Goal: Task Accomplishment & Management: Complete application form

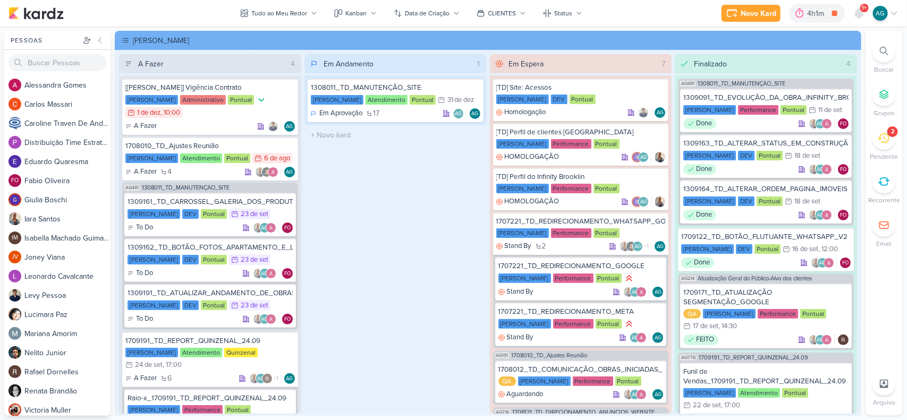
scroll to position [797, 0]
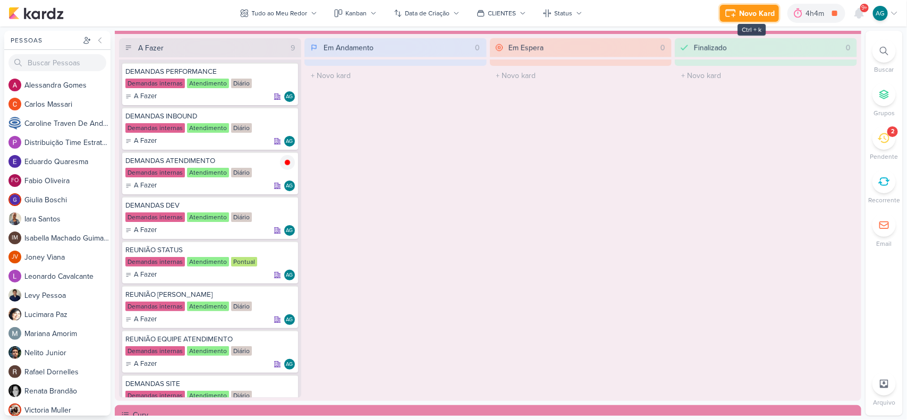
click at [760, 11] on div "Novo Kard" at bounding box center [757, 13] width 36 height 11
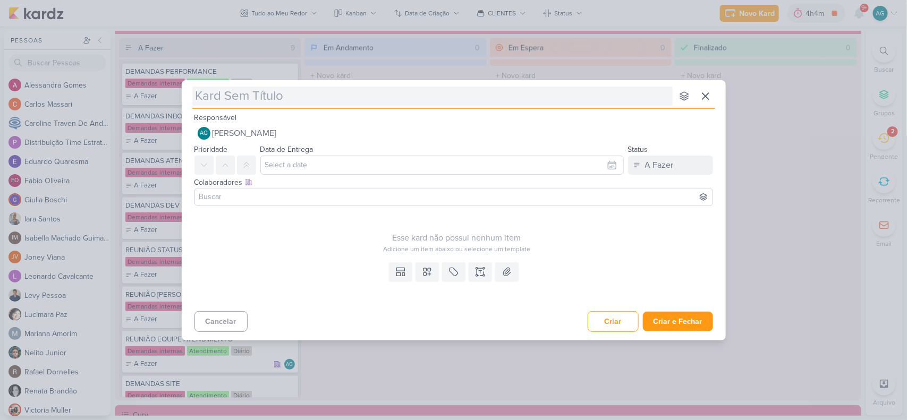
type input "[Teixeira Duarte] Sugestão de Infraestrutura"
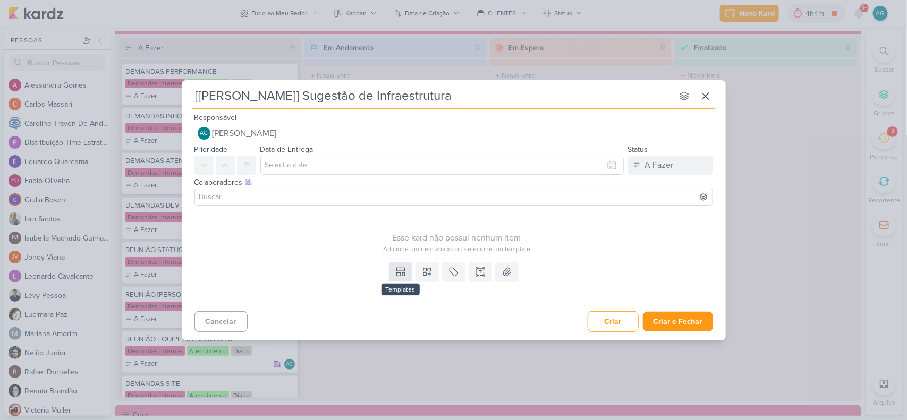
type input "[Teixeira Duarte] Sugestão de Infraestrutura"
click at [401, 272] on icon at bounding box center [400, 272] width 11 height 11
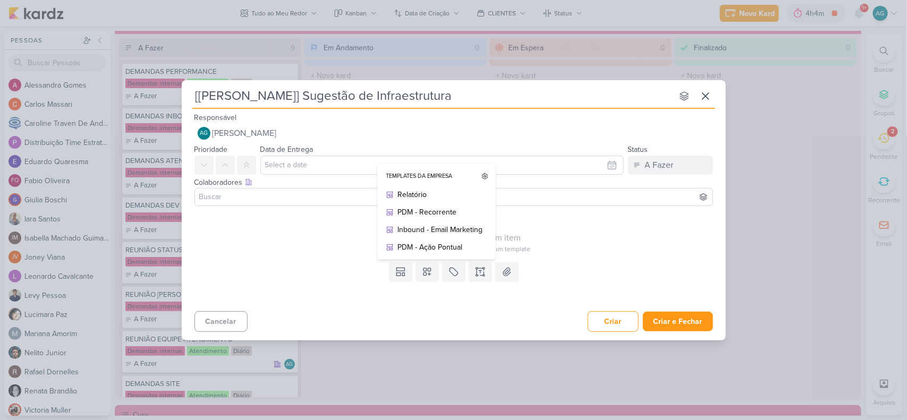
click at [429, 295] on div "Templates Templates da Empresa Relatório PDM - Recorrente Inbound - Email Marke…" at bounding box center [454, 282] width 544 height 49
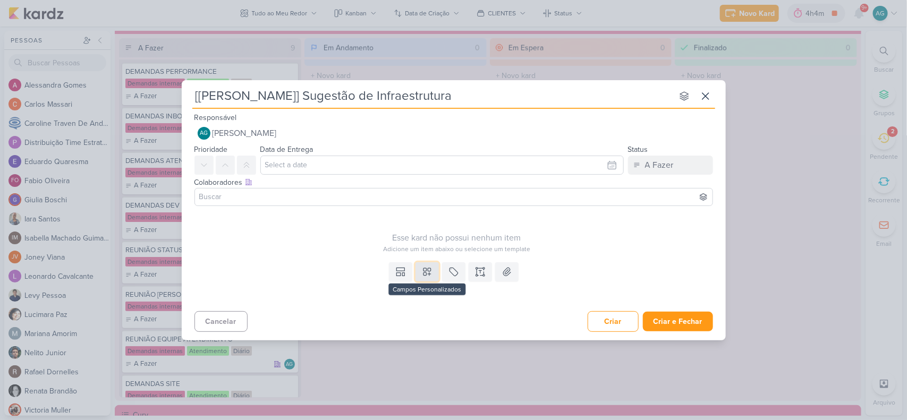
click at [428, 271] on icon at bounding box center [426, 271] width 7 height 7
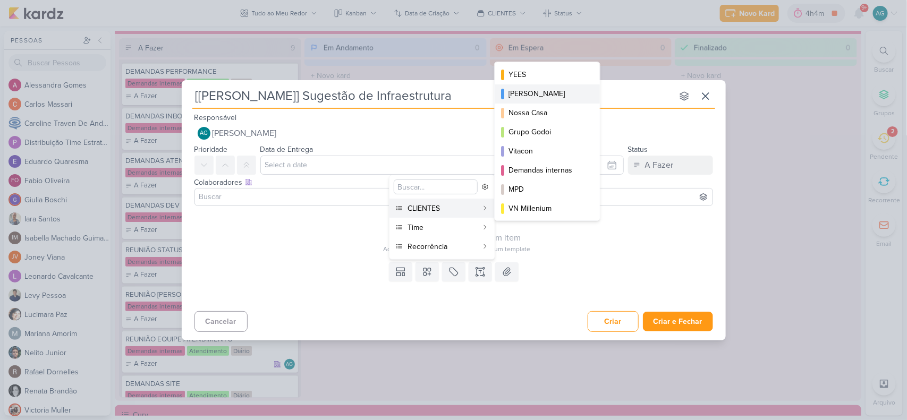
click at [546, 96] on div "[PERSON_NAME]" at bounding box center [547, 93] width 79 height 11
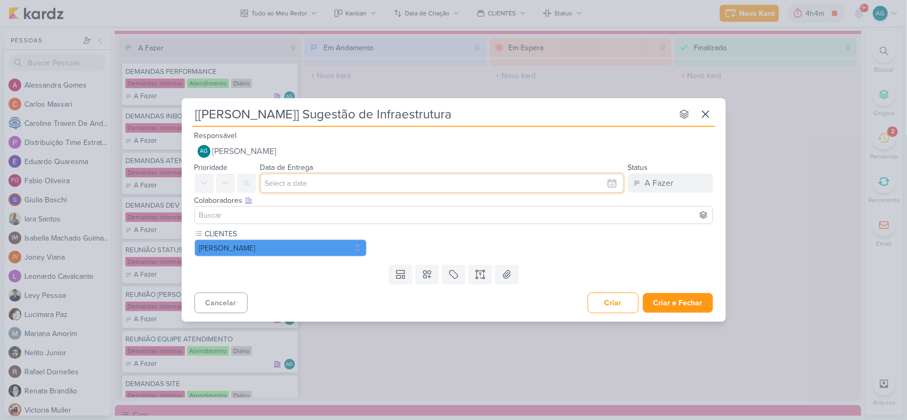
click at [341, 175] on input "text" at bounding box center [441, 183] width 363 height 19
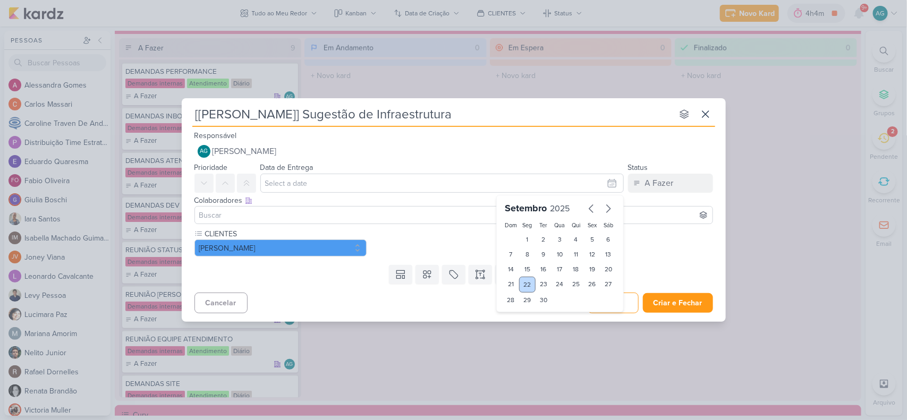
click at [530, 283] on div "22" at bounding box center [527, 285] width 16 height 16
type input "22 de setembro de 2025 às 23:59"
click at [309, 218] on input at bounding box center [453, 215] width 513 height 13
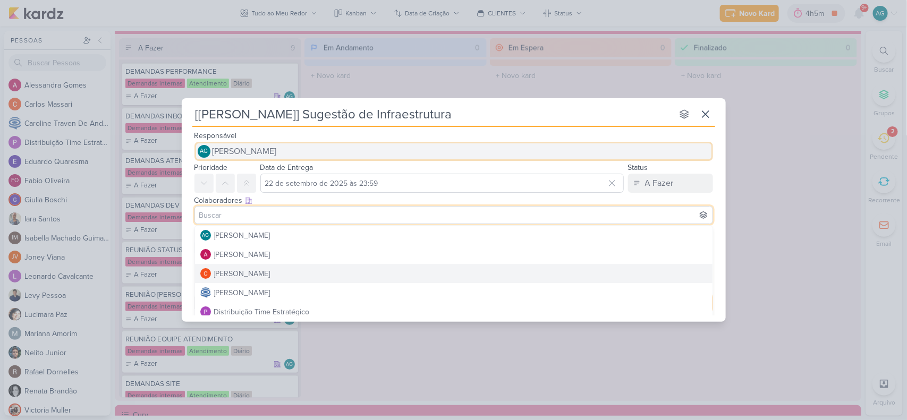
click at [549, 150] on button "AG [PERSON_NAME]" at bounding box center [453, 151] width 518 height 19
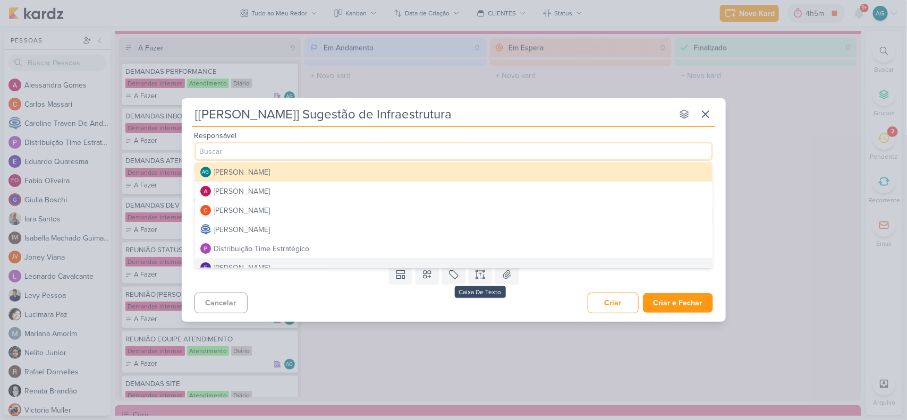
click at [490, 297] on div "Cancelar Criar Criar e Fechar Ctrl + Enter" at bounding box center [454, 301] width 544 height 27
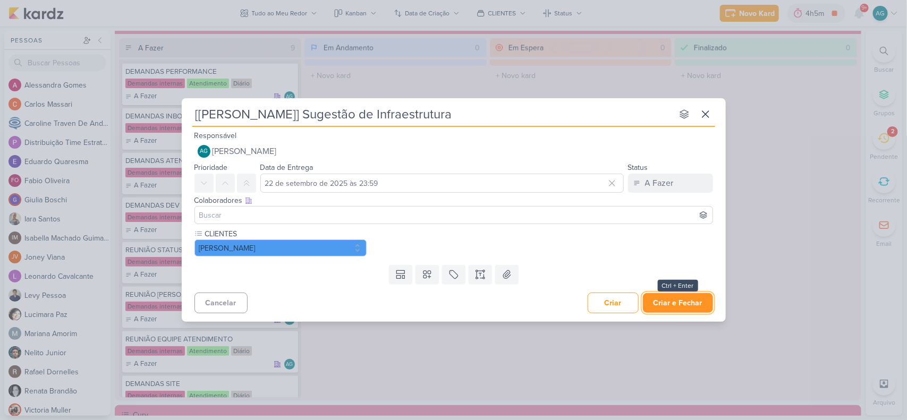
click at [694, 302] on button "Criar e Fechar" at bounding box center [678, 303] width 70 height 20
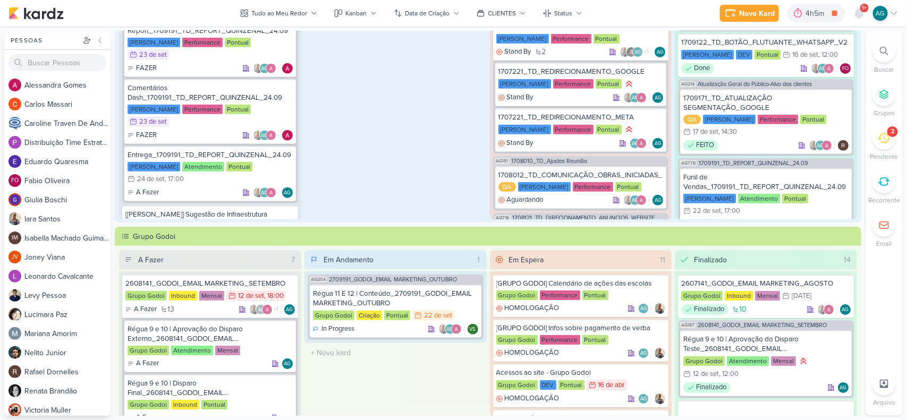
scroll to position [199, 0]
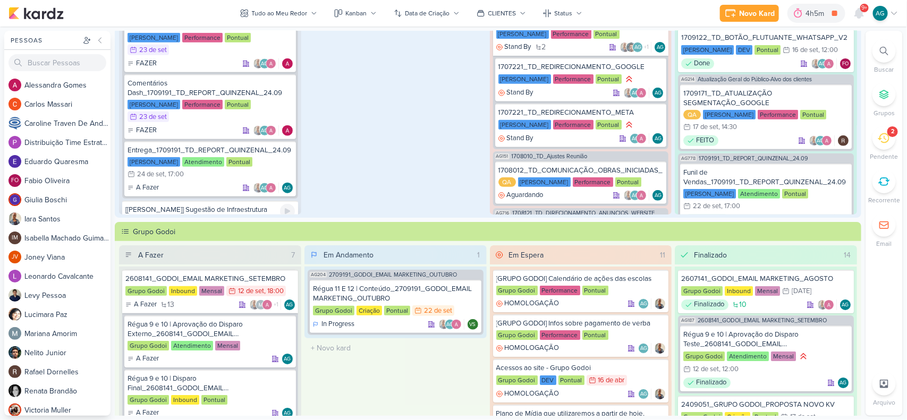
click at [232, 205] on div "[Teixeira Duarte] Sugestão de Infraestrutura" at bounding box center [209, 210] width 169 height 10
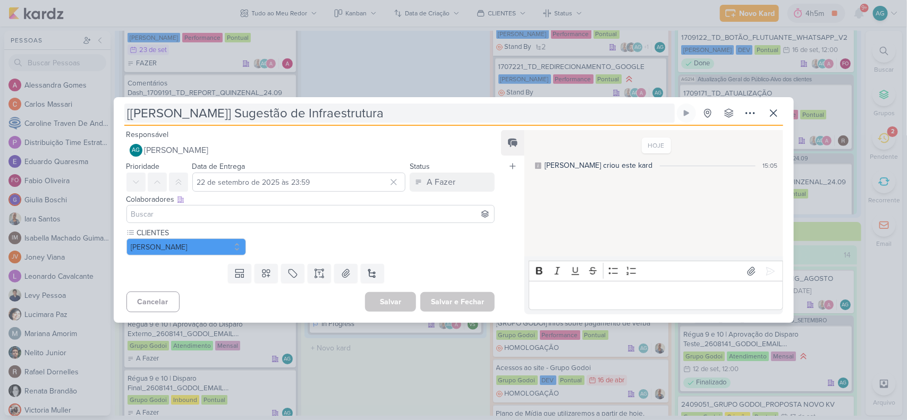
click at [404, 113] on input "[Teixeira Duarte] Sugestão de Infraestrutura" at bounding box center [399, 113] width 550 height 19
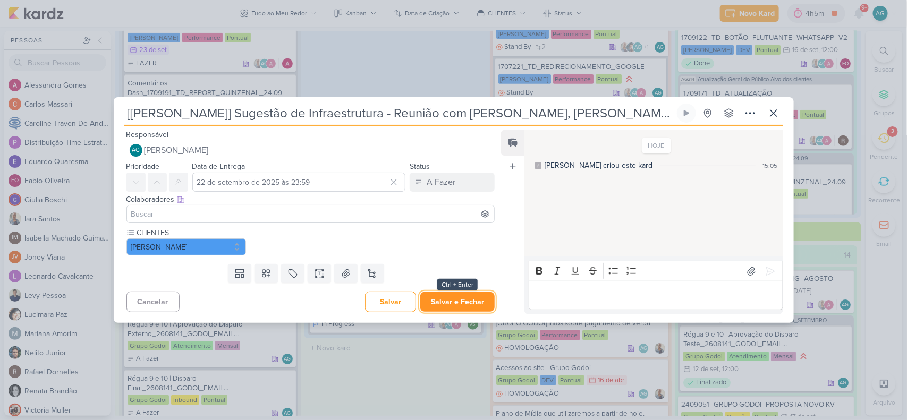
click at [465, 303] on button "Salvar e Fechar" at bounding box center [457, 302] width 74 height 20
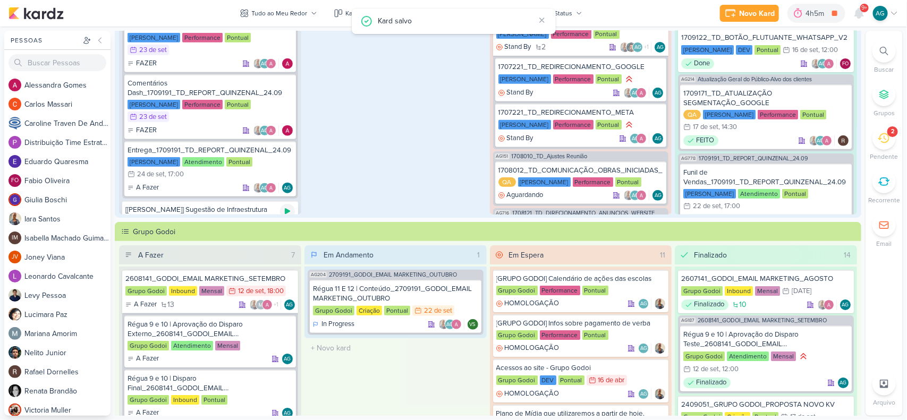
click at [286, 207] on icon at bounding box center [287, 211] width 8 height 8
click at [283, 207] on icon at bounding box center [287, 211] width 8 height 8
click at [225, 205] on div "[[PERSON_NAME]] Sugestão de Infraestrutura - Reunião com [PERSON_NAME], [PERSON…" at bounding box center [209, 214] width 169 height 19
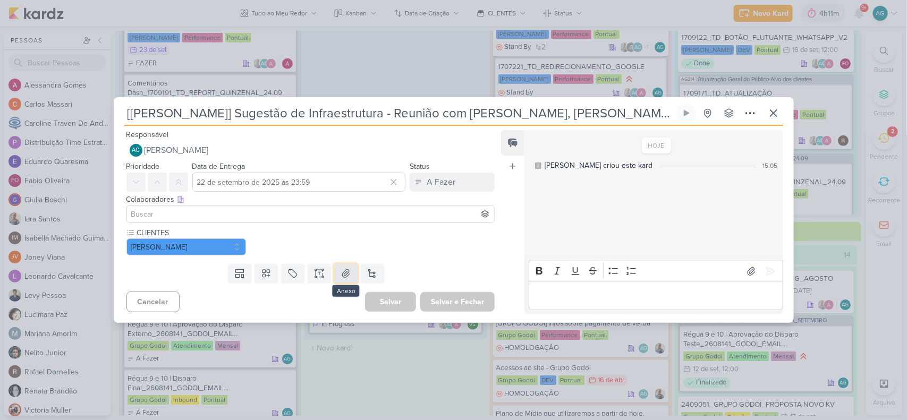
click at [345, 271] on icon at bounding box center [346, 274] width 7 height 8
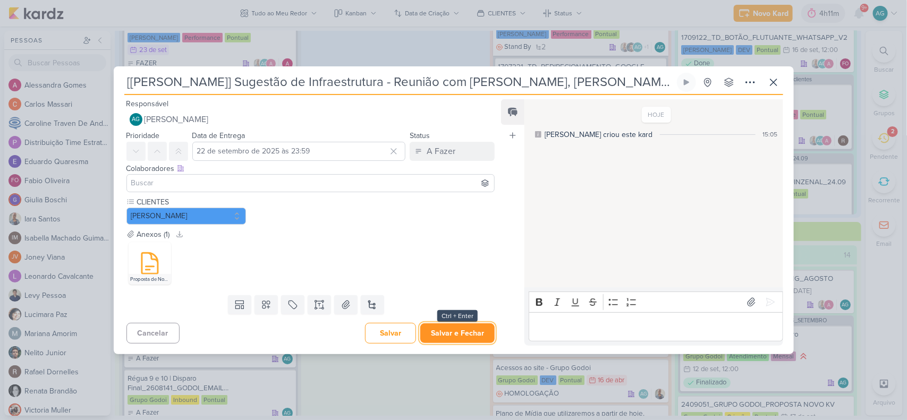
click at [466, 328] on button "Salvar e Fechar" at bounding box center [457, 333] width 74 height 20
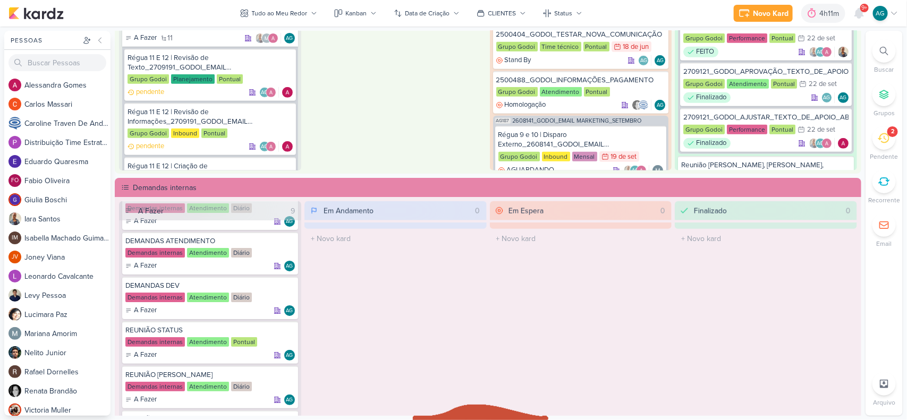
scroll to position [643, 0]
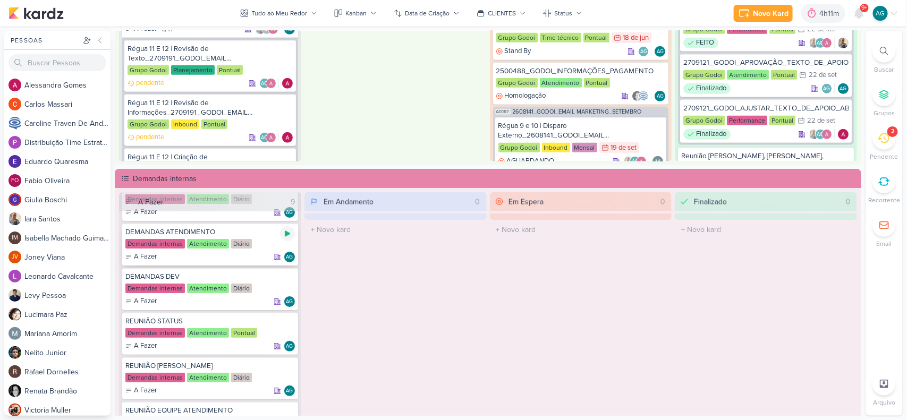
click at [288, 232] on icon at bounding box center [287, 234] width 5 height 6
click at [881, 140] on icon at bounding box center [883, 138] width 12 height 12
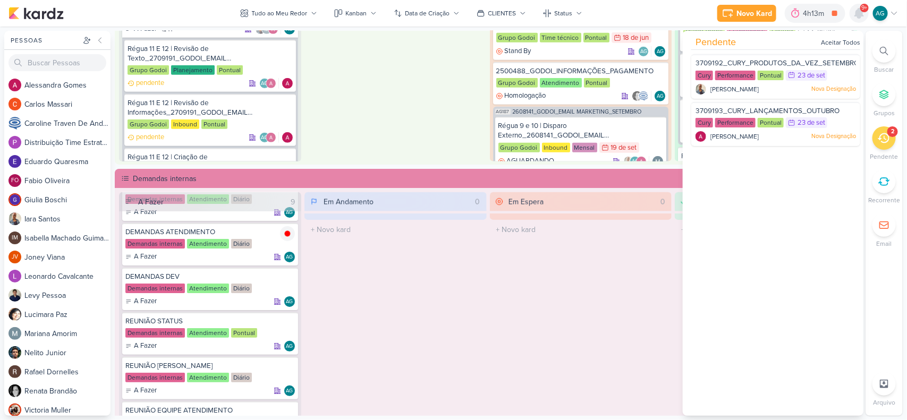
click at [859, 13] on icon at bounding box center [859, 13] width 8 height 10
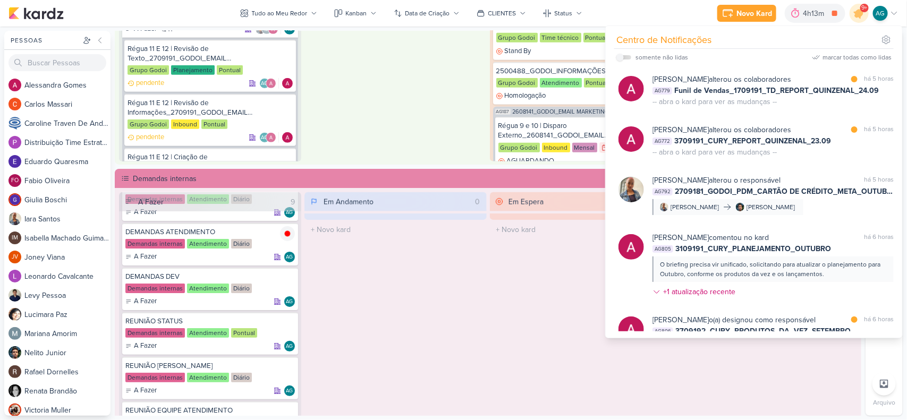
scroll to position [465, 0]
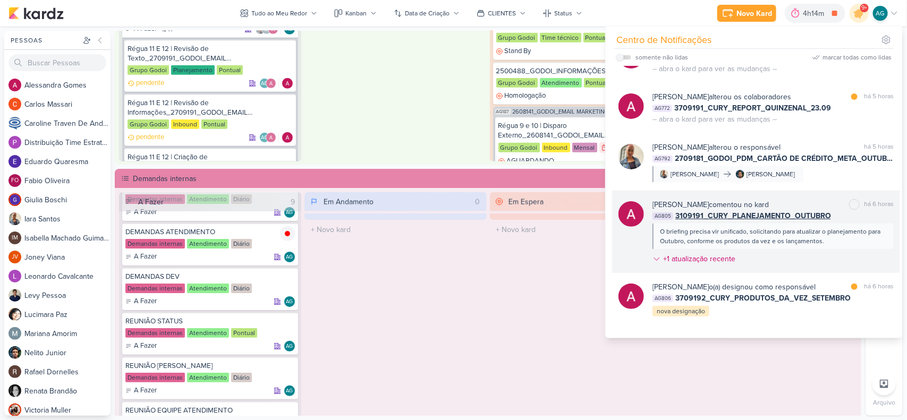
click at [812, 246] on div "O briefing precisa vir unificado, solicitando para atualizar o planejamento par…" at bounding box center [772, 236] width 225 height 19
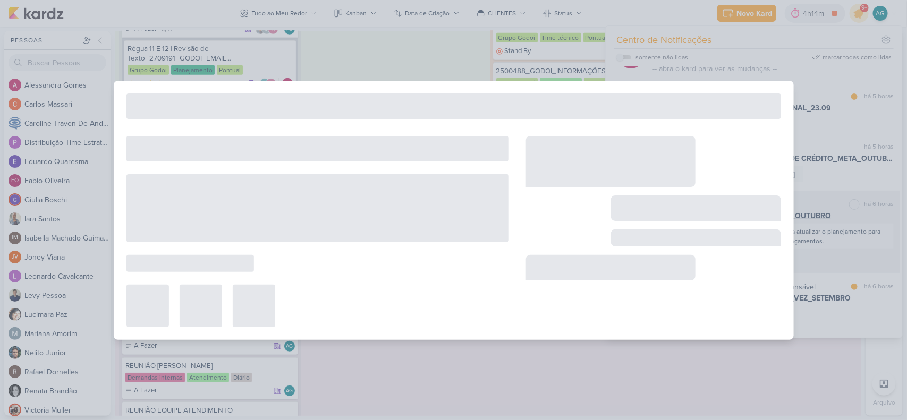
type input "3109191_CURY_PLANEJAMENTO_OUTUBRO"
type input "24 de setembro de 2025 às 23:59"
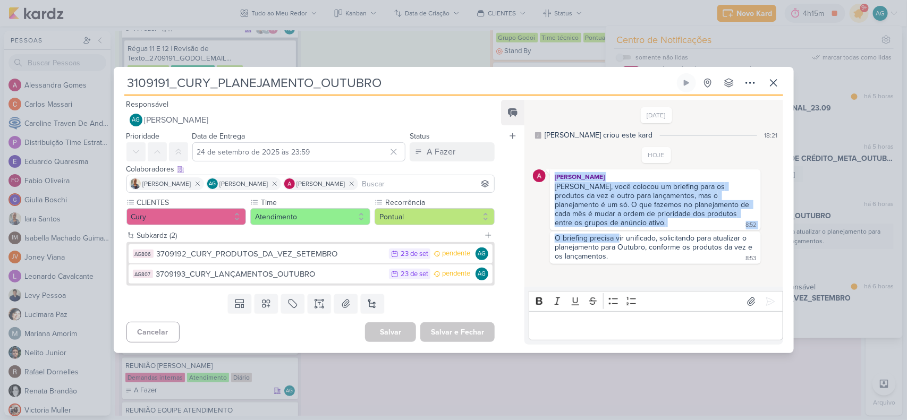
drag, startPoint x: 554, startPoint y: 175, endPoint x: 618, endPoint y: 234, distance: 86.8
click at [618, 234] on div "HOJE Alessandra Gomes Aline, você colocou um briefing para os produtos da vez e…" at bounding box center [656, 205] width 246 height 117
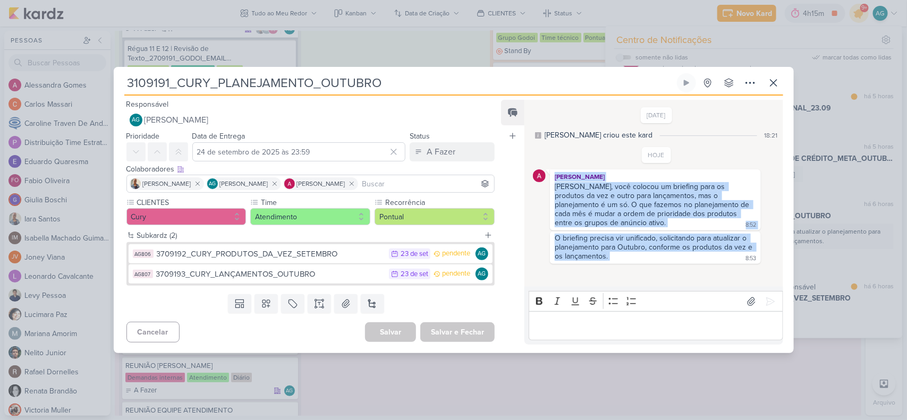
drag, startPoint x: 612, startPoint y: 249, endPoint x: 552, endPoint y: 177, distance: 93.2
click at [552, 177] on div "HOJE Alessandra Gomes Aline, você colocou um briefing para os produtos da vez e…" at bounding box center [656, 205] width 246 height 117
copy div "Alessandra Gomes Aline, você colocou um briefing para os produtos da vez e outr…"
click at [279, 246] on button "AG806 3709192_CURY_PRODUTOS_DA_VEZ_SETEMBRO 23/9 23 de set pendente AG" at bounding box center [311, 253] width 364 height 19
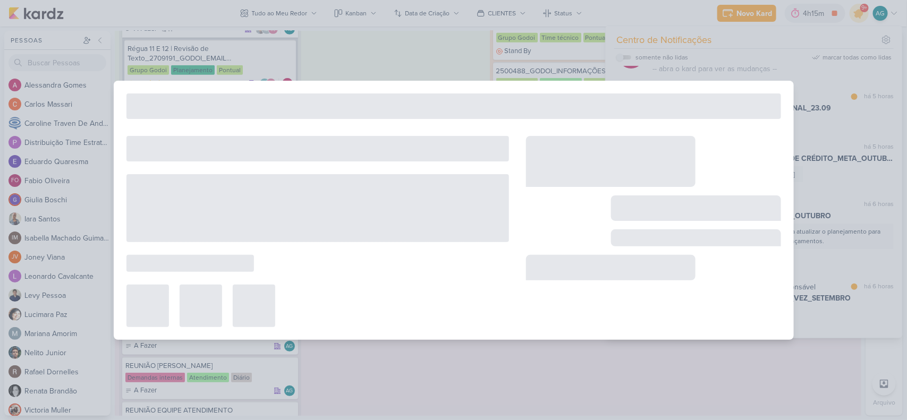
type input "3709192_CURY_PRODUTOS_DA_VEZ_SETEMBRO"
type input "23 de setembro de 2025 às 23:59"
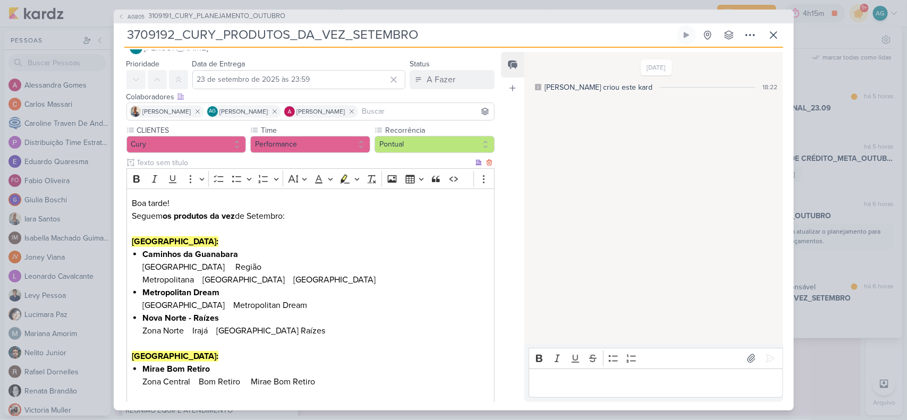
scroll to position [91, 0]
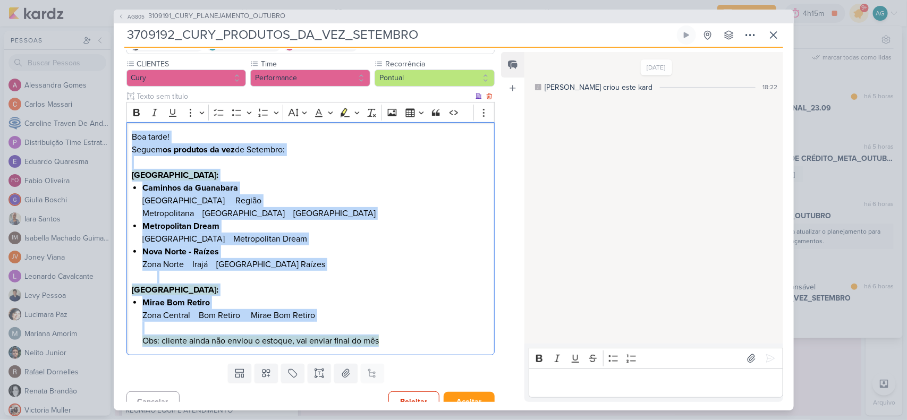
drag, startPoint x: 132, startPoint y: 137, endPoint x: 407, endPoint y: 334, distance: 338.5
click at [407, 334] on div "Boa tarde! Seguem os produtos da vez de Setembro: Rio de Janeiro: Caminhos da G…" at bounding box center [310, 238] width 369 height 233
copy div "Boa tarde! Seguem os produtos da vez de Setembro: Rio de Janeiro: Caminhos da G…"
click at [267, 19] on span "3109191_CURY_PLANEJAMENTO_OUTUBRO" at bounding box center [217, 16] width 137 height 11
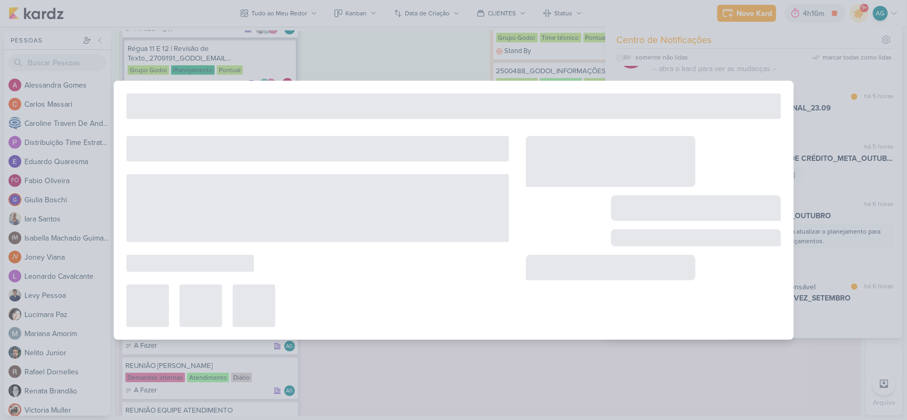
type input "3109191_CURY_PLANEJAMENTO_OUTUBRO"
type input "24 de setembro de 2025 às 23:59"
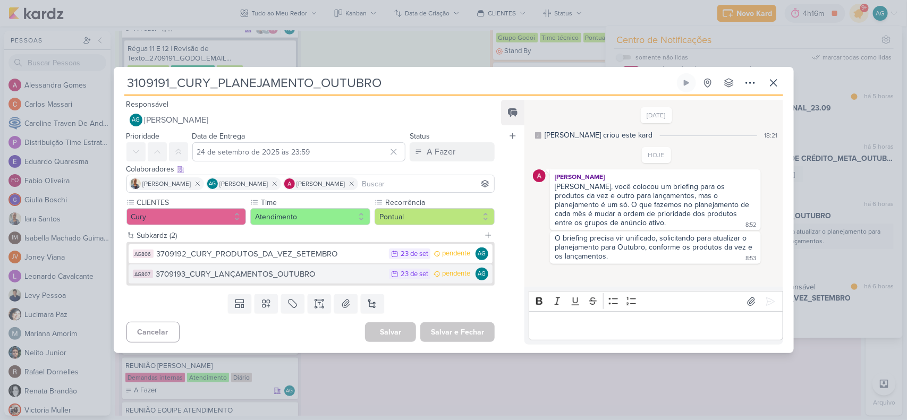
click at [294, 276] on div "3709193_CURY_LANÇAMENTOS_OUTUBRO" at bounding box center [270, 274] width 228 height 12
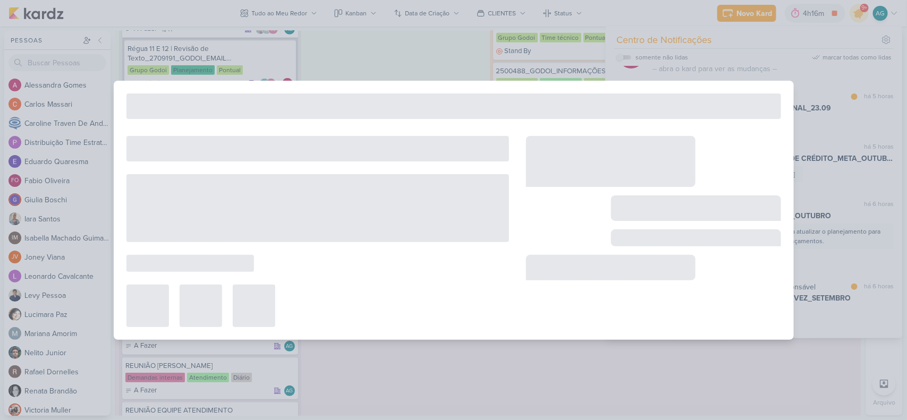
type input "3709193_CURY_LANÇAMENTOS_OUTUBRO"
type input "23 de setembro de 2025 às 23:59"
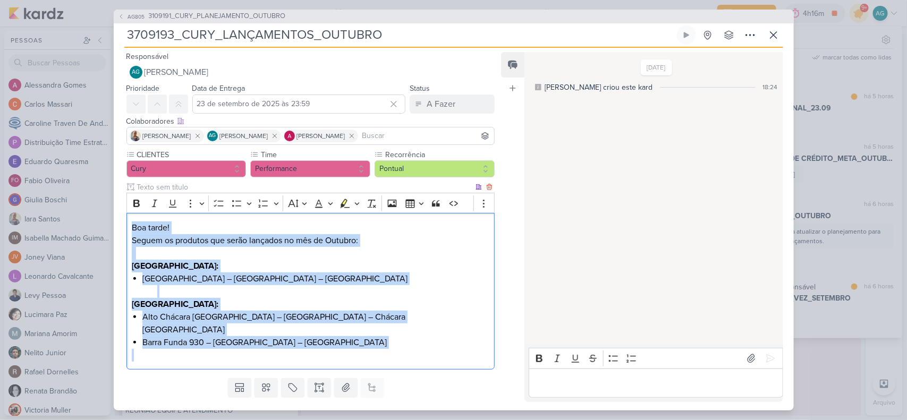
drag, startPoint x: 132, startPoint y: 225, endPoint x: 319, endPoint y: 357, distance: 229.0
click at [319, 357] on div "Boa tarde! Seguem os produtos que serão lançados no mês de Outubro: Rio de Jane…" at bounding box center [310, 291] width 369 height 157
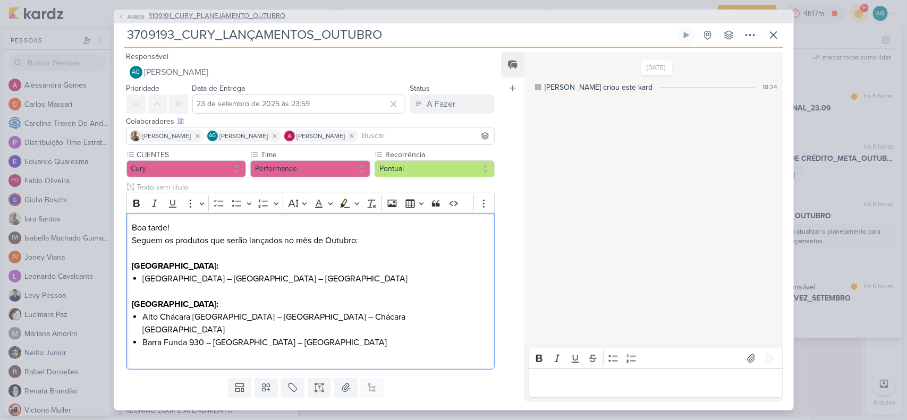
click at [266, 18] on span "3109191_CURY_PLANEJAMENTO_OUTUBRO" at bounding box center [217, 16] width 137 height 11
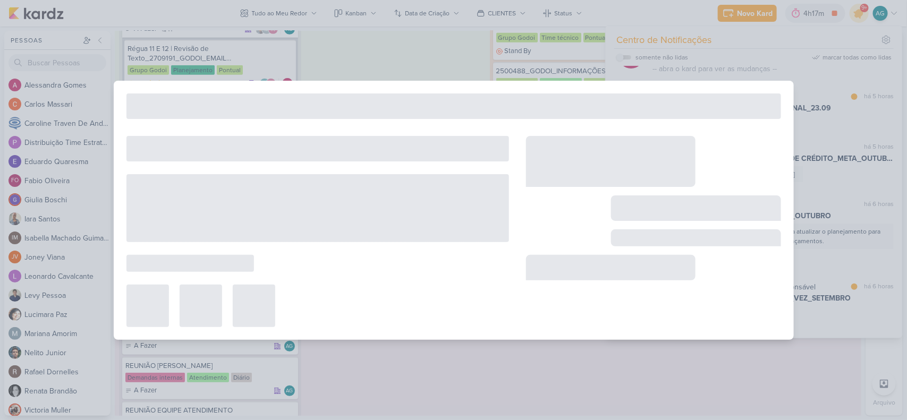
type input "3109191_CURY_PLANEJAMENTO_OUTUBRO"
type input "24 de setembro de 2025 às 23:59"
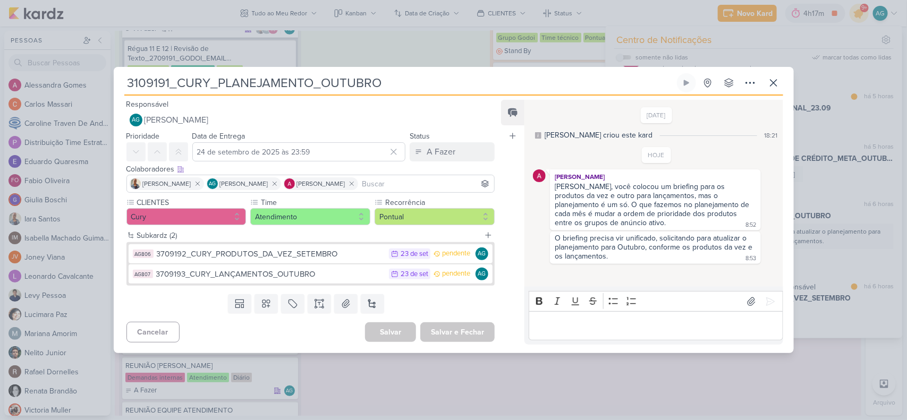
click at [70, 89] on div "3109191_CURY_PLANEJAMENTO_OUTUBRO Criado por mim" at bounding box center [453, 210] width 907 height 420
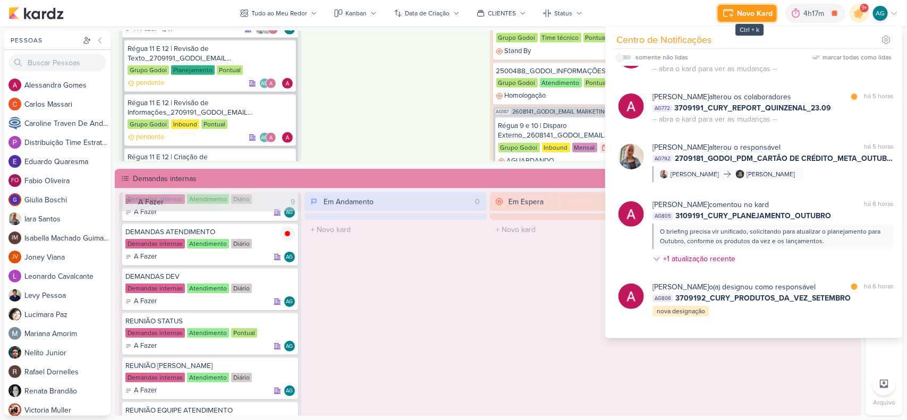
click at [742, 15] on div "Novo Kard" at bounding box center [755, 13] width 36 height 11
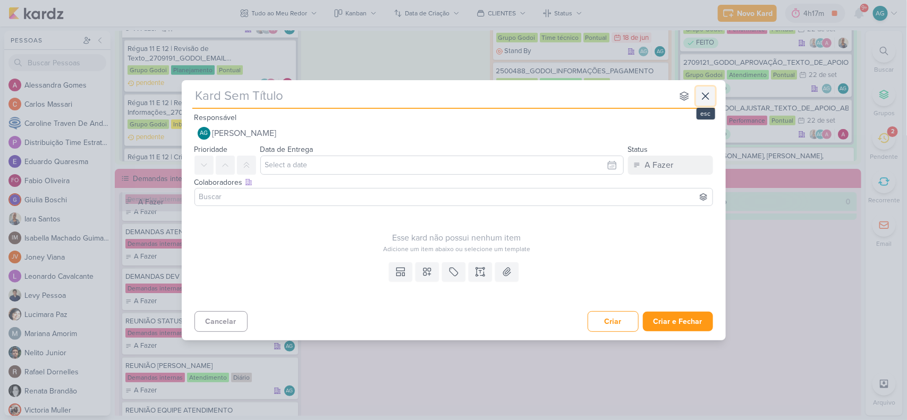
click at [705, 99] on icon at bounding box center [705, 96] width 13 height 13
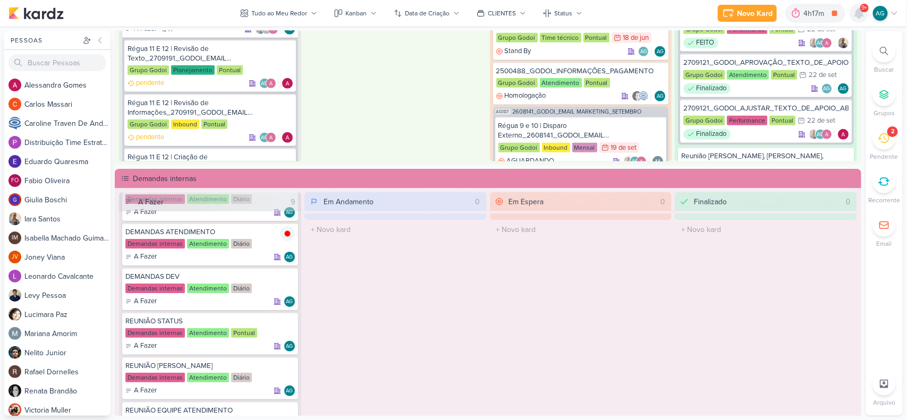
click at [860, 15] on icon at bounding box center [859, 13] width 8 height 10
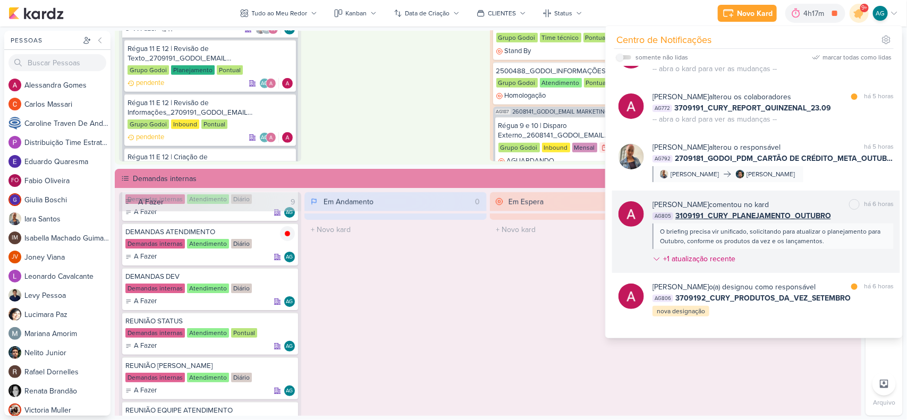
click at [821, 245] on div "O briefing precisa vir unificado, solicitando para atualizar o planejamento par…" at bounding box center [772, 236] width 225 height 19
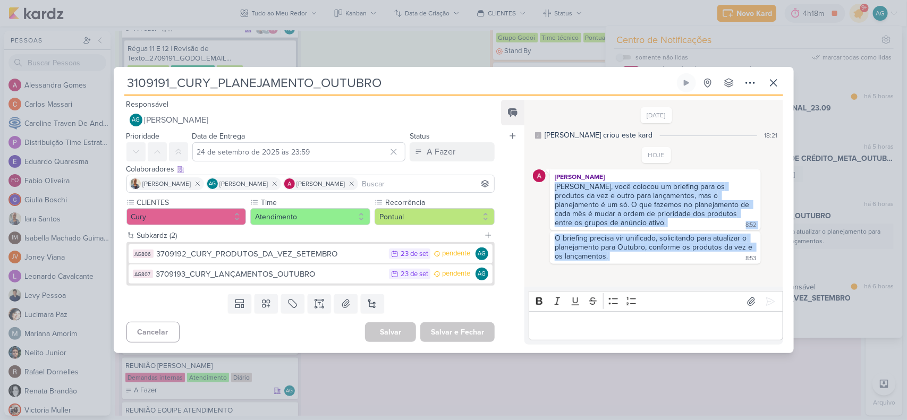
drag, startPoint x: 555, startPoint y: 189, endPoint x: 641, endPoint y: 262, distance: 113.0
click at [641, 262] on div "19/9/25 Aline criou este kard 18:21 HOJE Alessandra Gomes" at bounding box center [652, 194] width 257 height 186
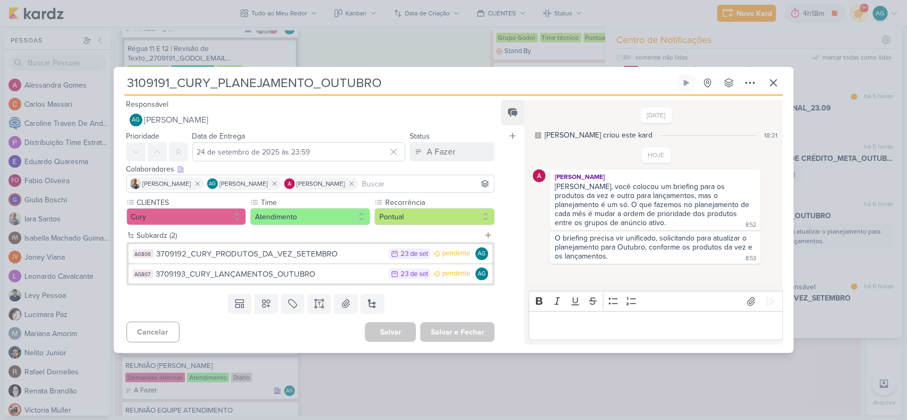
click at [641, 262] on div "19/9/25 Aline criou este kard 18:21 HOJE Alessandra Gomes" at bounding box center [652, 194] width 257 height 186
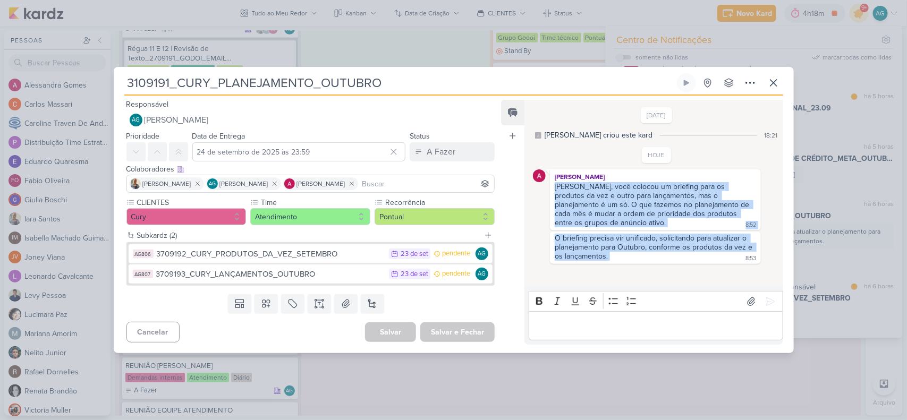
drag, startPoint x: 611, startPoint y: 253, endPoint x: 534, endPoint y: 184, distance: 103.0
click at [534, 184] on div "HOJE Alessandra Gomes Aline, você colocou um briefing para os produtos da vez e…" at bounding box center [656, 205] width 246 height 117
copy div "Aline, você colocou um briefing para os produtos da vez e outro para lançamento…"
click at [284, 276] on div "3709193_CURY_LANÇAMENTOS_OUTUBRO" at bounding box center [270, 274] width 228 height 12
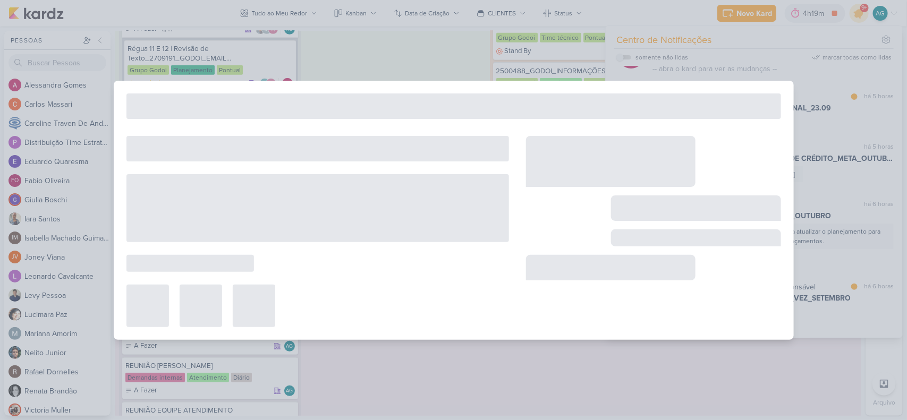
type input "3709193_CURY_LANÇAMENTOS_OUTUBRO"
type input "23 de setembro de 2025 às 23:59"
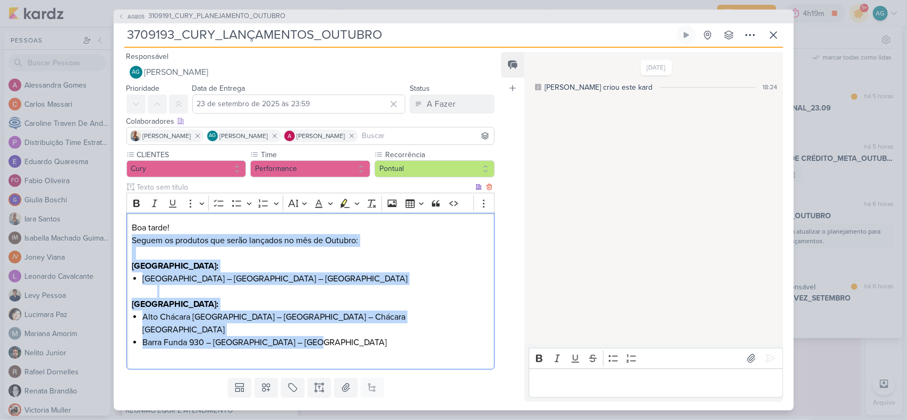
drag, startPoint x: 131, startPoint y: 243, endPoint x: 330, endPoint y: 328, distance: 216.5
click at [330, 328] on div "Boa tarde! Seguem os produtos que serão lançados no mês de Outubro: Rio de Jane…" at bounding box center [310, 291] width 369 height 157
copy div "Seguem os produtos que serão lançados no mês de Outubro: Rio de Janeiro: Farol …"
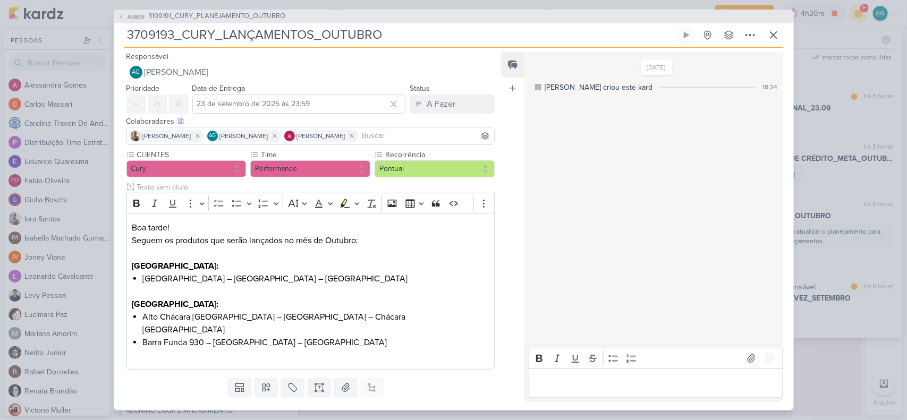
drag, startPoint x: 398, startPoint y: 36, endPoint x: 121, endPoint y: 42, distance: 277.3
click at [121, 42] on div "AG805 3109191_CURY_PLANEJAMENTO_OUTUBRO 3709193_CURY_LANÇAMENTOS_OUTUBRO Criado…" at bounding box center [454, 210] width 680 height 401
click at [263, 18] on span "3109191_CURY_PLANEJAMENTO_OUTUBRO" at bounding box center [217, 16] width 137 height 11
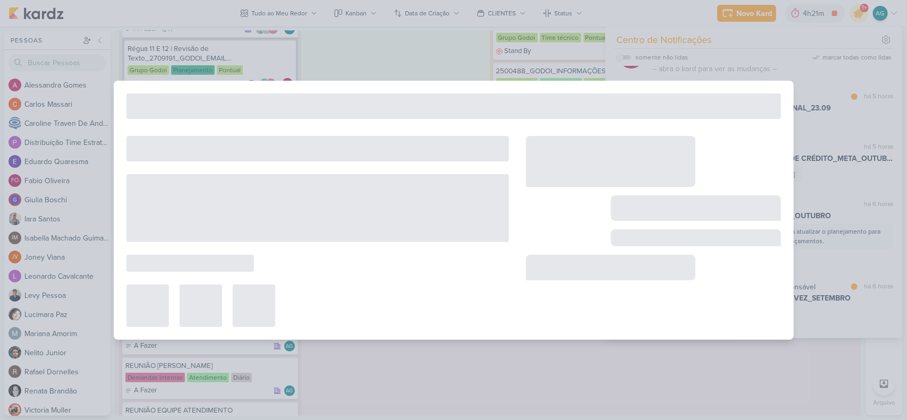
type input "3109191_CURY_PLANEJAMENTO_OUTUBRO"
type input "24 de setembro de 2025 às 23:59"
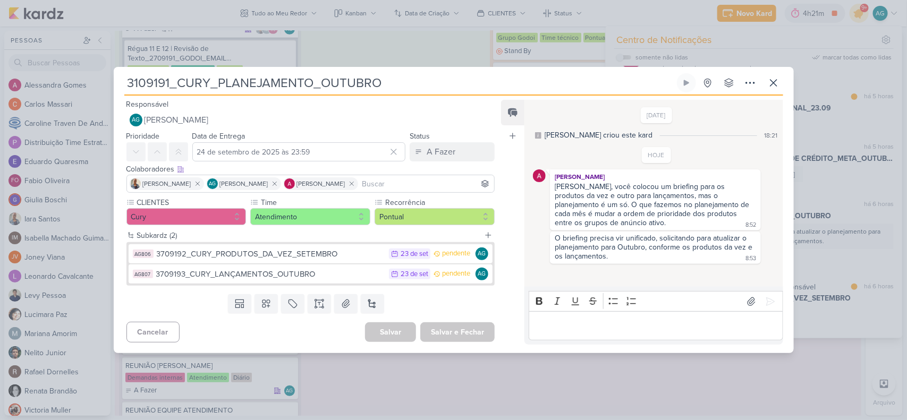
drag, startPoint x: 412, startPoint y: 81, endPoint x: 104, endPoint y: 88, distance: 308.1
click at [104, 88] on div "3109191_CURY_PLANEJAMENTO_OUTUBRO Criado por mim" at bounding box center [453, 210] width 907 height 420
click at [329, 253] on div "3709192_CURY_PRODUTOS_DA_VEZ_SETEMBRO" at bounding box center [270, 254] width 227 height 12
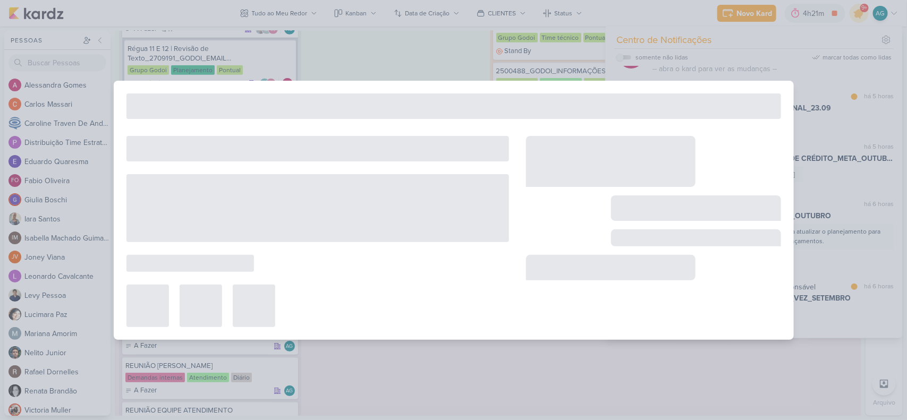
type input "3709192_CURY_PRODUTOS_DA_VEZ_SETEMBRO"
type input "23 de setembro de 2025 às 23:59"
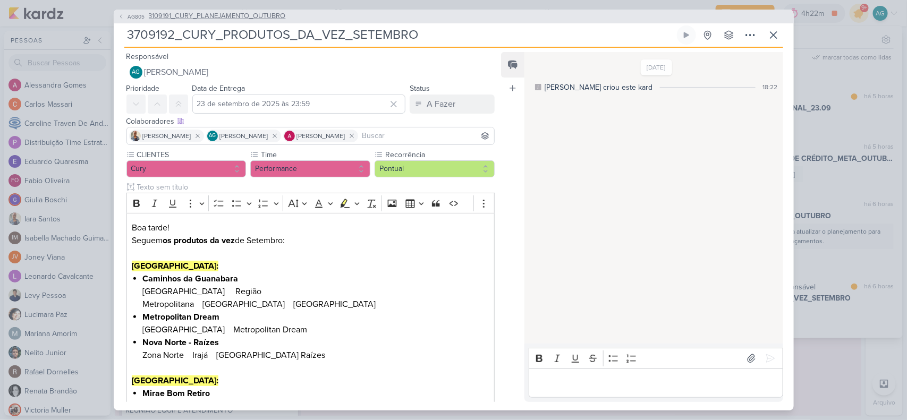
click at [250, 15] on span "3109191_CURY_PLANEJAMENTO_OUTUBRO" at bounding box center [217, 16] width 137 height 11
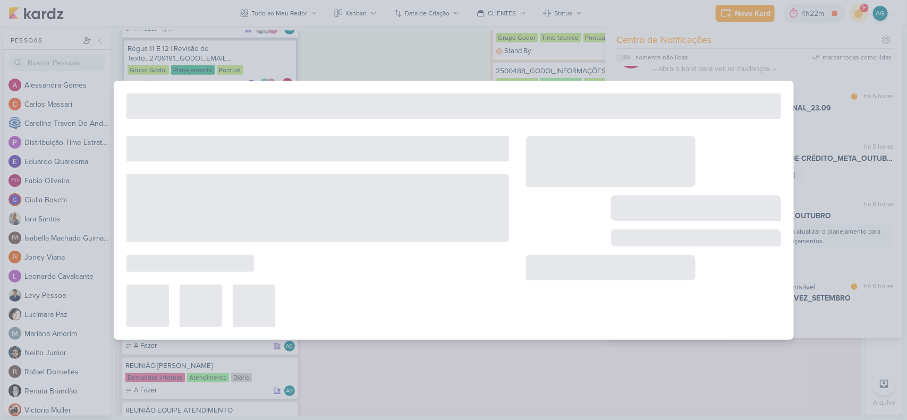
type input "3109191_CURY_PLANEJAMENTO_OUTUBRO"
type input "24 de setembro de 2025 às 23:59"
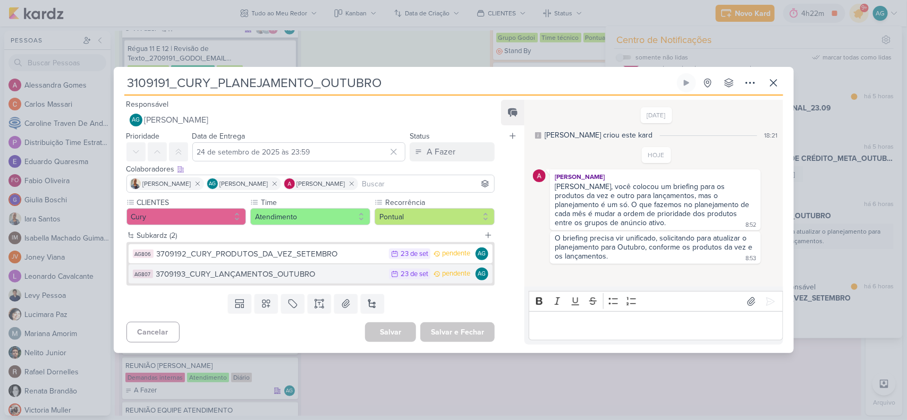
click at [276, 275] on div "3709193_CURY_LANÇAMENTOS_OUTUBRO" at bounding box center [270, 274] width 228 height 12
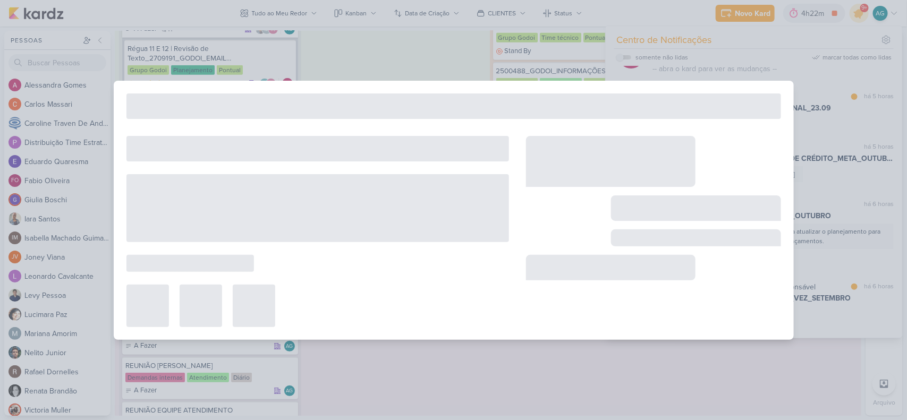
type input "3709193_CURY_LANÇAMENTOS_OUTUBRO"
type input "23 de setembro de 2025 às 23:59"
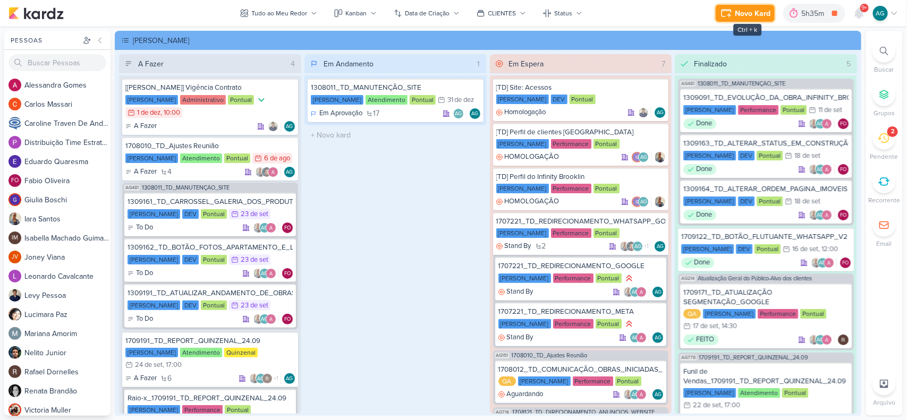
click at [749, 14] on div "Novo Kard" at bounding box center [753, 13] width 36 height 11
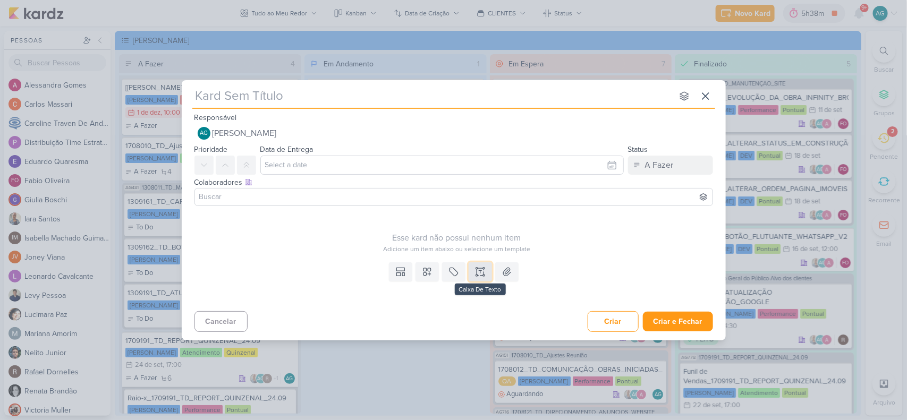
click at [473, 266] on button at bounding box center [479, 271] width 23 height 19
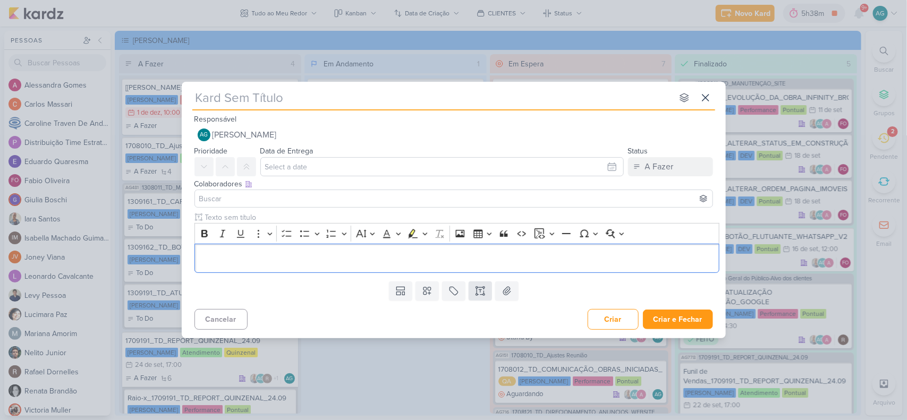
scroll to position [21, 0]
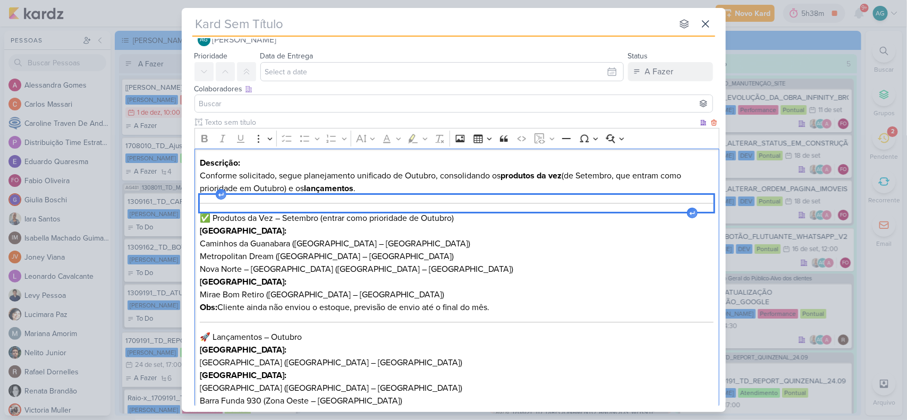
click at [486, 203] on hr "Editor editing area: main" at bounding box center [457, 203] width 514 height 1
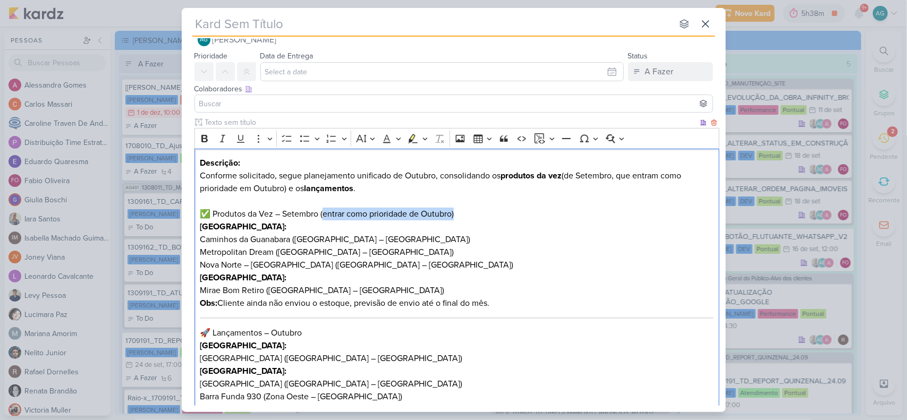
drag, startPoint x: 333, startPoint y: 211, endPoint x: 490, endPoint y: 214, distance: 156.7
click at [490, 214] on h3 "✅ Produtos da Vez – Setembro (entrar como prioridade de Outubro)" at bounding box center [457, 214] width 514 height 13
click at [213, 216] on h3 "✅ Produtos da Vez – Setembro (" at bounding box center [457, 214] width 514 height 13
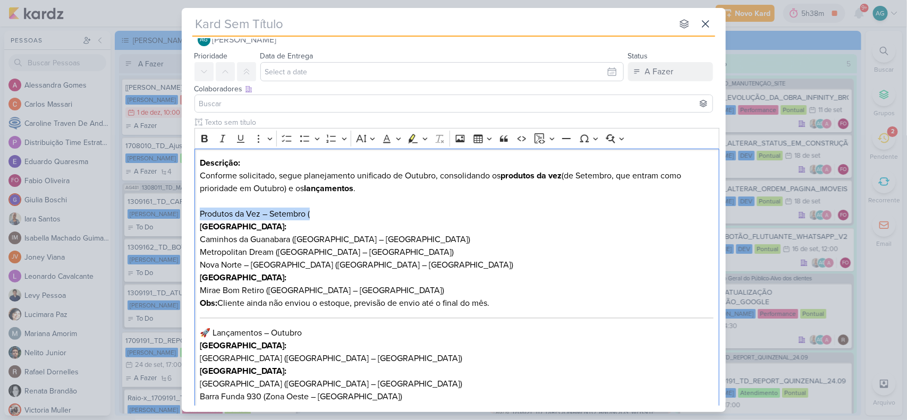
drag, startPoint x: 329, startPoint y: 217, endPoint x: 176, endPoint y: 211, distance: 153.6
click at [176, 211] on div "nenhum grupo disponível esc Responsável AG Aline Gimenez Graciano Nenhum contat…" at bounding box center [453, 210] width 907 height 420
click at [204, 139] on icon "Editor toolbar" at bounding box center [204, 138] width 6 height 7
click at [415, 136] on icon "Editor toolbar" at bounding box center [412, 138] width 11 height 11
click at [390, 212] on h3 "Produtos da Vez – Setembro (" at bounding box center [457, 214] width 514 height 13
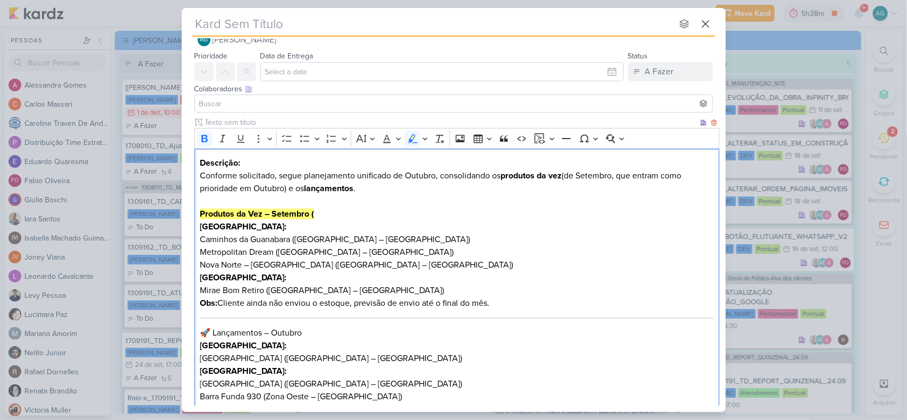
click at [342, 217] on h3 "Produtos da Vez – Setembro (" at bounding box center [457, 214] width 514 height 13
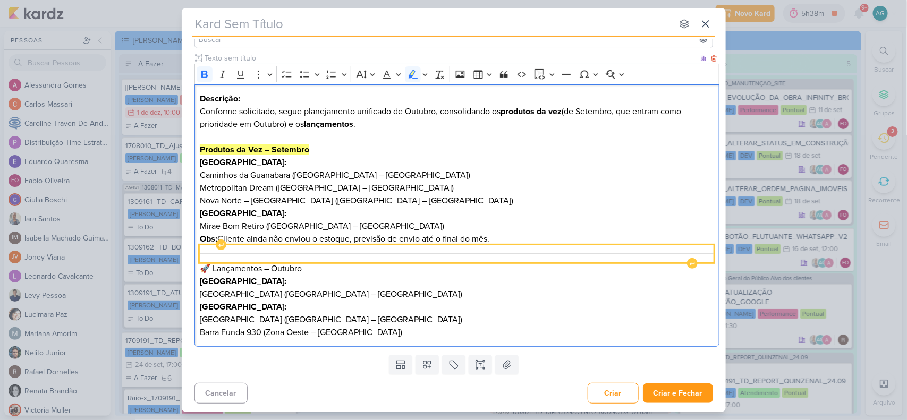
click at [406, 247] on div "Descrição: Conforme solicitado, segue planejamento unificado de Outubro, consol…" at bounding box center [456, 215] width 525 height 263
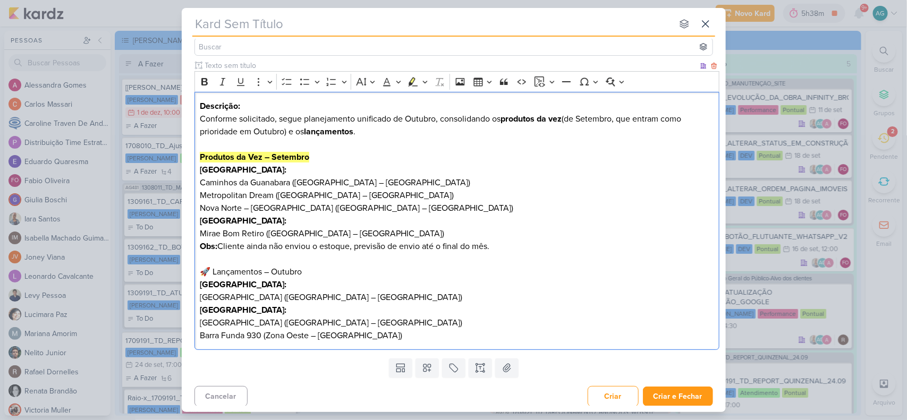
scroll to position [82, 0]
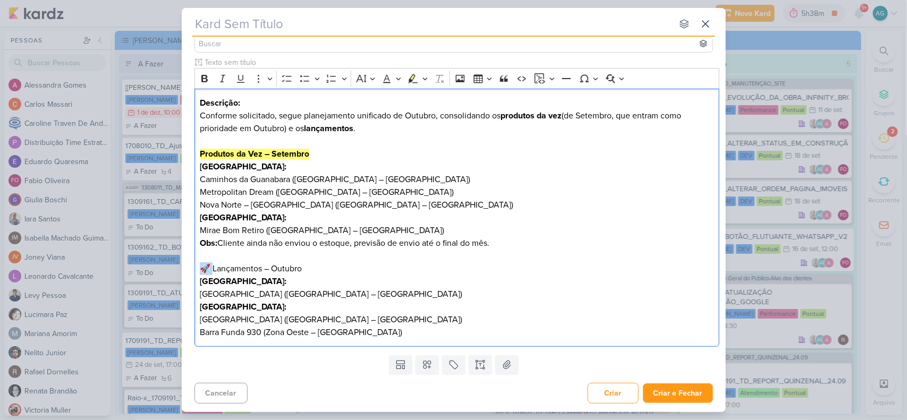
drag, startPoint x: 214, startPoint y: 267, endPoint x: 175, endPoint y: 266, distance: 38.3
click at [175, 266] on div "nenhum grupo disponível esc Responsável AG Aline Gimenez Graciano Nenhum contat…" at bounding box center [453, 210] width 907 height 420
drag, startPoint x: 301, startPoint y: 266, endPoint x: 174, endPoint y: 267, distance: 126.9
click at [174, 267] on div "nenhum grupo disponível esc Responsável AG Aline Gimenez Graciano Nenhum contat…" at bounding box center [453, 210] width 907 height 420
click at [205, 77] on icon "Editor toolbar" at bounding box center [204, 78] width 6 height 7
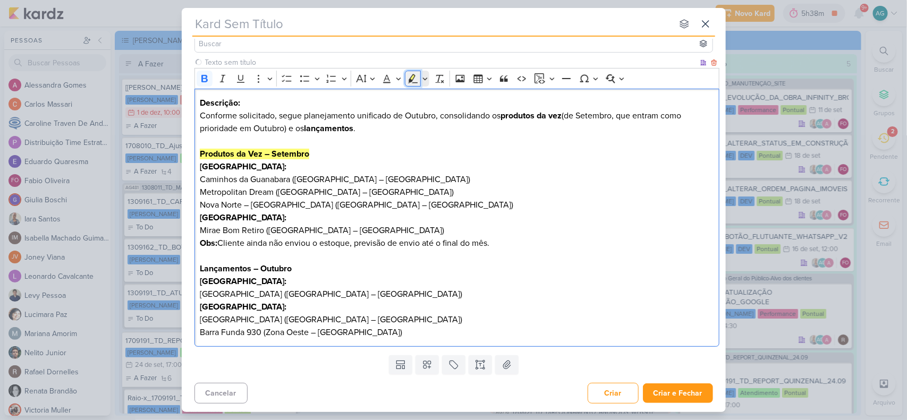
click at [418, 79] on icon "Editor toolbar" at bounding box center [412, 78] width 11 height 11
click at [489, 260] on p "Editor editing area: main" at bounding box center [457, 256] width 514 height 13
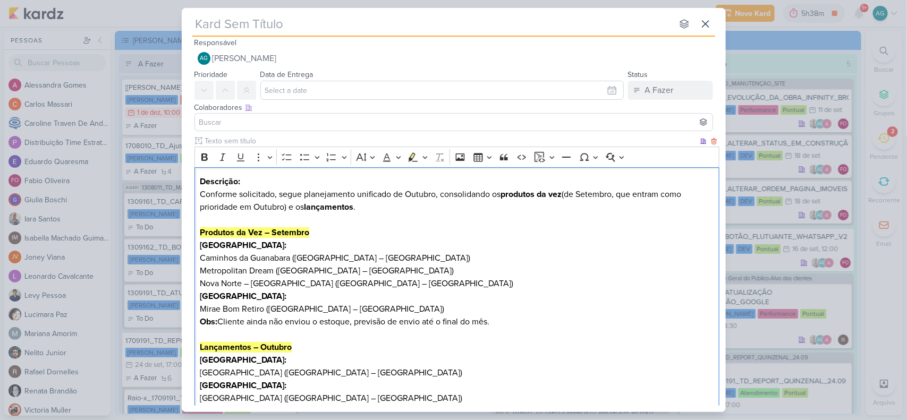
scroll to position [0, 0]
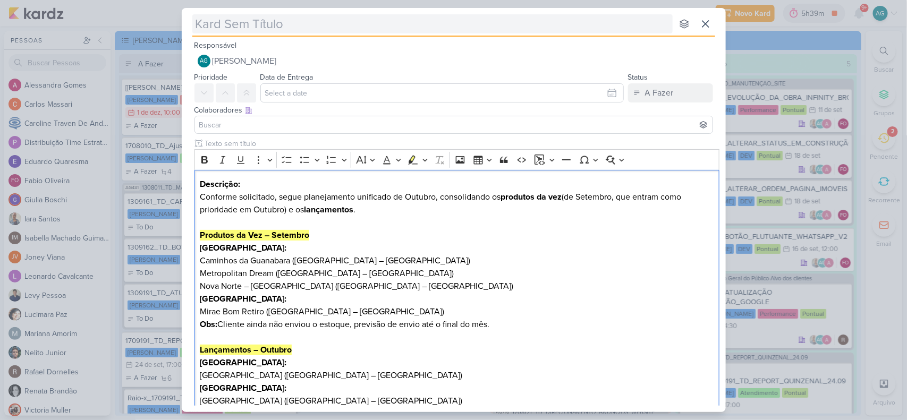
click at [446, 25] on input "text" at bounding box center [432, 23] width 480 height 19
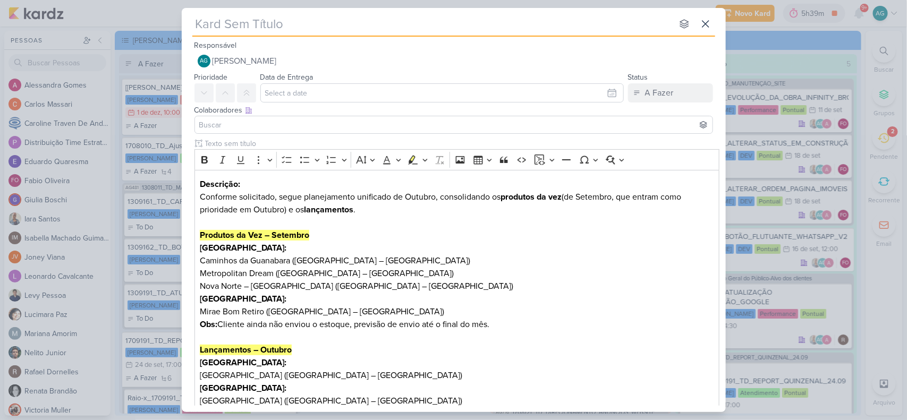
paste input "3109191_CURY_PLANEJAMENTO_OUTUBRO"
type input "3109191_CURY_PLANEJAMENTO_OUTUBRO"
type input "3109191_CURY_PLANEJAMENTO_OUTUBRO_"
type input "3109191_CURY_PLANEJAMENTO_OUTUBRO_v2"
type input "3109191_CURY_PLANEJAMENTO_OUTUBRO_"
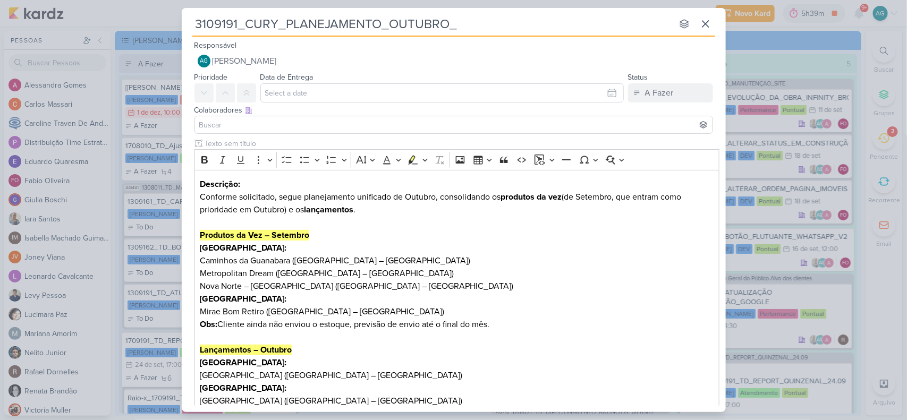
type input "3109191_CURY_PLANEJAMENTO_OUTUBRO_V"
type input "3109191_CURY_PLANEJAMENTO_OUTUBRO_V.2"
type input "3109191_CURY_PLANEJAMENTO_OUTUBRO_V2"
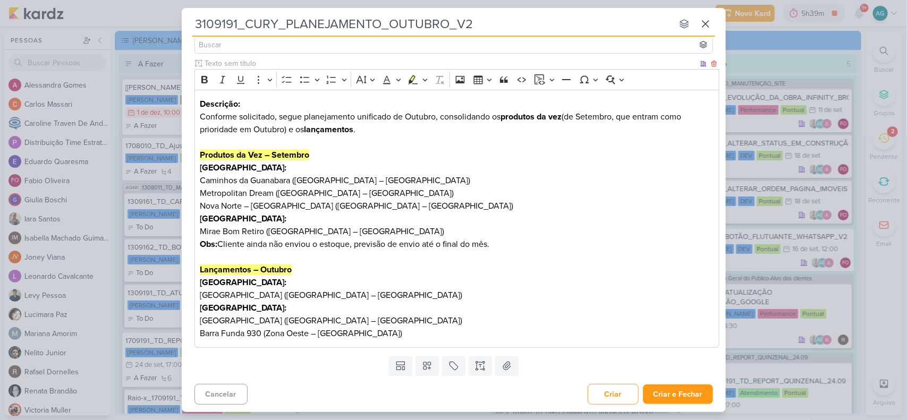
scroll to position [82, 0]
type input "3109191_CURY_PLANEJAMENTO_OUTUBRO_V2"
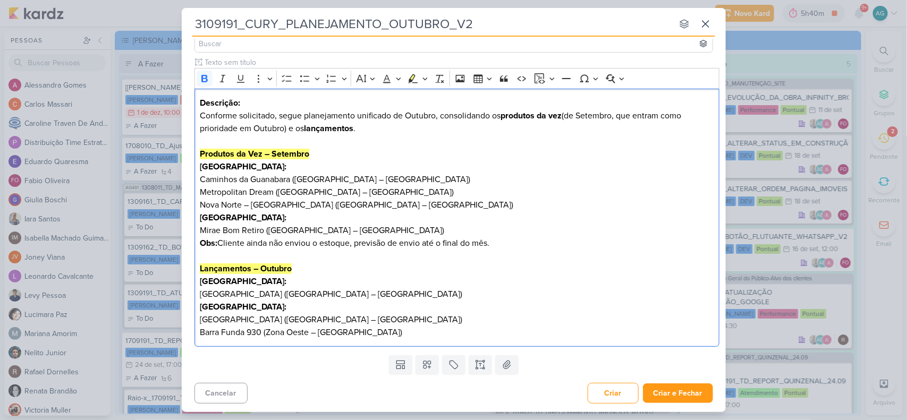
drag, startPoint x: 501, startPoint y: 242, endPoint x: 181, endPoint y: 246, distance: 319.7
click at [182, 246] on div "Clique para deixar o item visível somente à membros da sua organização Rich Tex…" at bounding box center [454, 204] width 544 height 294
click at [425, 80] on icon "Editor toolbar" at bounding box center [424, 78] width 5 height 11
click at [379, 96] on icon "Text highlight toolbar" at bounding box center [380, 97] width 11 height 11
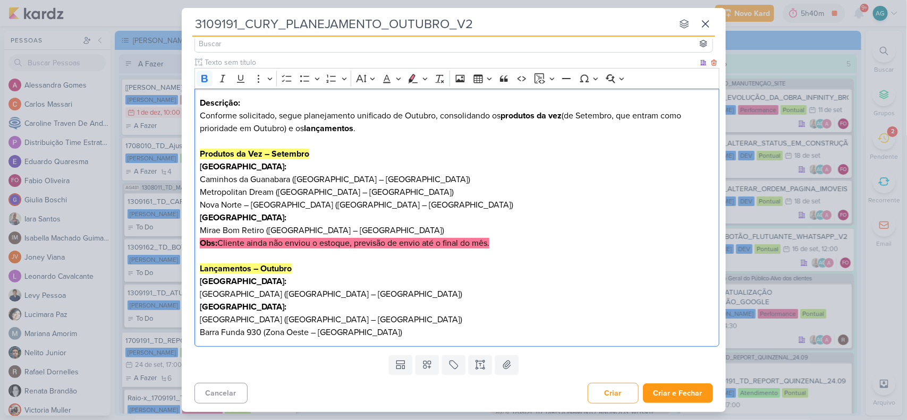
click at [564, 217] on p "São Paulo:" at bounding box center [457, 217] width 514 height 13
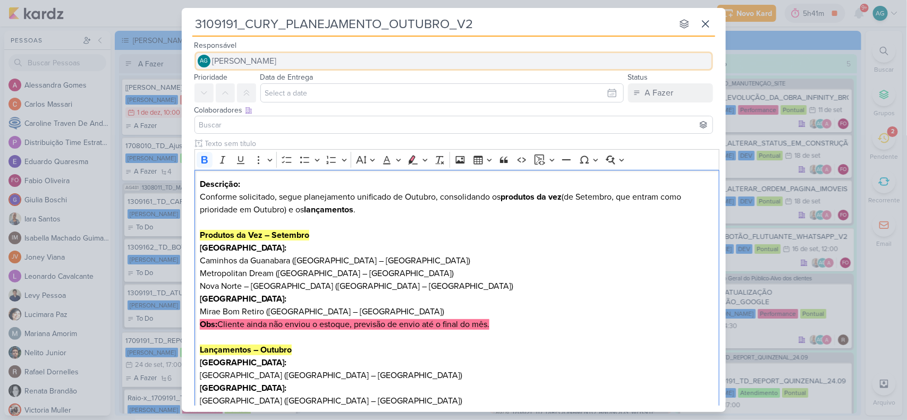
click at [277, 56] on span "[PERSON_NAME]" at bounding box center [244, 61] width 64 height 13
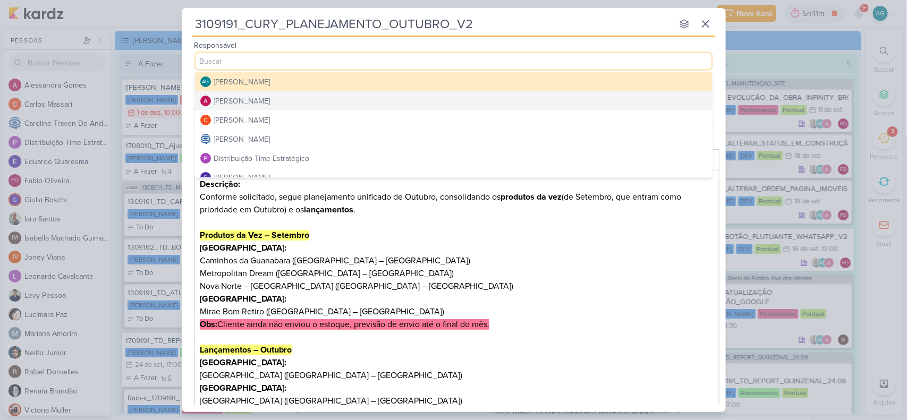
click at [244, 100] on div "[PERSON_NAME]" at bounding box center [242, 101] width 56 height 11
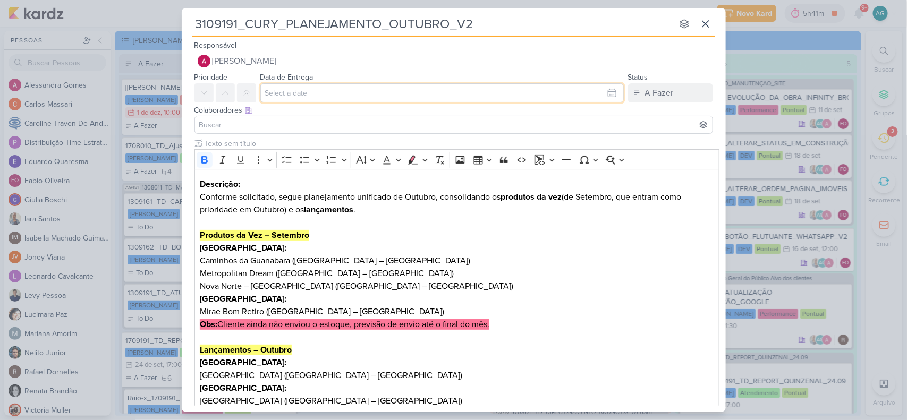
click at [277, 97] on input "text" at bounding box center [441, 92] width 363 height 19
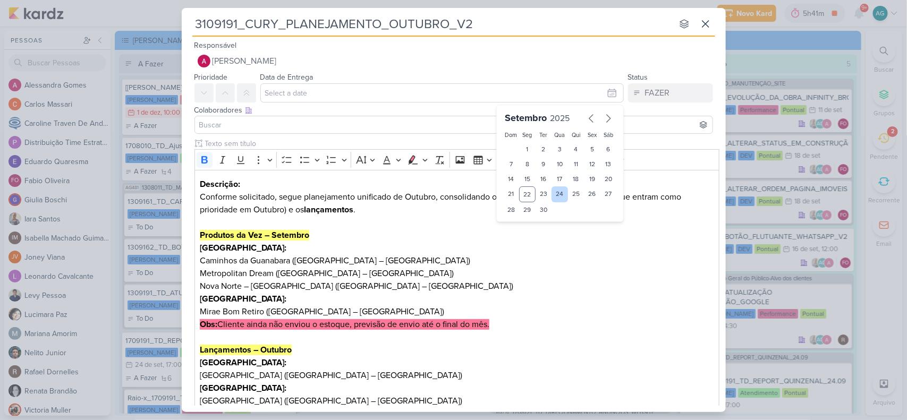
click at [559, 197] on div "24" at bounding box center [559, 194] width 16 height 16
type input "24 de setembro de 2025 às 23:59"
click at [552, 195] on div "24" at bounding box center [559, 194] width 16 height 16
click at [569, 279] on p "Metropolitan Dream (Zona Oeste – Barra Olímpica)" at bounding box center [457, 273] width 514 height 13
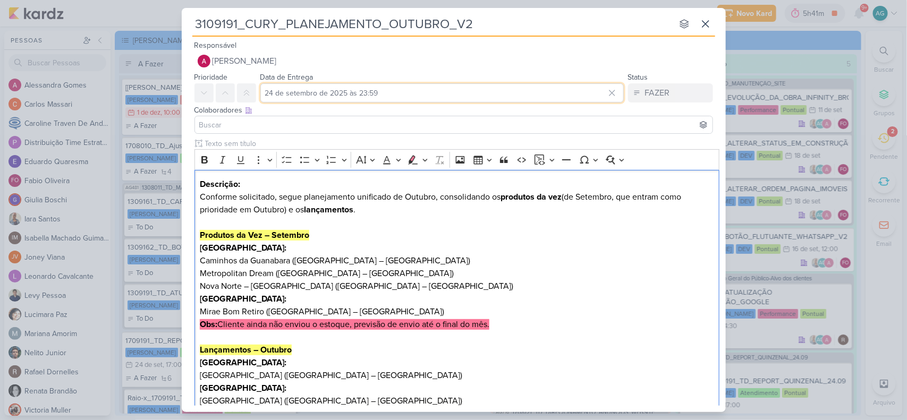
click at [364, 91] on input "24 de setembro de 2025 às 23:59" at bounding box center [441, 92] width 363 height 19
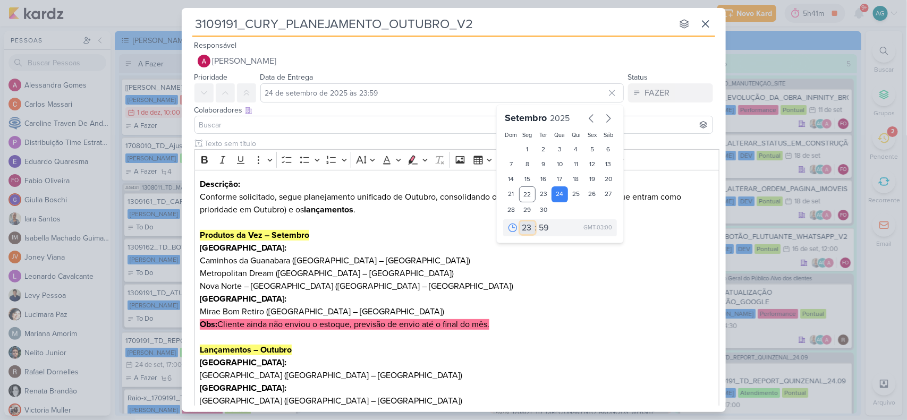
click at [523, 227] on select "00 01 02 03 04 05 06 07 08 09 10 11 12 13 14 15 16 17 18 19 20 21 22 23" at bounding box center [527, 227] width 15 height 13
select select "12"
click at [520, 221] on select "00 01 02 03 04 05 06 07 08 09 10 11 12 13 14 15 16 17 18 19 20 21 22 23" at bounding box center [527, 227] width 15 height 13
type input "24 de setembro de 2025 às 12:59"
click at [542, 224] on select "00 05 10 15 20 25 30 35 40 45 50 55 59" at bounding box center [544, 227] width 15 height 13
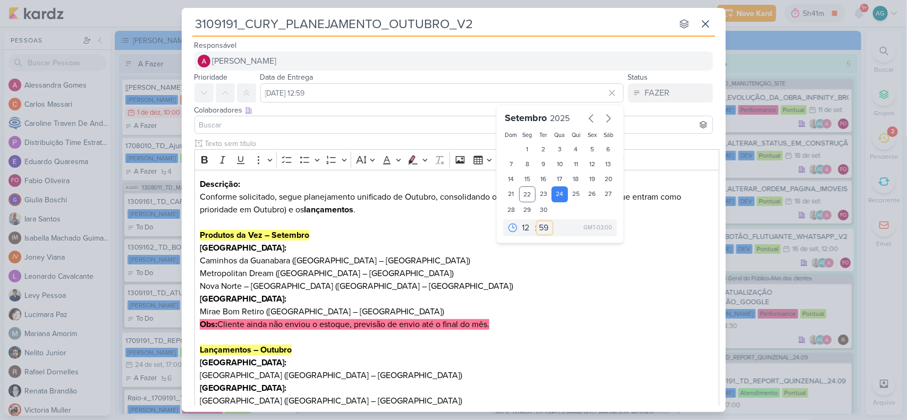
select select "0"
click at [537, 221] on select "00 05 10 15 20 25 30 35 40 45 50 55 59" at bounding box center [544, 227] width 15 height 13
type input "24 de setembro de 2025 às 12:00"
click at [535, 287] on p "Nova Norte – Raízes (Zona Norte – Irajá)" at bounding box center [457, 286] width 514 height 13
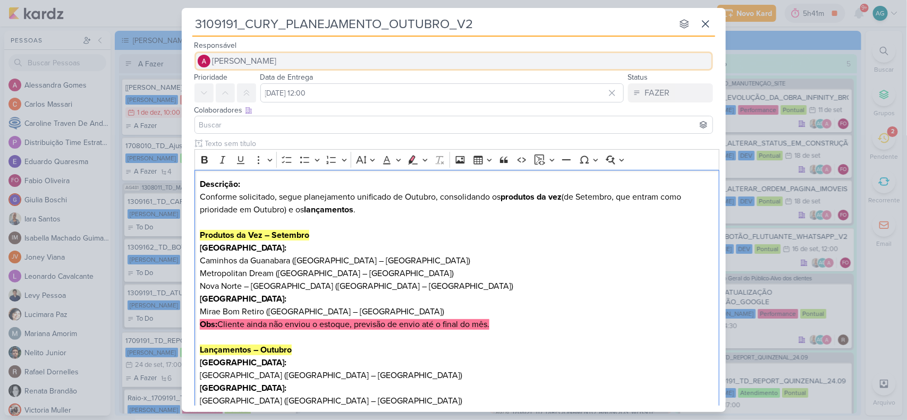
click at [324, 56] on button "[PERSON_NAME]" at bounding box center [453, 61] width 518 height 19
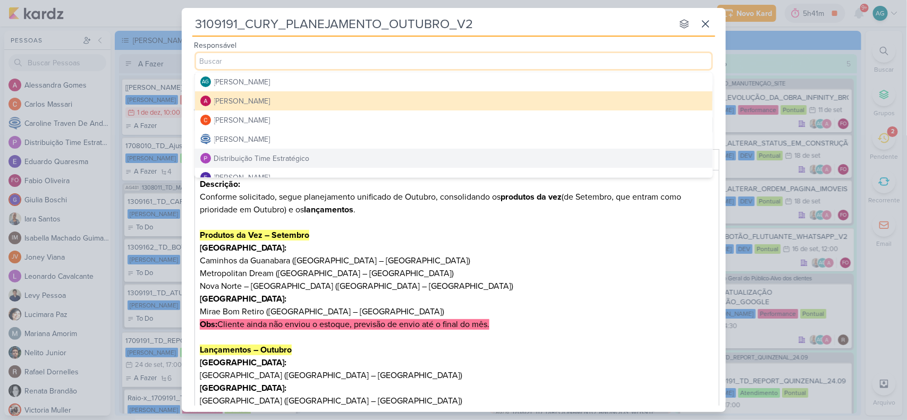
click at [315, 155] on button "Distribuição Time Estratégico" at bounding box center [453, 158] width 517 height 19
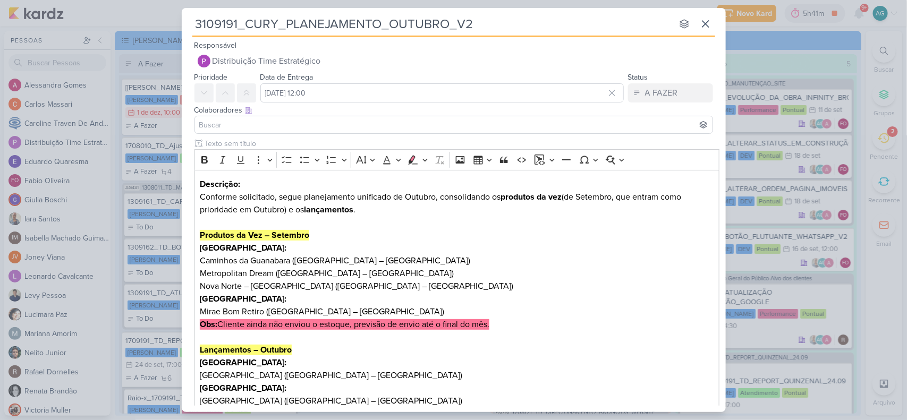
click at [308, 125] on input at bounding box center [453, 124] width 513 height 13
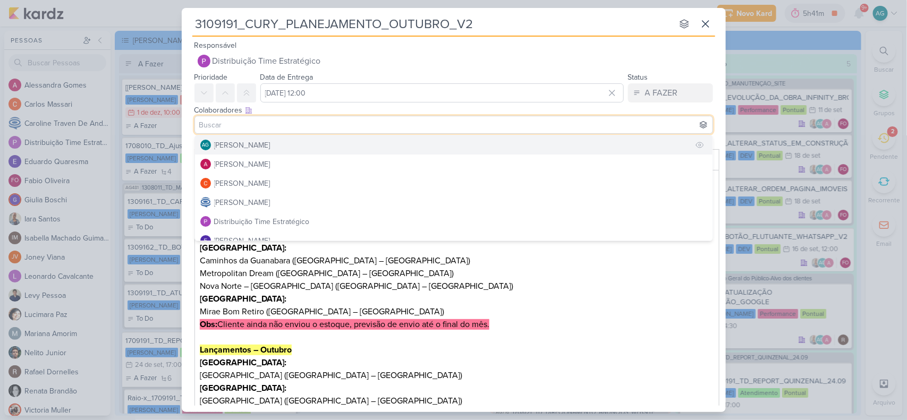
click at [270, 143] on div "[PERSON_NAME]" at bounding box center [242, 145] width 56 height 11
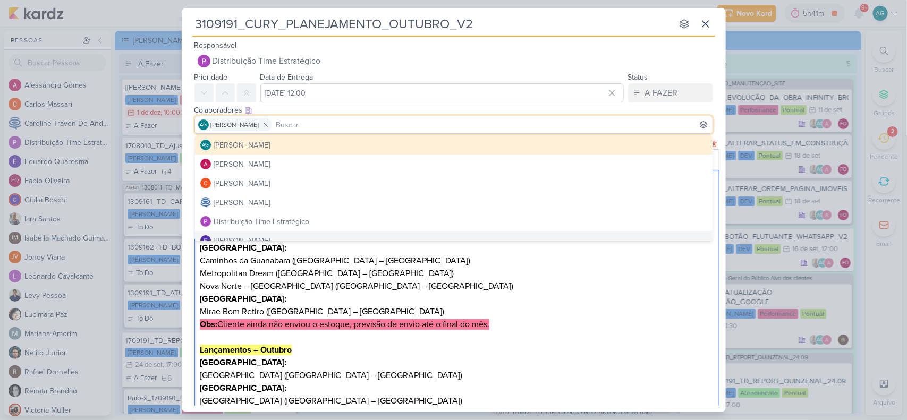
click at [558, 325] on p "Obs: Cliente ainda não enviou o estoque, previsão de envio até o final do mês." at bounding box center [457, 324] width 514 height 13
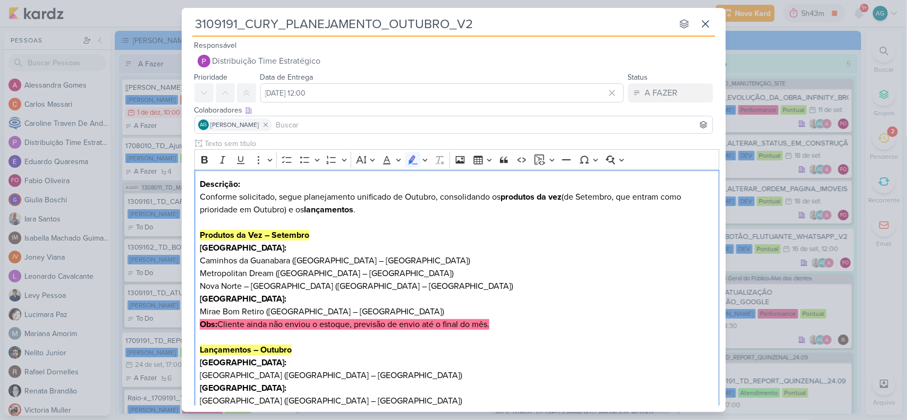
click at [320, 125] on input at bounding box center [492, 124] width 436 height 13
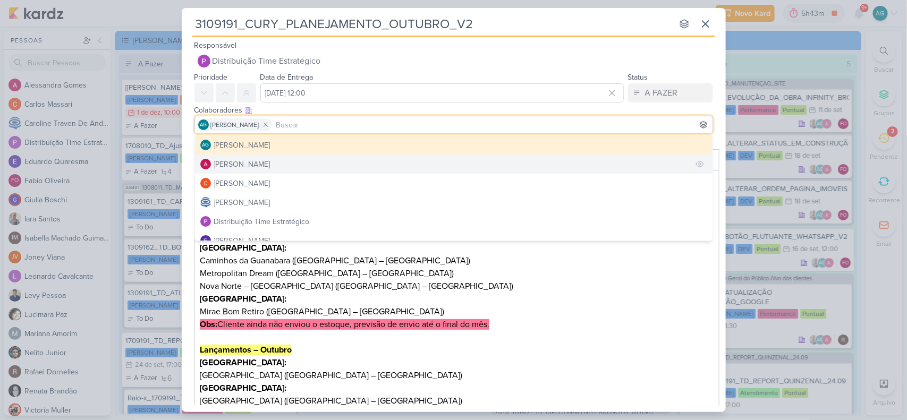
click at [287, 160] on button "[PERSON_NAME]" at bounding box center [453, 164] width 517 height 19
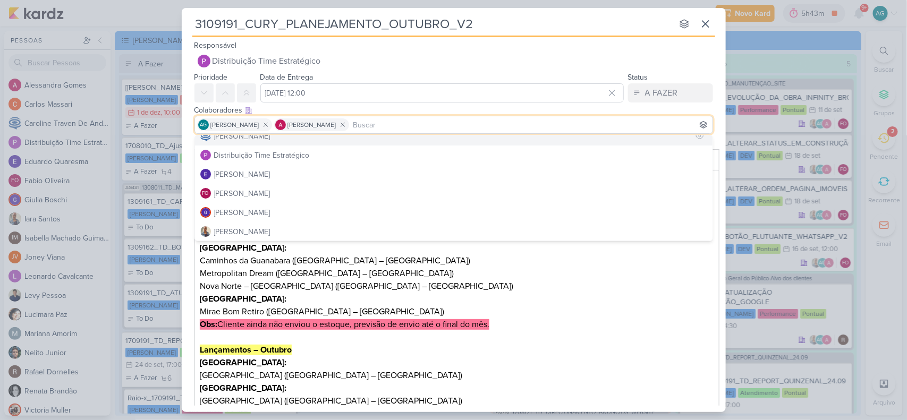
scroll to position [133, 0]
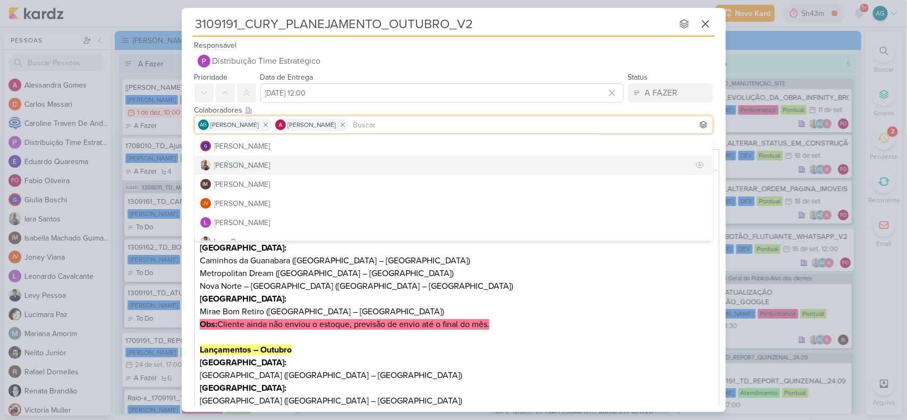
click at [264, 170] on button "[PERSON_NAME]" at bounding box center [453, 165] width 517 height 19
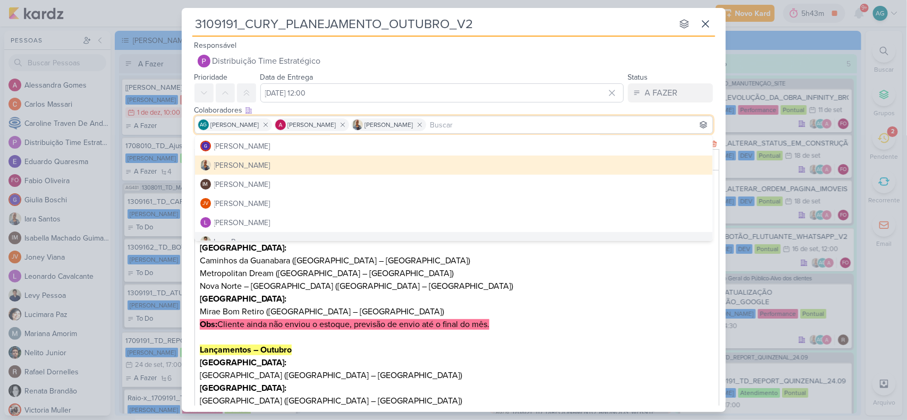
click at [652, 344] on h3 "Lançamentos – Outubro" at bounding box center [457, 350] width 514 height 13
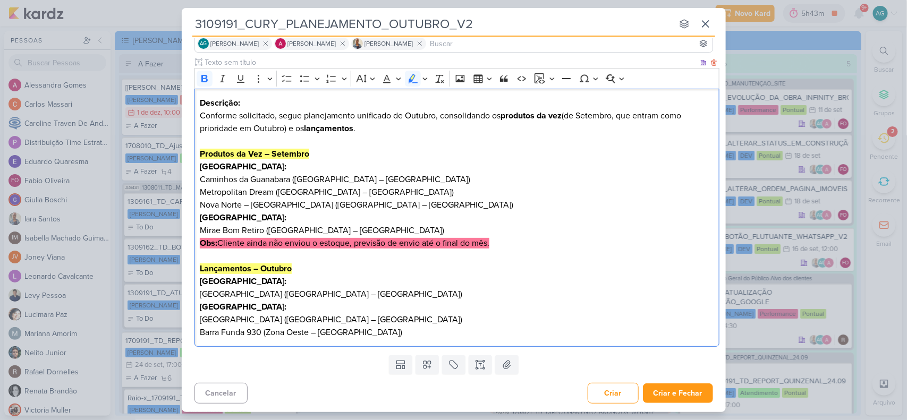
scroll to position [82, 0]
click at [431, 362] on button at bounding box center [426, 364] width 23 height 19
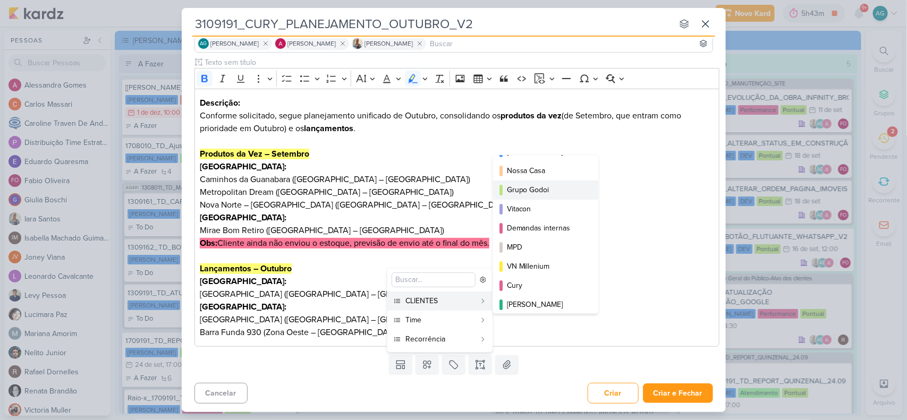
scroll to position [66, 0]
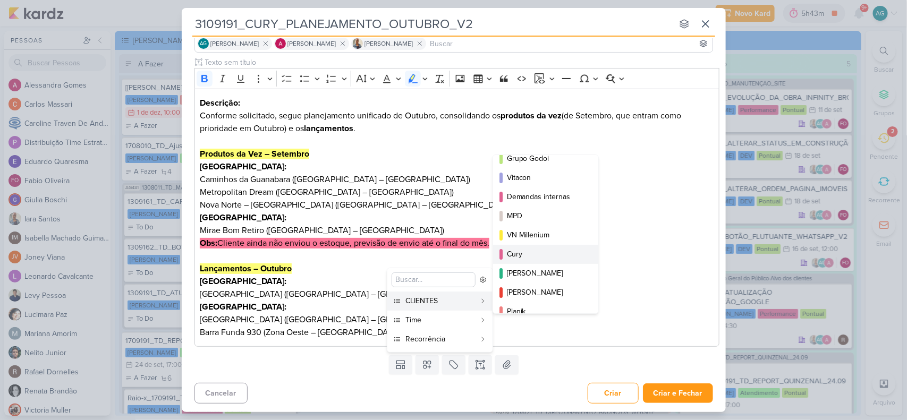
click at [542, 258] on div "Cury" at bounding box center [546, 254] width 79 height 11
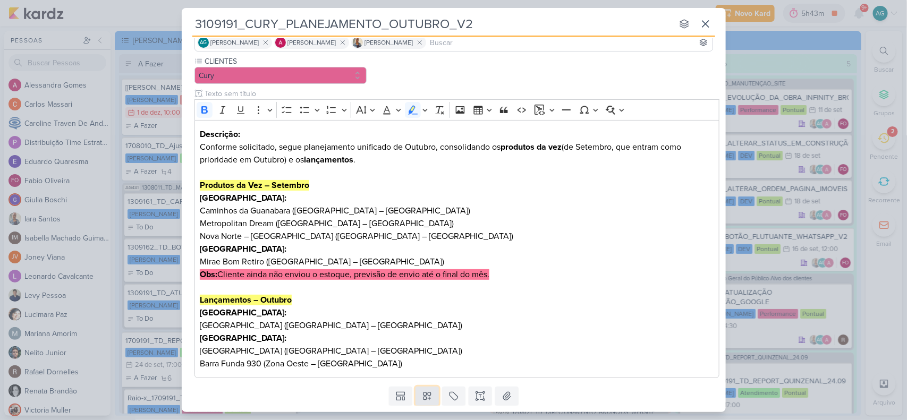
click at [429, 396] on icon at bounding box center [427, 396] width 11 height 11
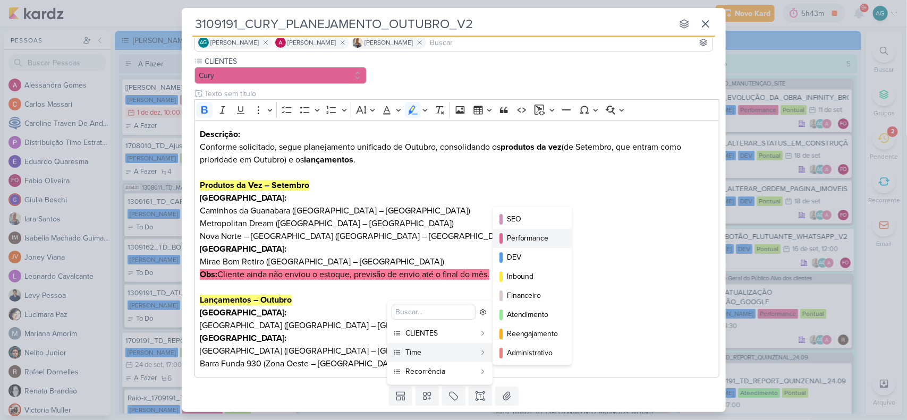
click at [541, 239] on div "Performance" at bounding box center [533, 238] width 52 height 11
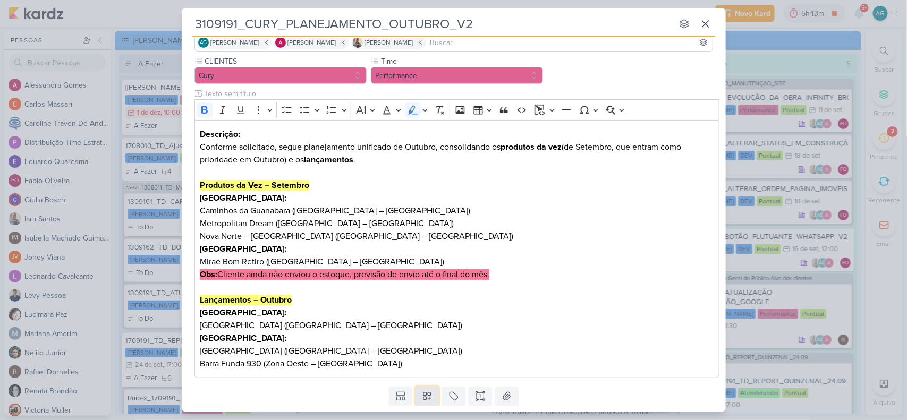
click at [428, 397] on icon at bounding box center [427, 396] width 11 height 11
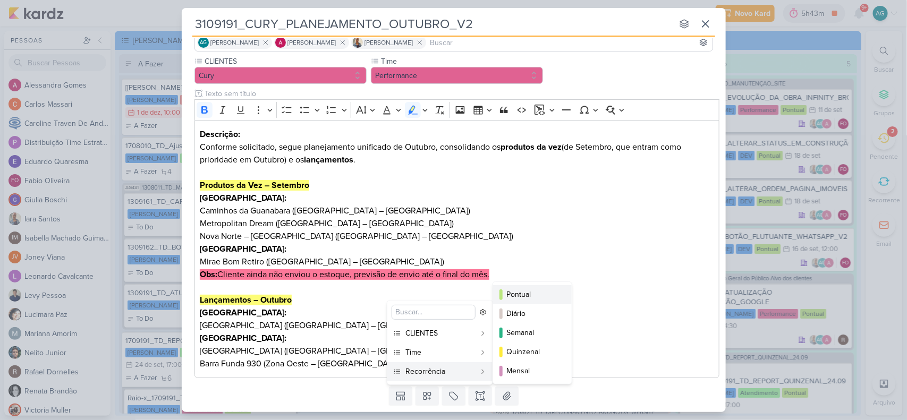
click at [514, 298] on div "Pontual" at bounding box center [533, 294] width 52 height 11
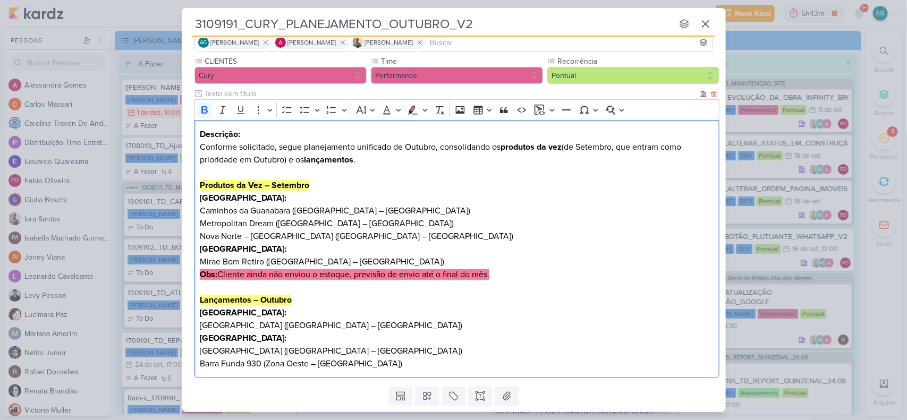
click at [584, 315] on p "Rio de Janeiro:" at bounding box center [457, 312] width 514 height 13
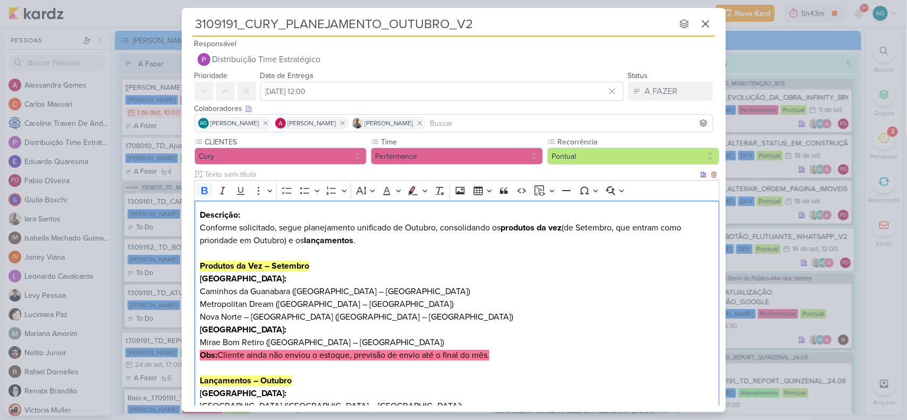
scroll to position [0, 0]
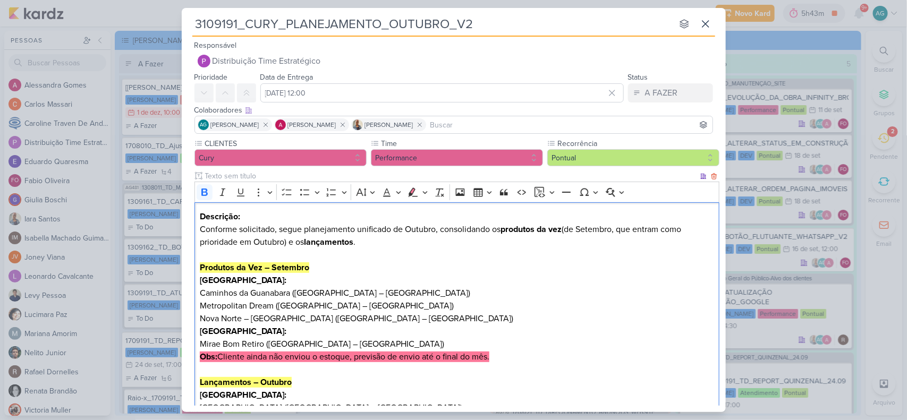
click at [274, 227] on p "Descrição: Conforme solicitado, segue planejamento unificado de Outubro, consol…" at bounding box center [457, 229] width 514 height 38
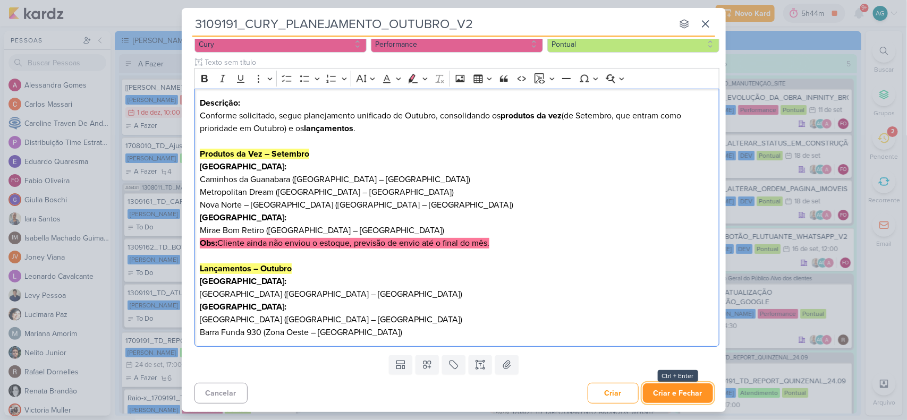
click at [688, 397] on button "Criar e Fechar" at bounding box center [678, 393] width 70 height 20
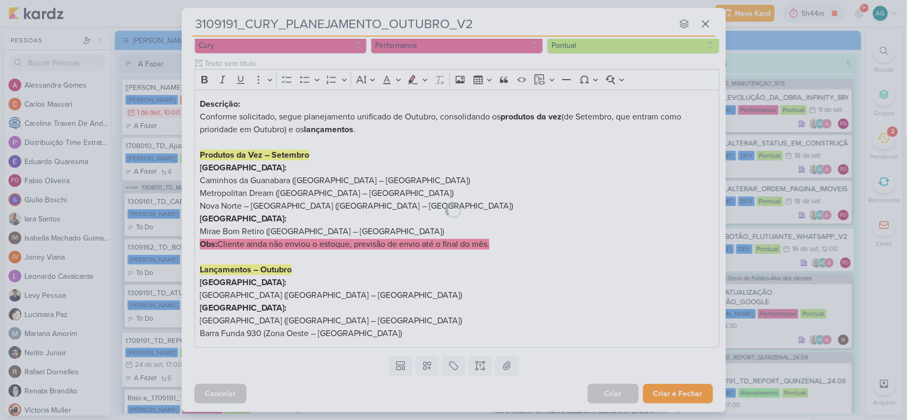
scroll to position [113, 0]
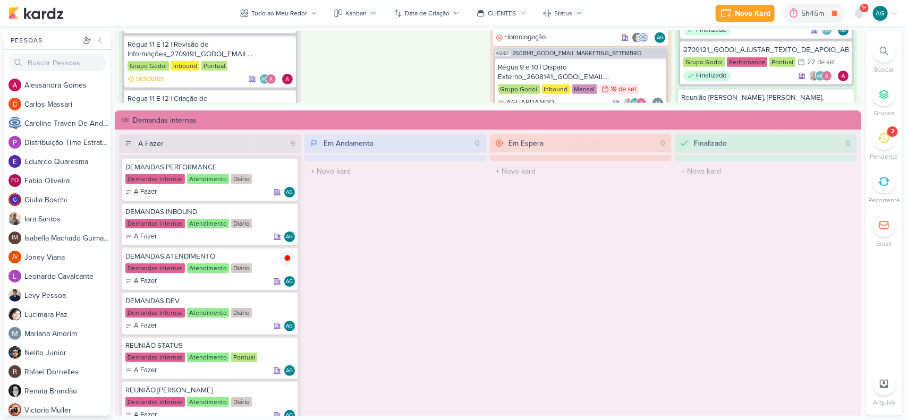
scroll to position [797, 0]
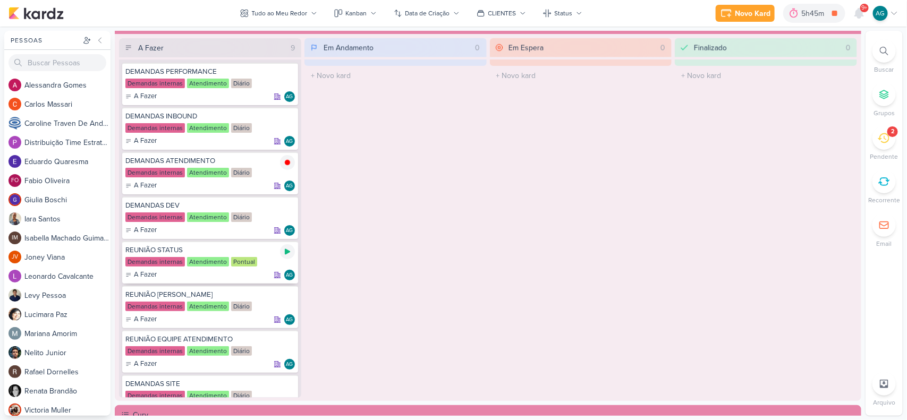
click at [290, 251] on icon at bounding box center [287, 251] width 8 height 8
click at [746, 14] on div "Novo Kard" at bounding box center [752, 13] width 36 height 11
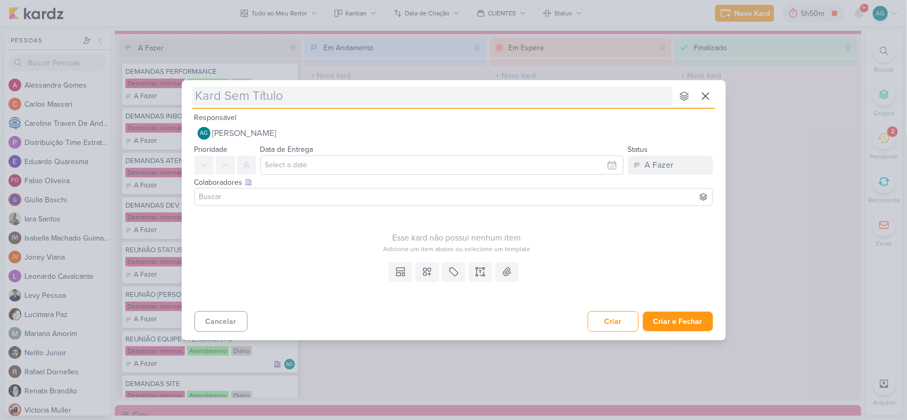
type input "2709221_GODOI_SUBIR_EM_PERFORMANCE_PEÇA_ESTÁTICA_INTEGRAÇÃO_AB"
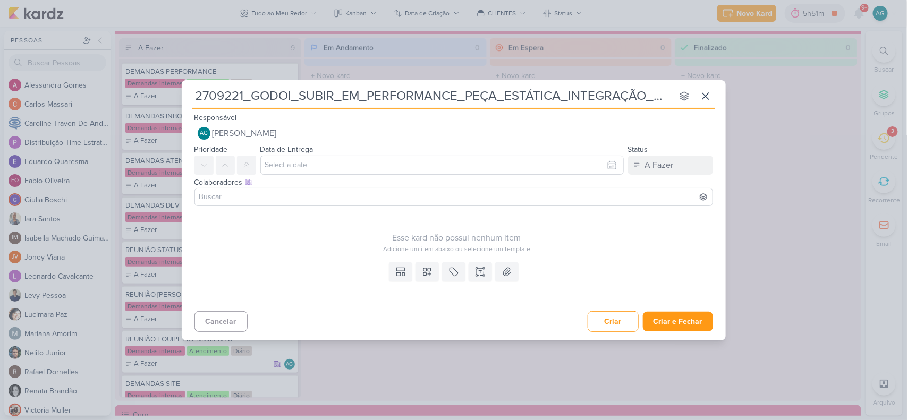
type input "2709221_GODOI_SUBIR_EM_PERFORMANCE_PEÇA_ESTÁTICA_INTEGRAÇÃO_AB"
click at [477, 272] on icon at bounding box center [480, 272] width 11 height 11
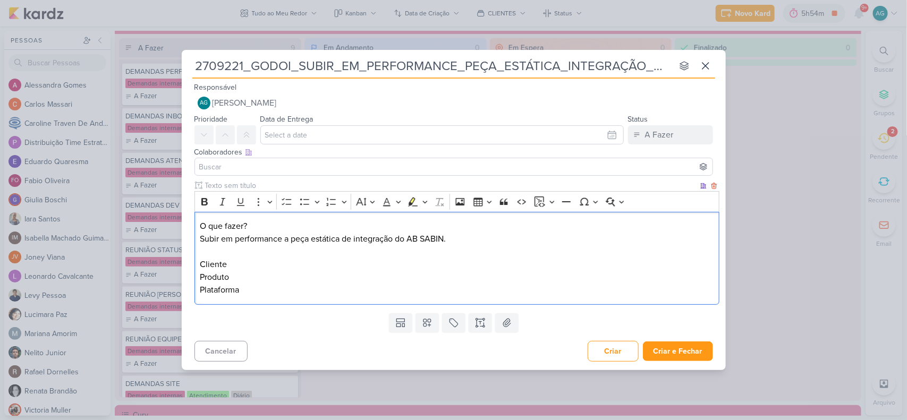
click at [249, 270] on p "O que fazer? Subir em performance a peça estática de integração do AB SABIN. Cl…" at bounding box center [457, 258] width 514 height 76
click at [250, 275] on p "O que fazer? Subir em performance a peça estática de integração do AB SABIN. Cl…" at bounding box center [457, 258] width 514 height 76
click at [276, 291] on p "O que fazer? Subir em performance a peça estática de integração do AB SABIN. Cl…" at bounding box center [457, 258] width 514 height 76
drag, startPoint x: 229, startPoint y: 267, endPoint x: 190, endPoint y: 270, distance: 39.4
click at [190, 270] on div "Clique para deixar o item visível somente à membros da sua organização Rich Tex…" at bounding box center [454, 244] width 544 height 129
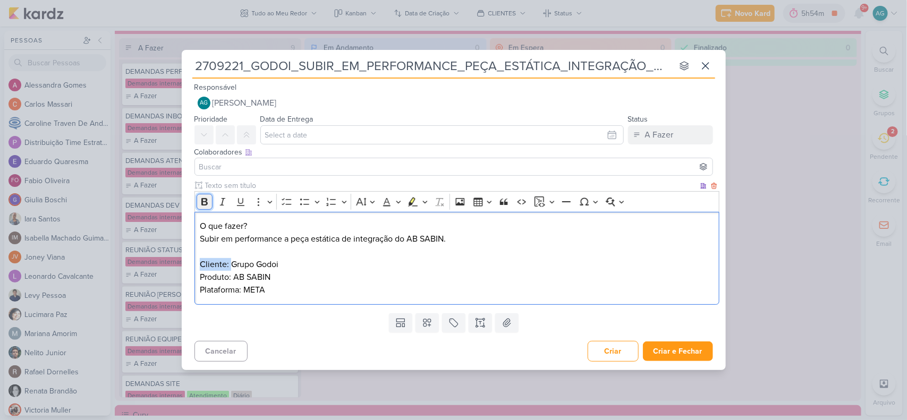
click at [204, 203] on icon "Editor toolbar" at bounding box center [204, 202] width 11 height 11
drag, startPoint x: 233, startPoint y: 279, endPoint x: 195, endPoint y: 280, distance: 37.2
click at [195, 280] on div "O que fazer? Subir em performance a peça estática de integração do AB SABIN. Cl…" at bounding box center [456, 258] width 525 height 93
click at [202, 202] on icon "Editor toolbar" at bounding box center [204, 202] width 11 height 11
drag, startPoint x: 242, startPoint y: 291, endPoint x: 197, endPoint y: 272, distance: 49.1
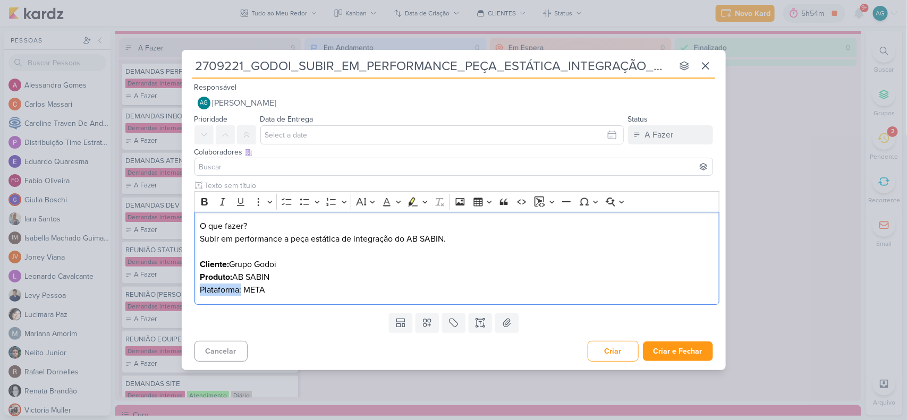
click at [192, 290] on div "Clique para deixar o item visível somente à membros da sua organização Rich Tex…" at bounding box center [454, 244] width 544 height 129
click at [202, 205] on icon "Editor toolbar" at bounding box center [204, 202] width 11 height 11
click at [291, 285] on p "O que fazer? Subir em performance a peça estática de integração do AB SABIN. Cl…" at bounding box center [457, 258] width 514 height 76
click at [426, 319] on icon at bounding box center [427, 323] width 11 height 11
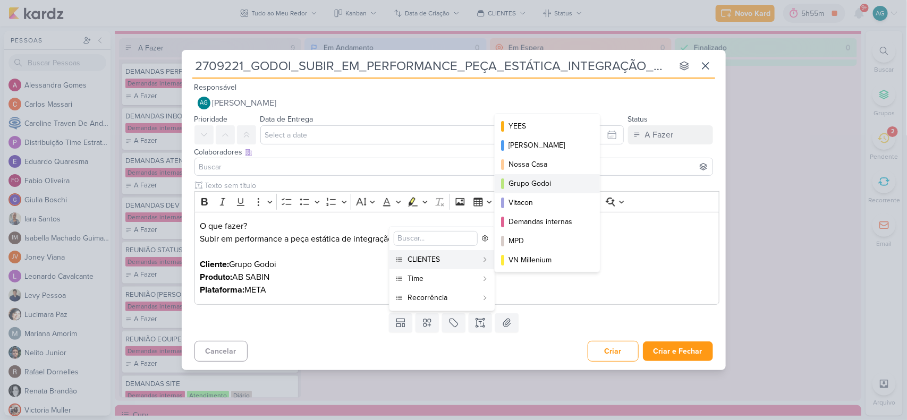
click at [543, 184] on div "Grupo Godoi" at bounding box center [547, 183] width 79 height 11
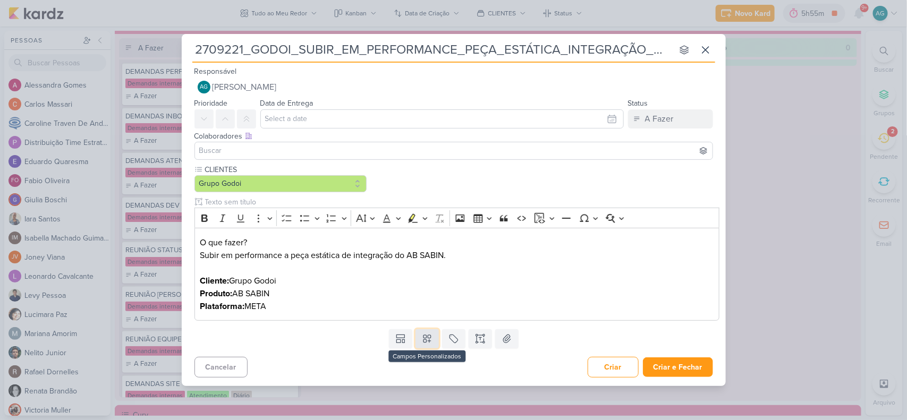
click at [430, 340] on icon at bounding box center [427, 339] width 11 height 11
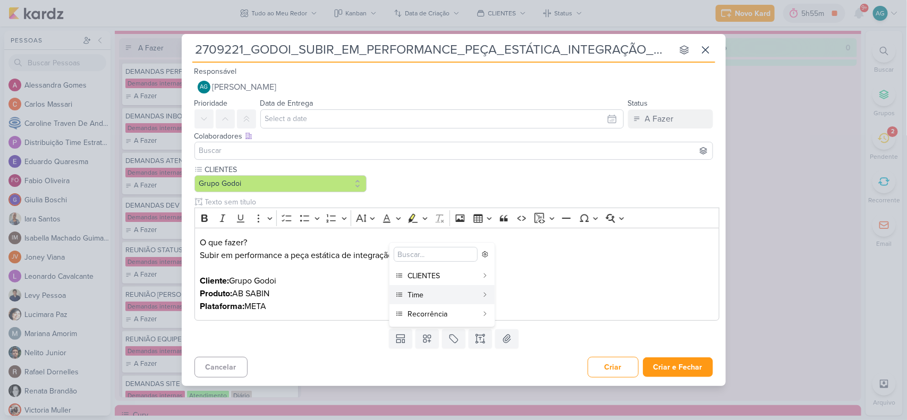
click at [527, 356] on div "Cancelar Criar Criar e Fechar Ctrl + Enter" at bounding box center [454, 366] width 544 height 27
click at [291, 303] on p "O que fazer? Subir em performance a peça estática de integração do AB SABIN. Cl…" at bounding box center [457, 274] width 514 height 76
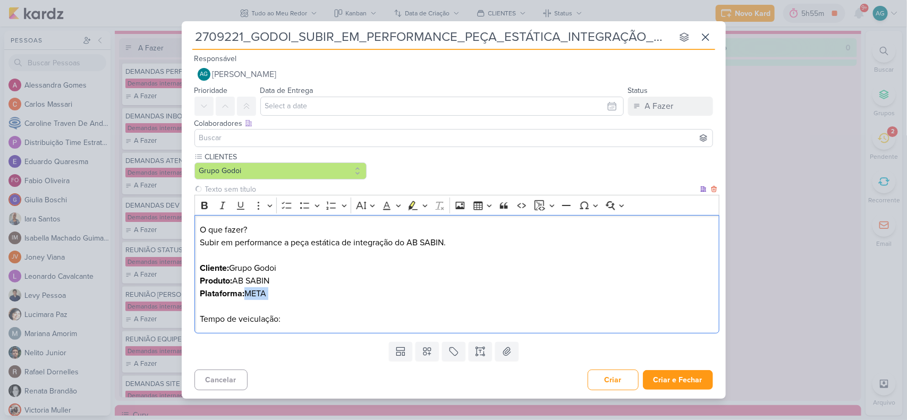
click at [285, 299] on p "O que fazer? Subir em performance a peça estática de integração do AB SABIN. Cl…" at bounding box center [457, 275] width 514 height 102
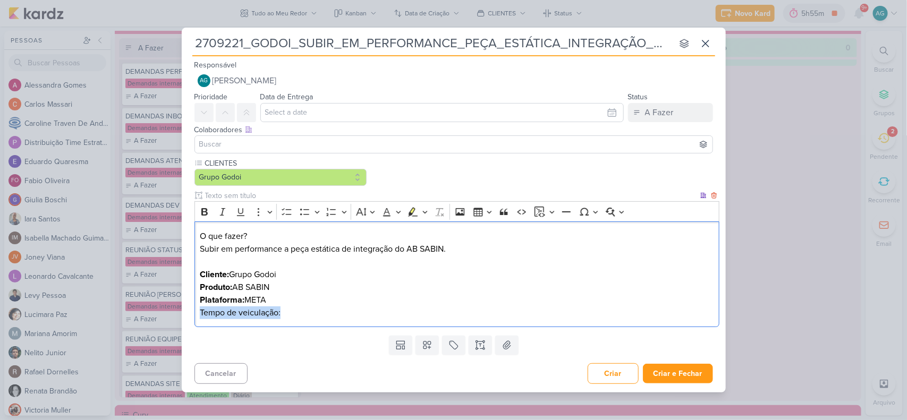
drag, startPoint x: 293, startPoint y: 311, endPoint x: 192, endPoint y: 312, distance: 101.4
click at [192, 312] on div "CLIENTES Grupo Godoi" at bounding box center [454, 245] width 544 height 174
click at [204, 208] on icon "Editor toolbar" at bounding box center [204, 212] width 11 height 11
click at [298, 313] on p "O que fazer? Subir em performance a peça estática de integração do AB SABIN. Cl…" at bounding box center [457, 274] width 514 height 89
drag, startPoint x: 285, startPoint y: 312, endPoint x: 309, endPoint y: 311, distance: 23.4
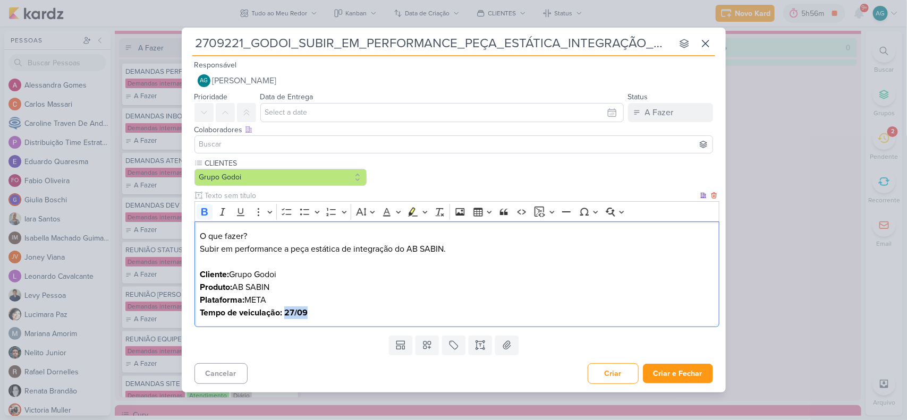
click at [309, 311] on p "O que fazer? Subir em performance a peça estática de integração do AB SABIN. Cl…" at bounding box center [457, 274] width 514 height 89
click at [204, 207] on icon "Editor toolbar" at bounding box center [204, 212] width 11 height 11
click at [339, 277] on p "O que fazer? Subir em performance a peça estática de integração do AB SABIN. Cl…" at bounding box center [457, 274] width 514 height 89
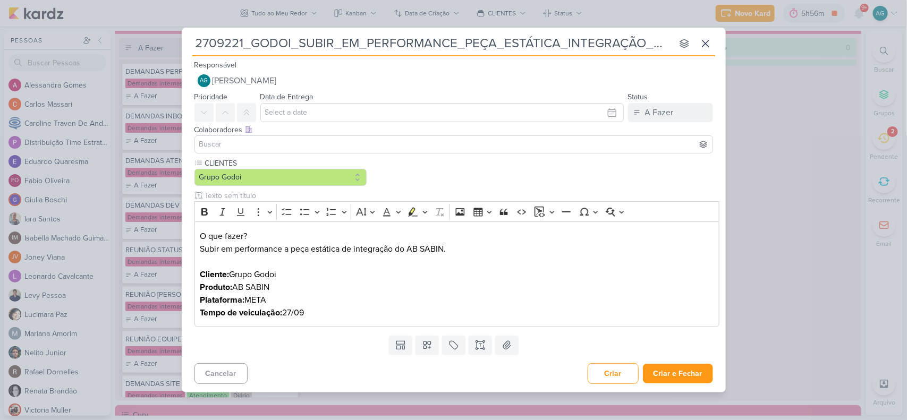
drag, startPoint x: 194, startPoint y: 45, endPoint x: 731, endPoint y: 41, distance: 536.4
click at [731, 41] on div "2709221_GODOI_SUBIR_EM_PERFORMANCE_PEÇA_ESTÁTICA_INTEGRAÇÃO_AB nenhum grupo dis…" at bounding box center [453, 210] width 907 height 420
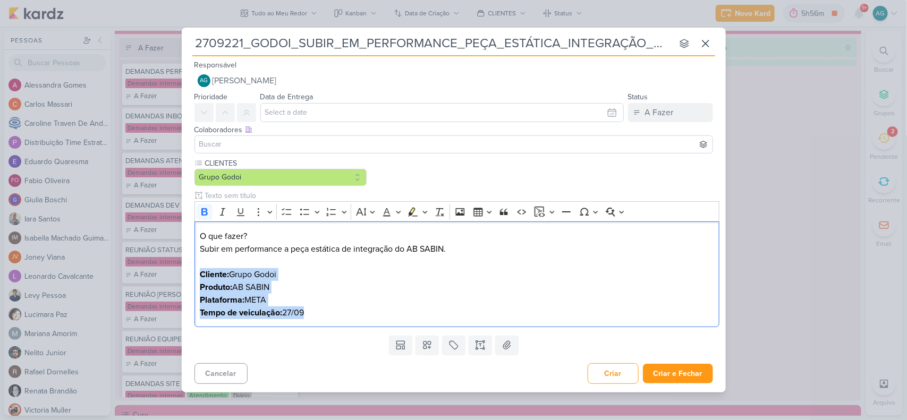
drag, startPoint x: 329, startPoint y: 314, endPoint x: 190, endPoint y: 279, distance: 143.4
click at [190, 279] on div "CLIENTES Grupo Godoi" at bounding box center [454, 245] width 544 height 174
click at [340, 304] on p "O que fazer? Subir em performance a peça estática de integração do AB SABIN. Cl…" at bounding box center [457, 274] width 514 height 89
click at [335, 290] on p "O que fazer? Subir em performance a peça estática de integração do AB SABIN. Cl…" at bounding box center [457, 274] width 514 height 89
drag, startPoint x: 327, startPoint y: 314, endPoint x: 189, endPoint y: 234, distance: 159.7
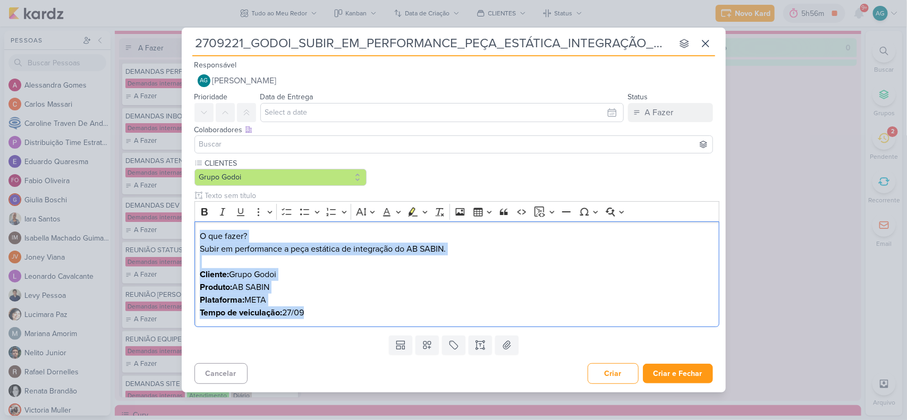
click at [189, 234] on div "CLIENTES Grupo Godoi" at bounding box center [454, 245] width 544 height 174
copy p "O que fazer? Subir em performance a peça estática de integração do AB SABIN. Cl…"
click at [261, 282] on p "O que fazer? Subir em performance a peça estática de integração do AB SABIN. Cl…" at bounding box center [457, 274] width 514 height 89
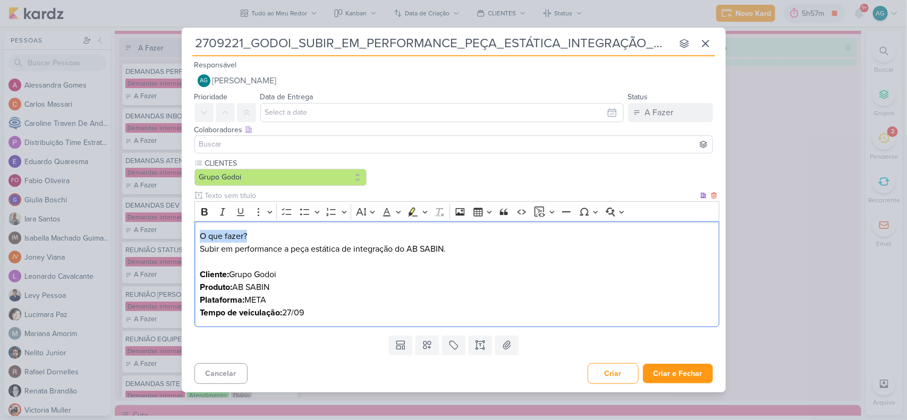
drag, startPoint x: 215, startPoint y: 233, endPoint x: 168, endPoint y: 233, distance: 47.3
click at [168, 233] on div "2709221_GODOI_SUBIR_EM_PERFORMANCE_PEÇA_ESTÁTICA_INTEGRAÇÃO_AB nenhum grupo dis…" at bounding box center [453, 210] width 907 height 420
click at [206, 214] on icon "Editor toolbar" at bounding box center [204, 212] width 11 height 11
click at [433, 313] on p "O que fazer? Subir em performance a peça estática de integração do AB SABIN. Cl…" at bounding box center [457, 274] width 514 height 89
click at [392, 310] on p "O que fazer? Subir em performance a peça estática de integração do AB SABIN. Cl…" at bounding box center [457, 274] width 514 height 89
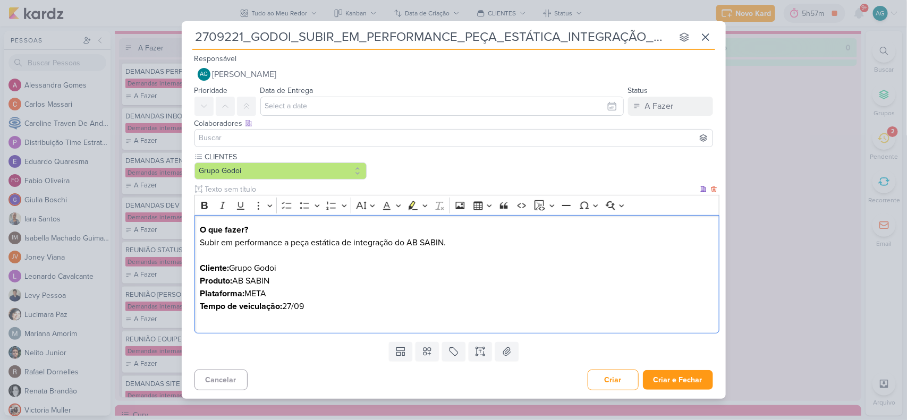
click at [299, 292] on p "O que fazer? Subir em performance a peça estática de integração do AB SABIN. Cl…" at bounding box center [457, 275] width 514 height 102
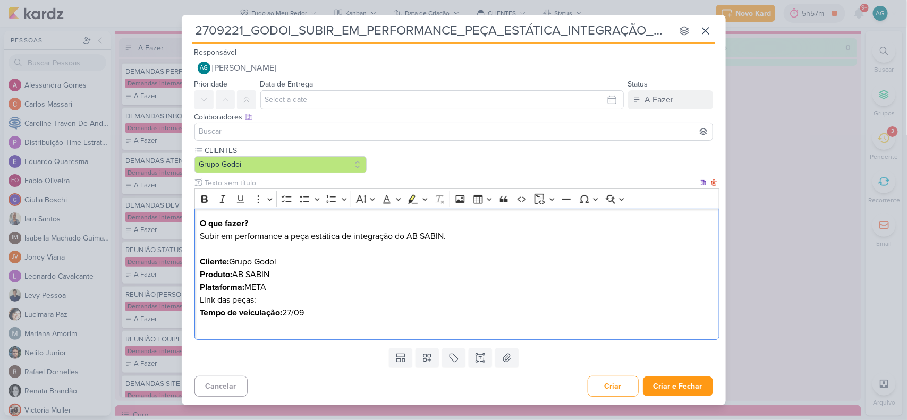
drag, startPoint x: 283, startPoint y: 303, endPoint x: 193, endPoint y: 303, distance: 90.3
click at [193, 303] on div "CLIENTES Grupo Godoi" at bounding box center [454, 244] width 544 height 199
click at [199, 195] on button "Bold" at bounding box center [205, 199] width 16 height 16
click at [338, 312] on p "O que fazer? Subir em performance a peça estática de integração do AB SABIN. Cl…" at bounding box center [457, 274] width 514 height 115
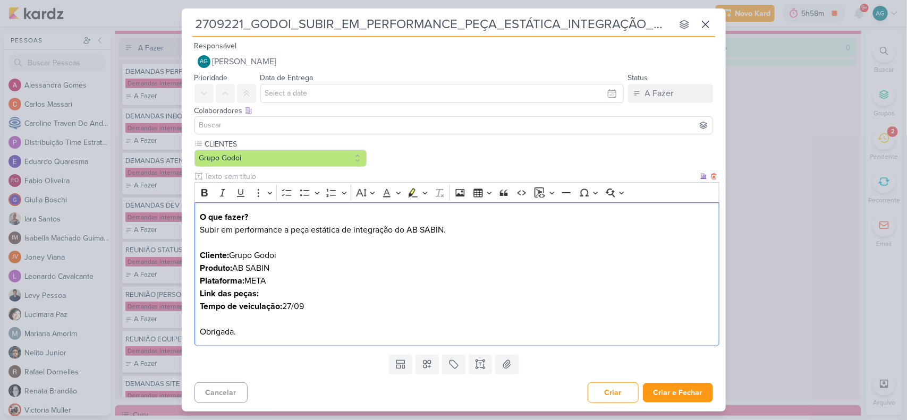
click at [279, 296] on p "O que fazer? Subir em performance a peça estática de integração do AB SABIN. Cl…" at bounding box center [457, 274] width 514 height 127
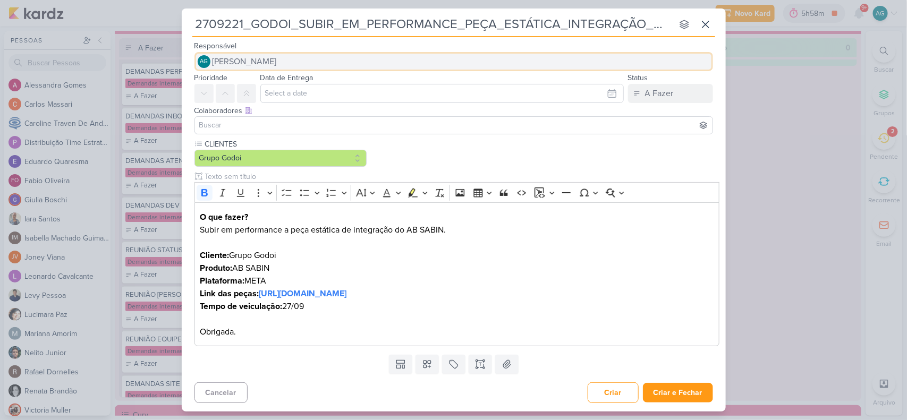
click at [303, 58] on button "AG Aline Gimenez Graciano" at bounding box center [453, 61] width 518 height 19
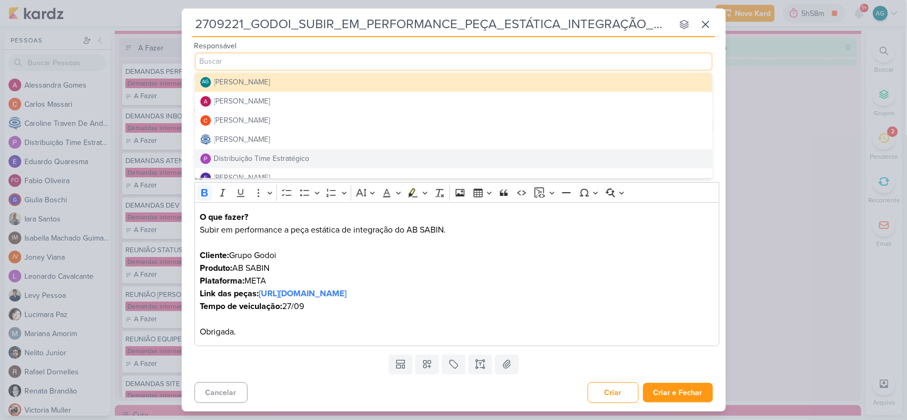
click at [289, 157] on div "Distribuição Time Estratégico" at bounding box center [262, 158] width 96 height 11
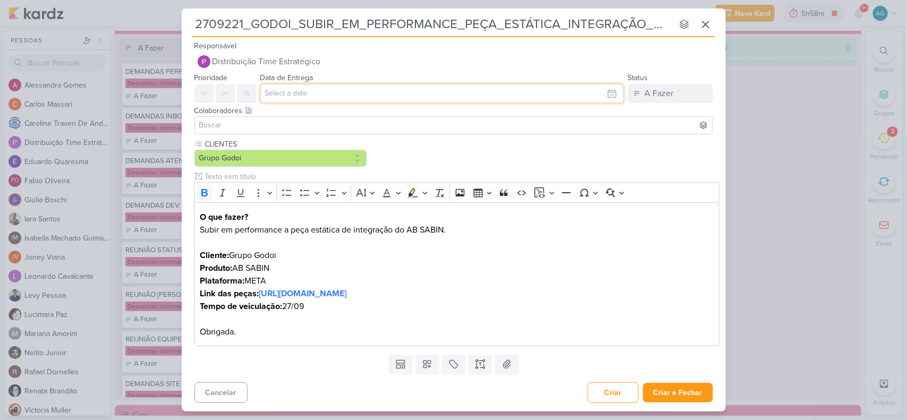
click at [314, 94] on input "text" at bounding box center [441, 93] width 363 height 19
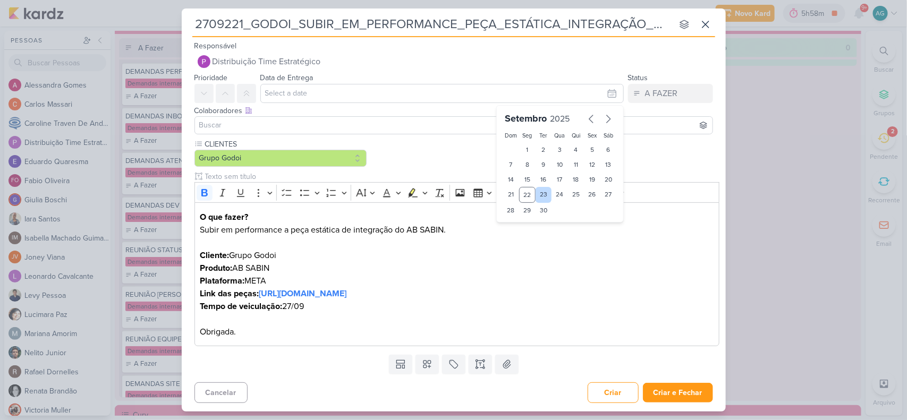
click at [538, 194] on div "23" at bounding box center [543, 195] width 16 height 16
type input "23 de setembro de 2025 às 23:59"
click at [531, 227] on select "00 01 02 03 04 05 06 07 08 09 10 11 12 13 14 15 16 17 18 19 20 21 22 23" at bounding box center [527, 228] width 15 height 13
select select "9"
click at [520, 222] on select "00 01 02 03 04 05 06 07 08 09 10 11 12 13 14 15 16 17 18 19 20 21 22 23" at bounding box center [527, 228] width 15 height 13
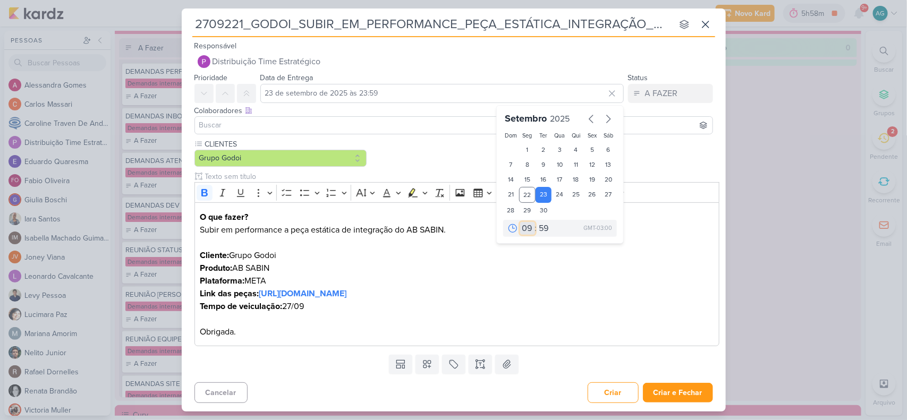
type input "23 de setembro de 2025 às 09:59"
click at [543, 227] on select "00 05 10 15 20 25 30 35 40 45 50 55 59" at bounding box center [544, 228] width 15 height 13
select select "0"
click at [537, 222] on select "00 05 10 15 20 25 30 35 40 45 50 55 59" at bounding box center [544, 228] width 15 height 13
type input "23 de setembro de 2025 às 09:00"
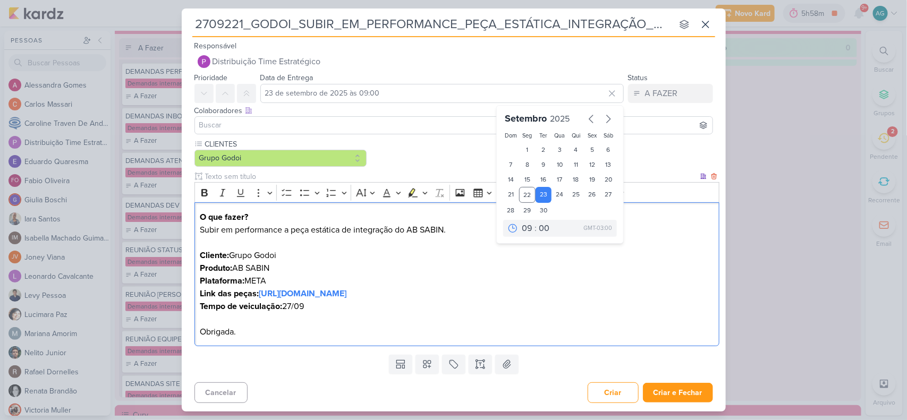
click at [582, 261] on p "O que fazer? Subir em performance a peça estática de integração do AB SABIN. Cl…" at bounding box center [457, 274] width 514 height 127
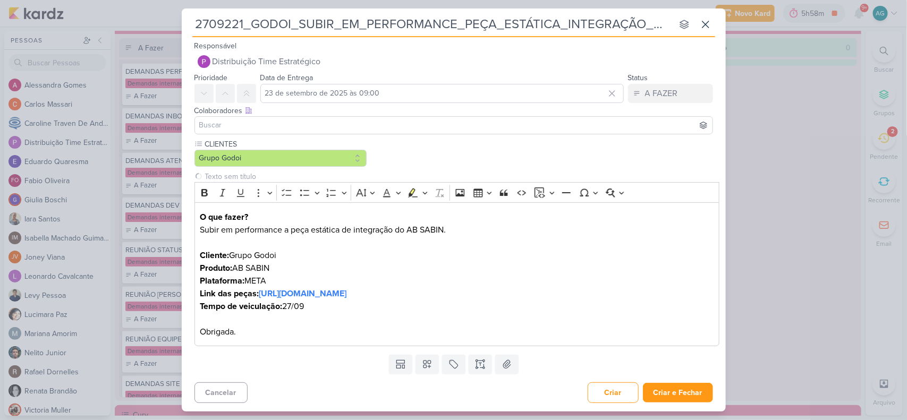
click at [294, 117] on div at bounding box center [453, 125] width 518 height 18
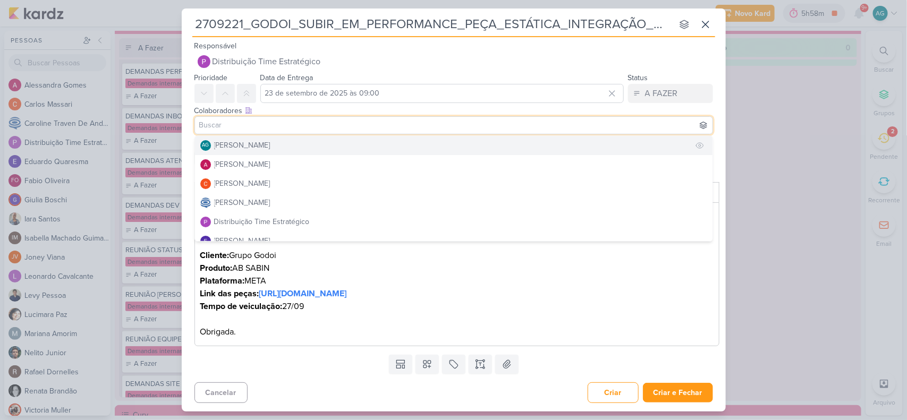
click at [270, 149] on div "[PERSON_NAME]" at bounding box center [242, 145] width 56 height 11
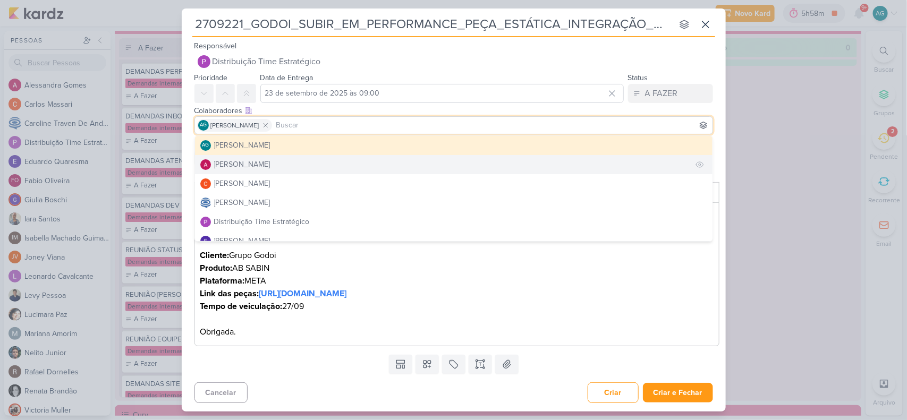
click at [277, 163] on button "Alessandra Gomes" at bounding box center [453, 164] width 517 height 19
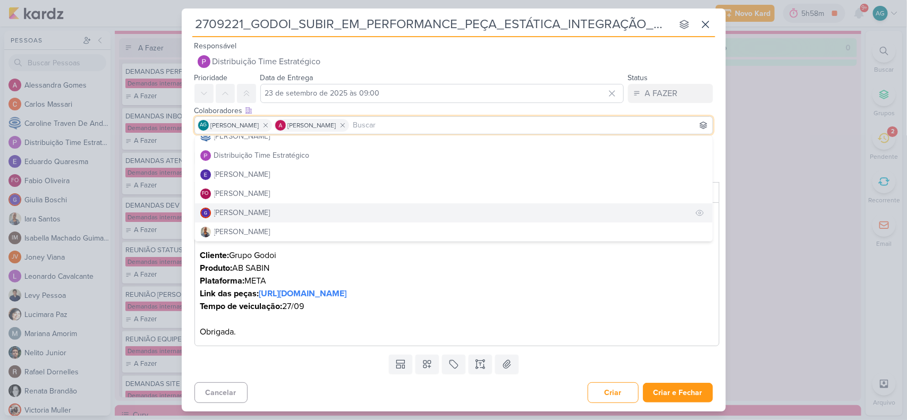
scroll to position [133, 0]
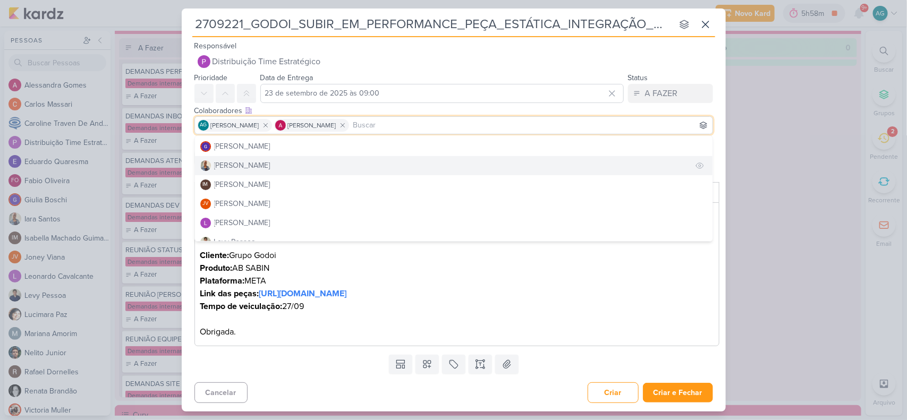
click at [253, 166] on button "Iara Santos" at bounding box center [453, 165] width 517 height 19
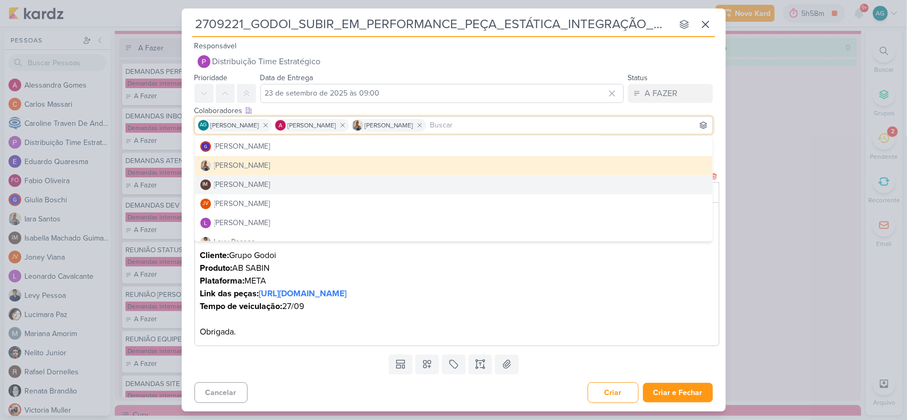
click at [362, 322] on p "O que fazer? Subir em performance a peça estática de integração do AB SABIN. Cl…" at bounding box center [457, 274] width 514 height 127
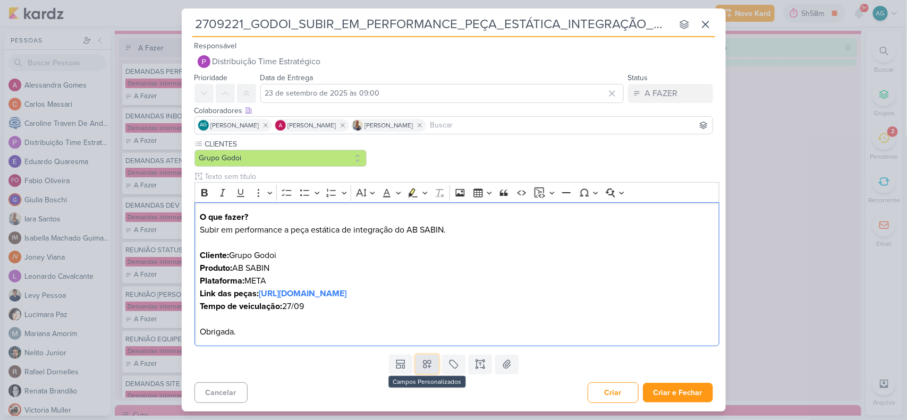
click at [433, 365] on button at bounding box center [426, 364] width 23 height 19
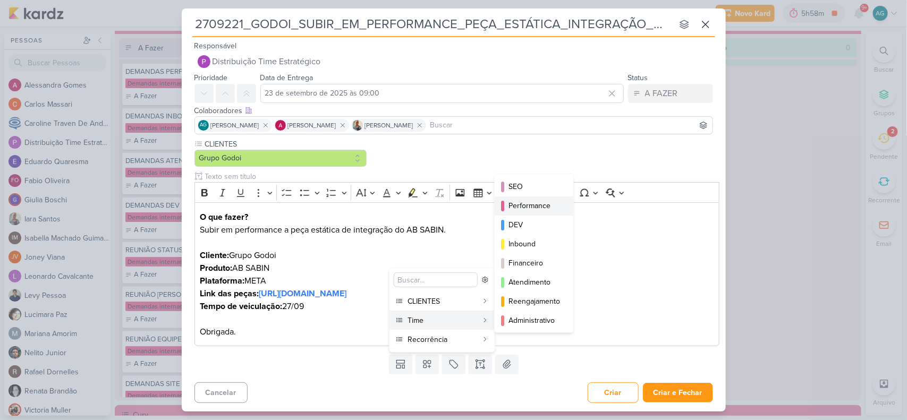
click at [528, 203] on div "Performance" at bounding box center [534, 205] width 52 height 11
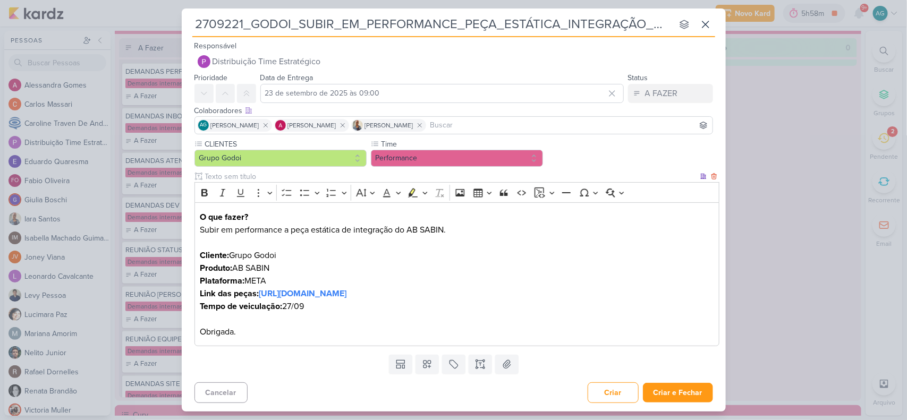
click at [285, 308] on p "O que fazer? Subir em performance a peça estática de integração do AB SABIN. Cl…" at bounding box center [457, 274] width 514 height 127
drag, startPoint x: 285, startPoint y: 308, endPoint x: 332, endPoint y: 305, distance: 47.9
click at [332, 305] on p "O que fazer? Subir em performance a peça estática de integração do AB SABIN. Cl…" at bounding box center [457, 274] width 514 height 127
click at [202, 190] on icon "Editor toolbar" at bounding box center [204, 192] width 6 height 7
click at [394, 322] on p "O que fazer? Subir em performance a peça estática de integração do AB SABIN. Cl…" at bounding box center [457, 274] width 514 height 127
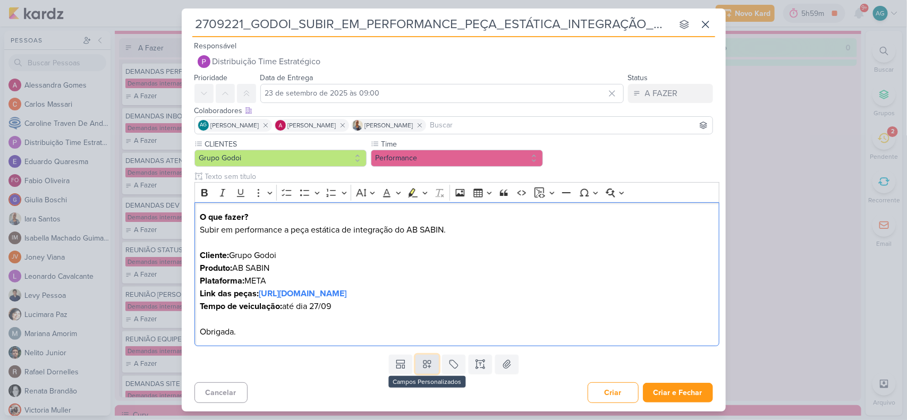
click at [425, 366] on icon at bounding box center [427, 364] width 11 height 11
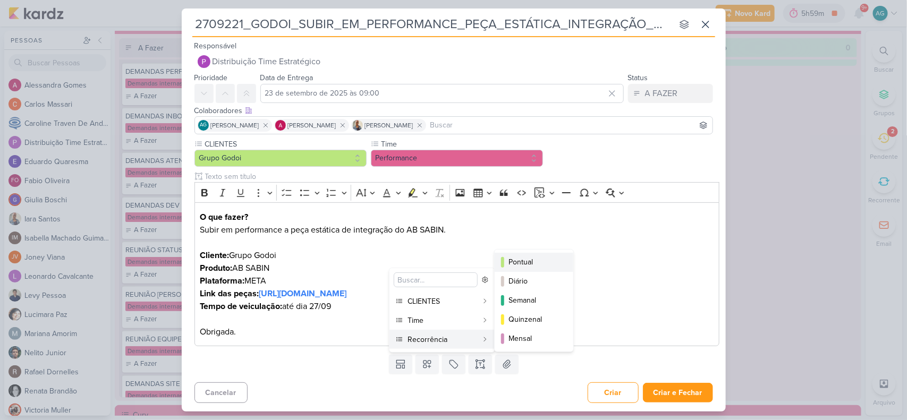
click at [524, 257] on div "Pontual" at bounding box center [534, 262] width 52 height 11
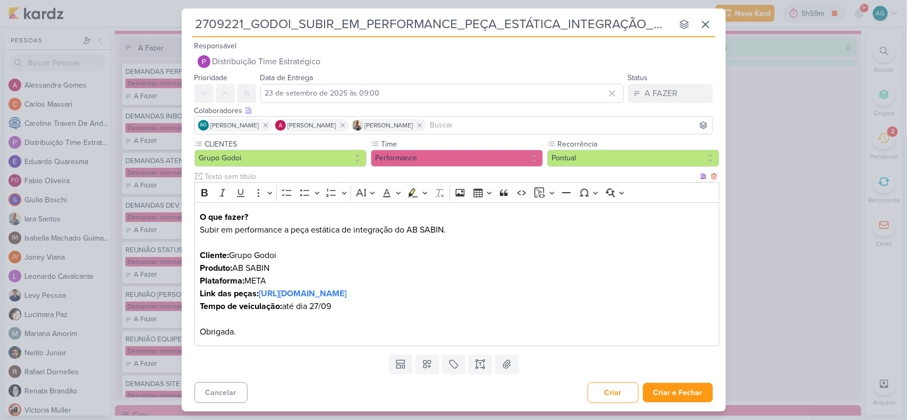
click at [500, 331] on p "O que fazer? Subir em performance a peça estática de integração do AB SABIN. Cl…" at bounding box center [457, 274] width 514 height 127
click at [290, 282] on p "O que fazer? Subir em performance a peça estática de integração do AB SABIN. Cl…" at bounding box center [457, 274] width 514 height 127
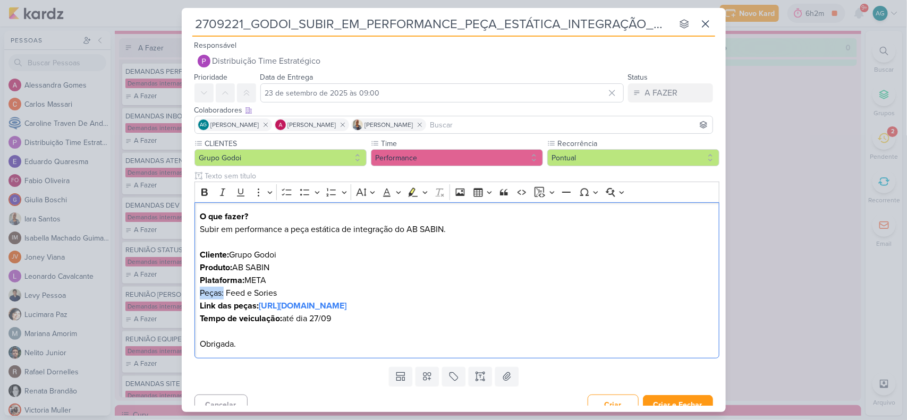
drag, startPoint x: 224, startPoint y: 293, endPoint x: 192, endPoint y: 293, distance: 31.9
click at [192, 293] on div "CLIENTES Grupo Godoi Time" at bounding box center [454, 250] width 544 height 225
click at [203, 197] on icon "Editor toolbar" at bounding box center [204, 192] width 11 height 11
click at [356, 283] on p "O que fazer? Subir em performance a peça estática de integração do AB SABIN. Cl…" at bounding box center [457, 280] width 514 height 140
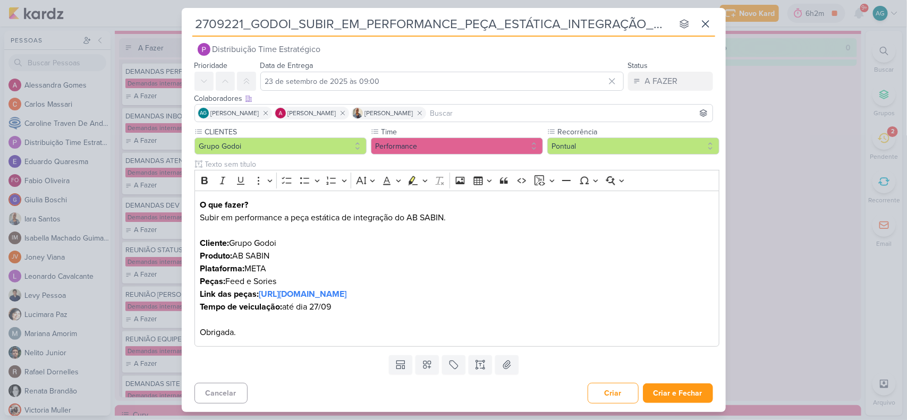
drag, startPoint x: 244, startPoint y: 22, endPoint x: 173, endPoint y: 20, distance: 71.2
click at [173, 20] on div "2709221_GODOI_SUBIR_EM_PERFORMANCE_PEÇA_ESTÁTICA_INTEGRAÇÃO_AB nenhum grupo dis…" at bounding box center [453, 210] width 907 height 420
click at [675, 395] on button "Criar e Fechar" at bounding box center [678, 393] width 70 height 20
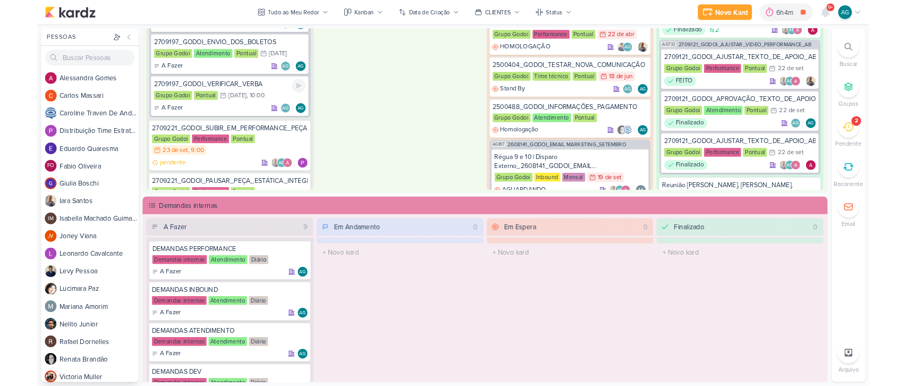
scroll to position [1318, 0]
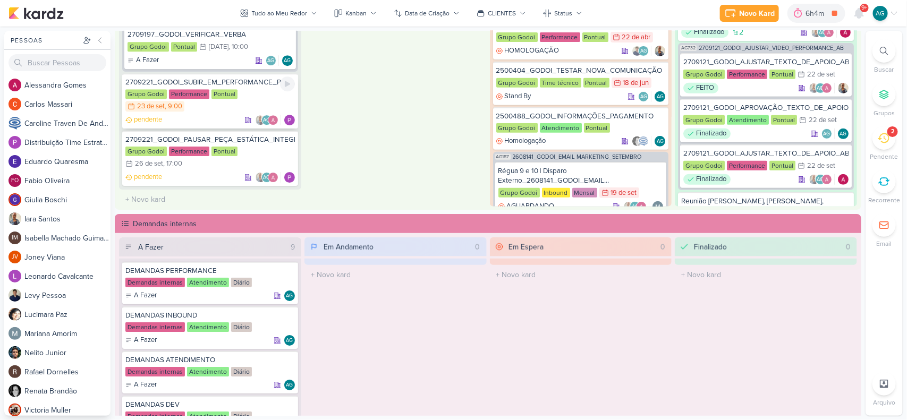
click at [229, 82] on div "2709221_GODOI_SUBIR_EM_PERFORMANCE_PEÇA_ESTÁTICA_INTEGRAÇÃO_AB" at bounding box center [209, 83] width 169 height 10
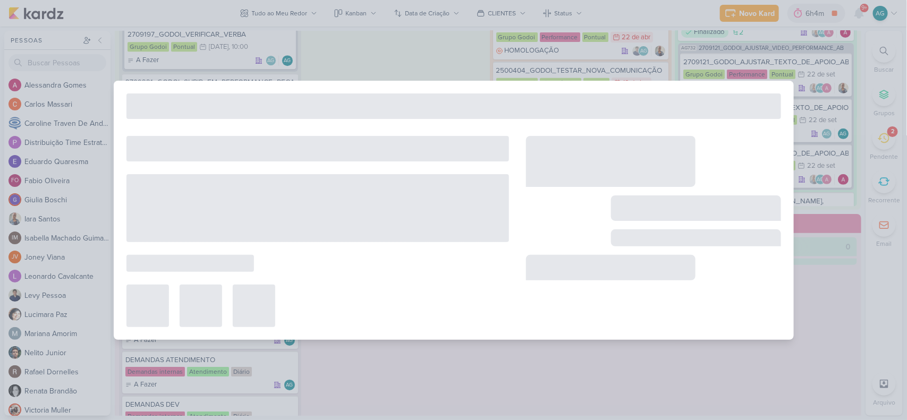
click at [229, 82] on div at bounding box center [454, 210] width 680 height 259
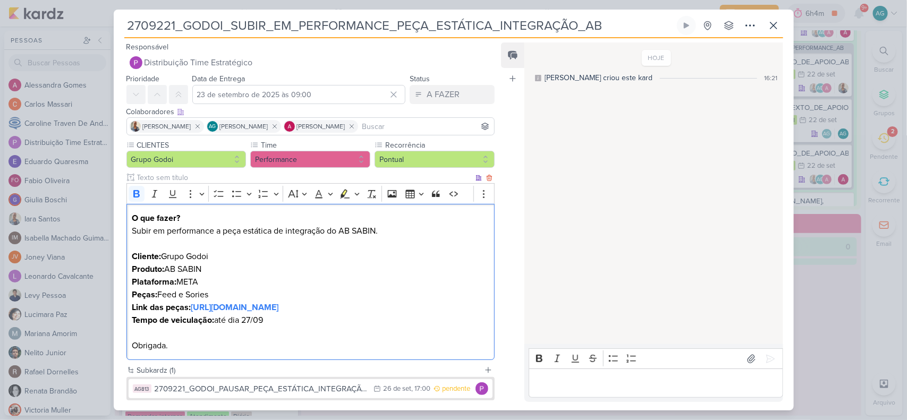
drag, startPoint x: 132, startPoint y: 294, endPoint x: 227, endPoint y: 291, distance: 95.1
click at [227, 291] on p "O que fazer? Subir em performance a peça estática de integração do AB SABIN. Cl…" at bounding box center [310, 282] width 357 height 140
copy p "Peças: Feed e Sories"
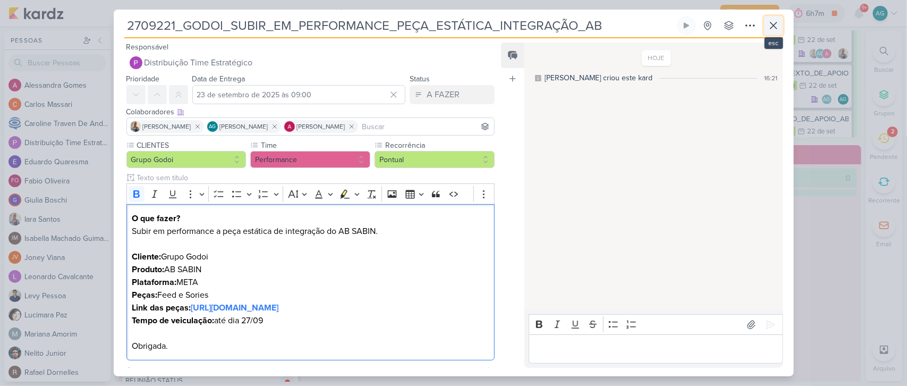
click at [770, 24] on icon at bounding box center [773, 25] width 13 height 13
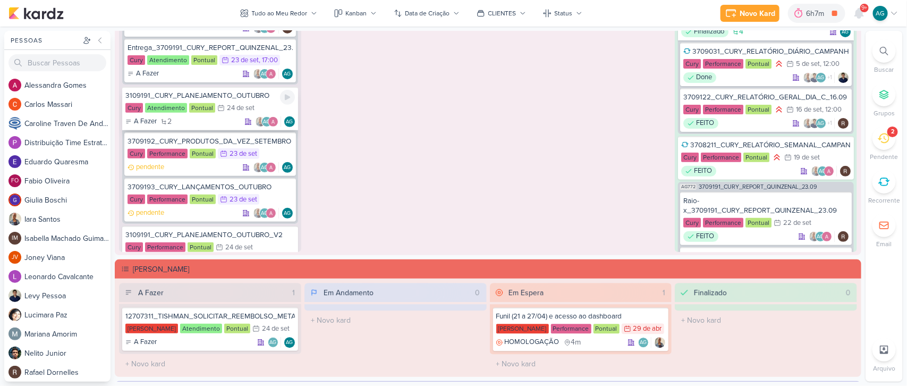
scroll to position [96, 0]
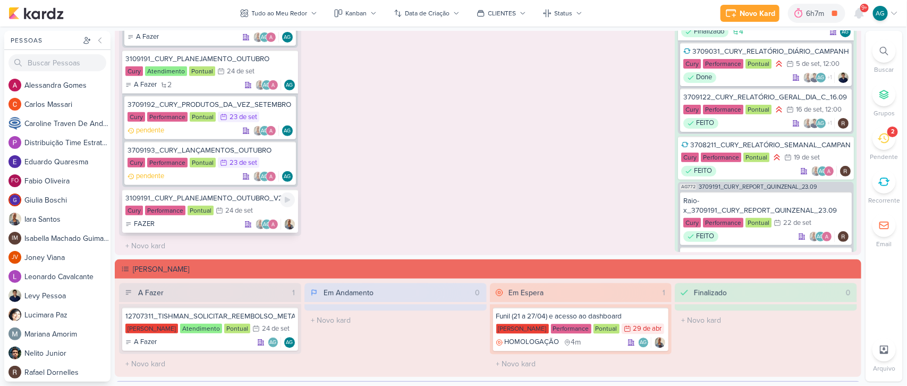
click at [220, 198] on div "3109191_CURY_PLANEJAMENTO_OUTUBRO_V2" at bounding box center [209, 198] width 169 height 10
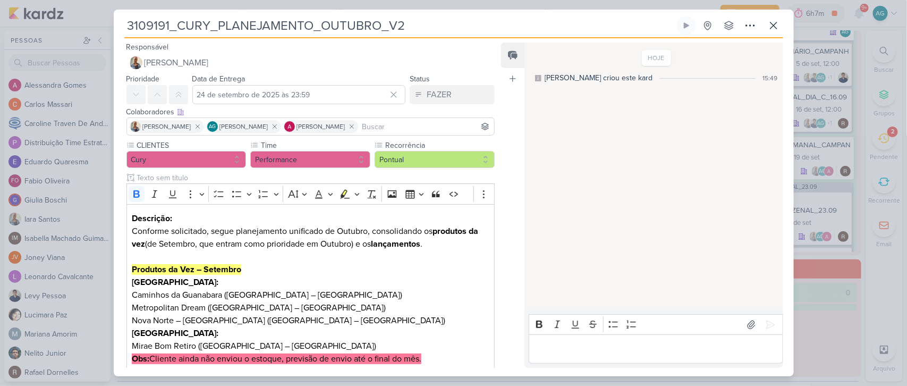
drag, startPoint x: 431, startPoint y: 30, endPoint x: 121, endPoint y: 41, distance: 310.4
click at [121, 41] on div "3109191_CURY_PLANEJAMENTO_OUTUBRO_V2 Criado por mim nenhum grupo disponível" at bounding box center [454, 196] width 680 height 360
click at [773, 28] on icon at bounding box center [773, 25] width 13 height 13
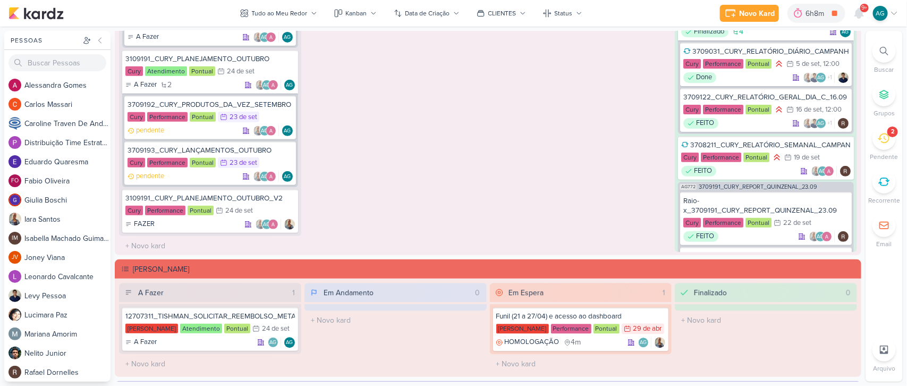
click at [883, 49] on icon at bounding box center [884, 51] width 8 height 8
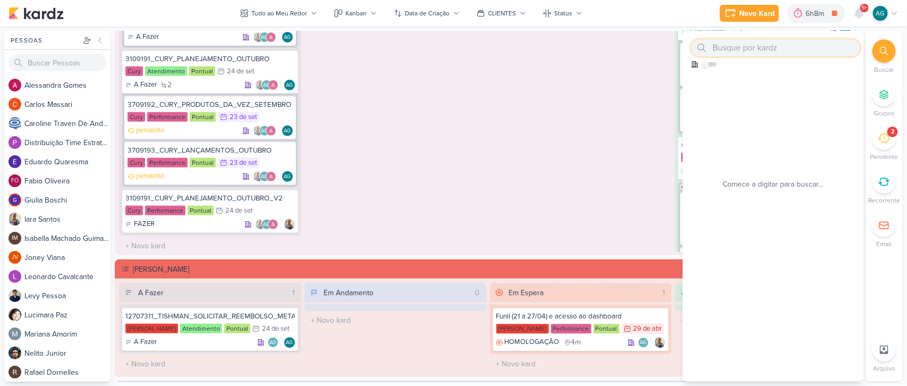
paste input "3709221"
click at [550, 146] on div "Em Espera 1 Reunião - Cury & Google Cury Performance Pontual 15/4 15 de abr , 1…" at bounding box center [581, 89] width 182 height 325
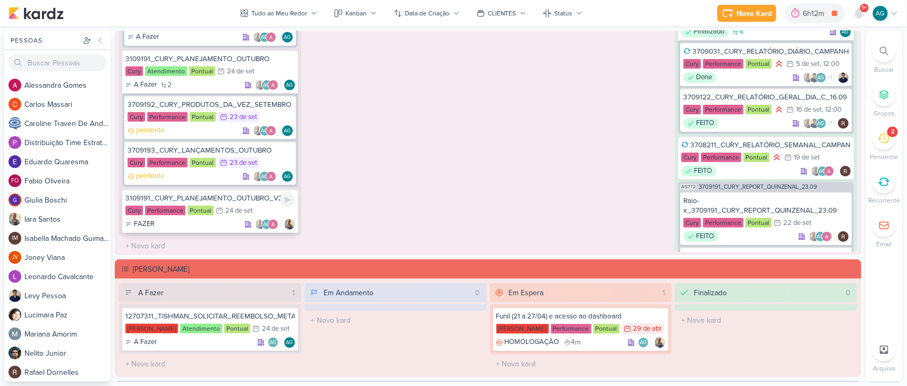
click at [235, 198] on div "3109191_CURY_PLANEJAMENTO_OUTUBRO_V2" at bounding box center [209, 198] width 169 height 10
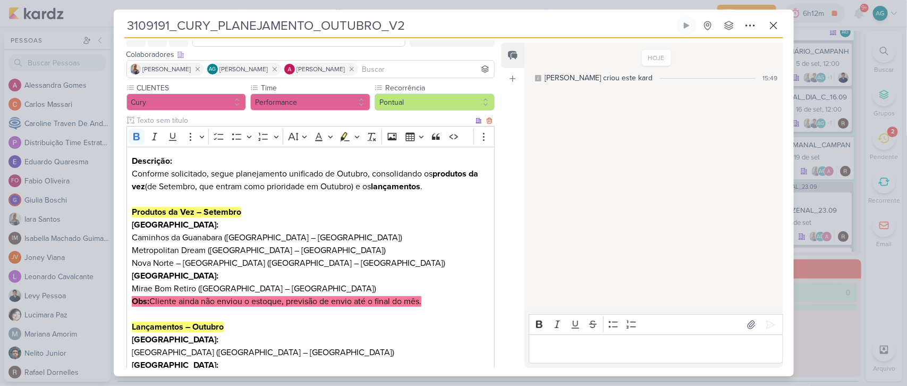
scroll to position [88, 0]
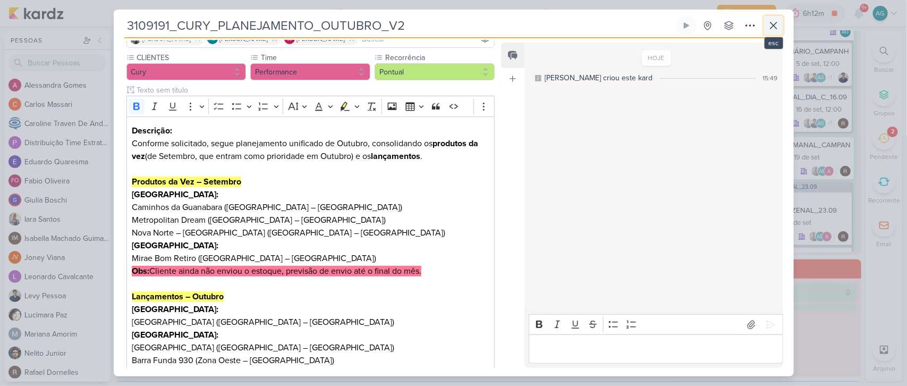
click at [774, 30] on icon at bounding box center [773, 25] width 13 height 13
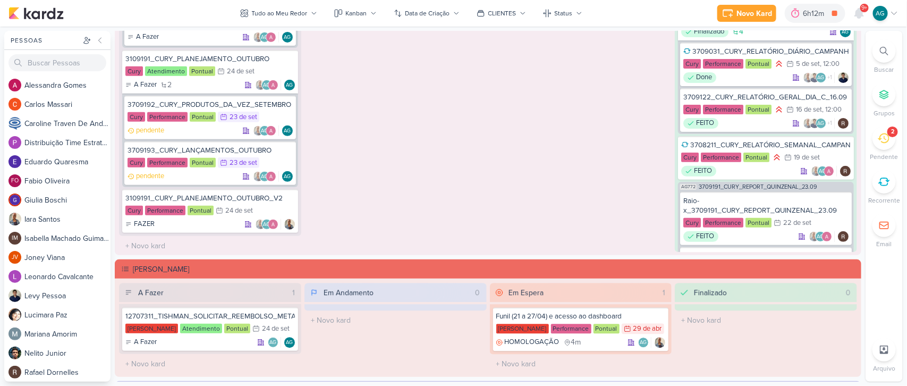
click at [883, 142] on icon at bounding box center [883, 138] width 12 height 10
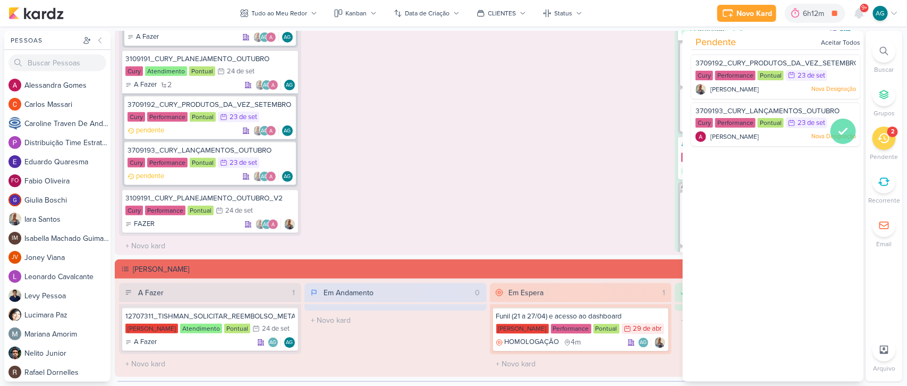
click at [836, 129] on icon at bounding box center [842, 131] width 13 height 13
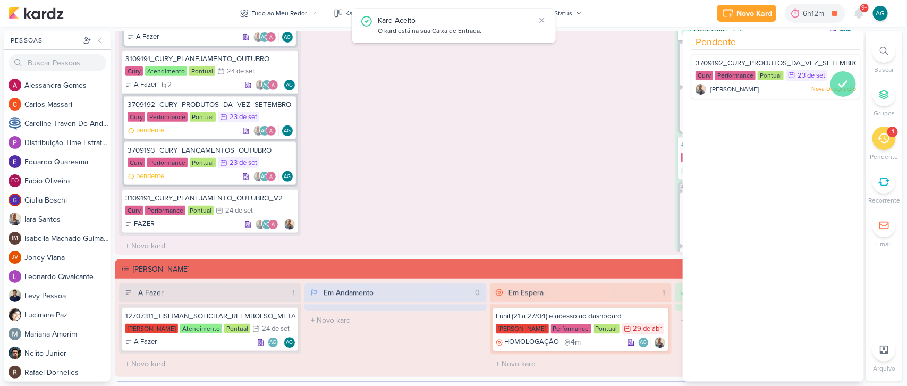
click at [842, 90] on div at bounding box center [842, 83] width 25 height 25
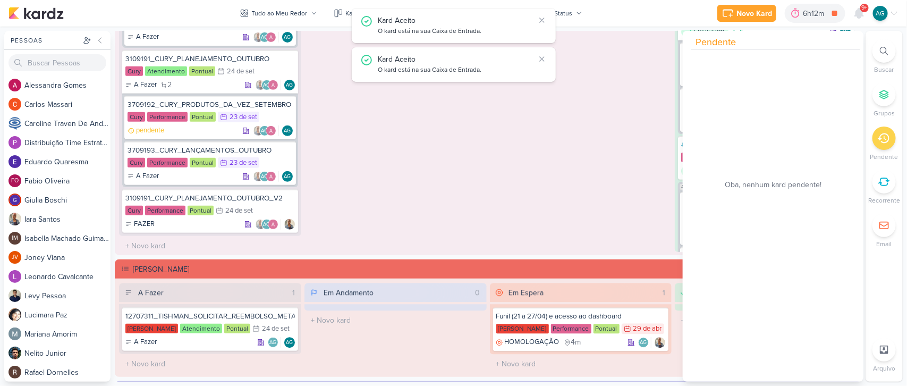
click at [552, 200] on div "Em Espera 1 Reunião - Cury & Google Cury Performance Pontual 15/4 15 de abr , 1…" at bounding box center [581, 89] width 182 height 325
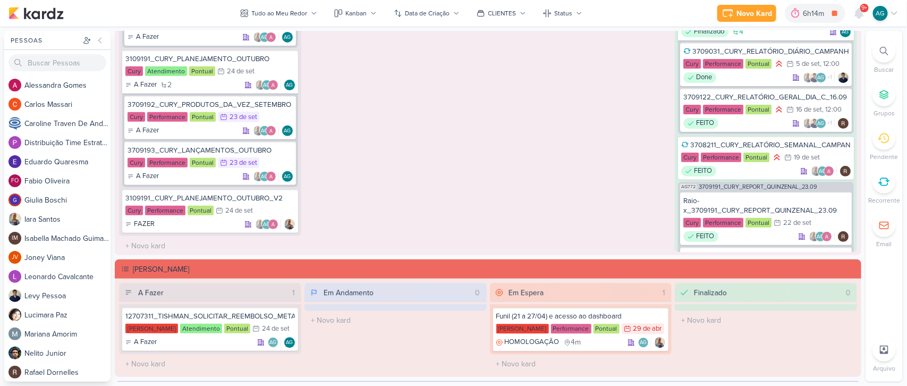
click at [885, 47] on icon at bounding box center [884, 51] width 8 height 8
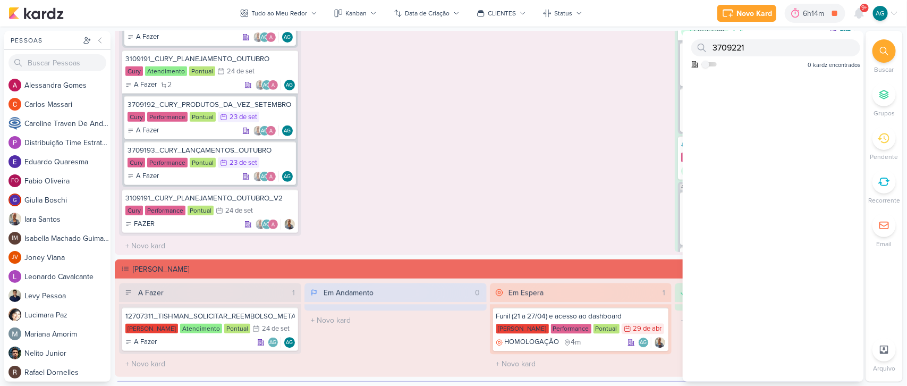
click at [380, 166] on div "Em Andamento 0 O título do kard deve ter menos que 100 caracteres" at bounding box center [395, 89] width 182 height 325
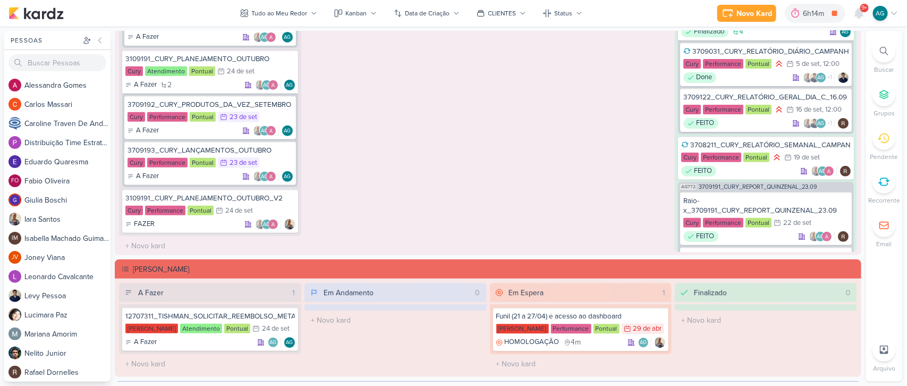
click at [886, 50] on icon at bounding box center [884, 51] width 8 height 8
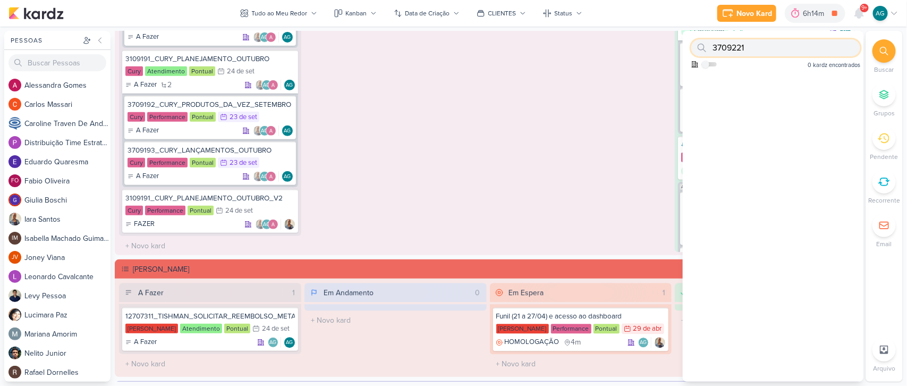
paste input "270908"
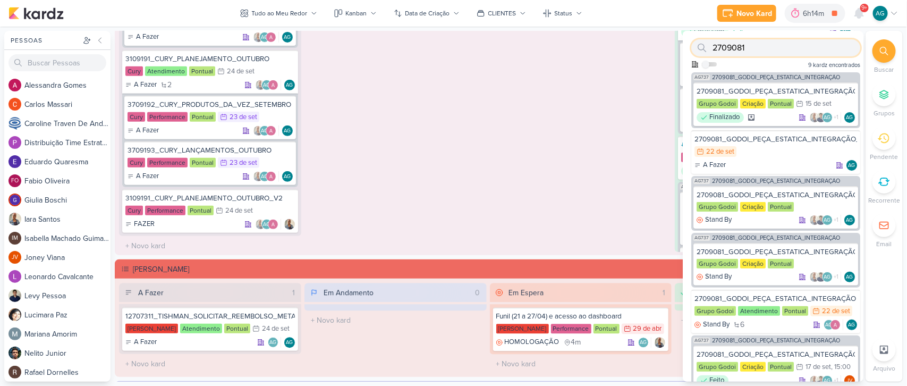
type input "2709081"
click at [753, 78] on span "2709081_GODOI_PEÇA_ESTATICA_INTEGRAÇÃO" at bounding box center [776, 77] width 128 height 6
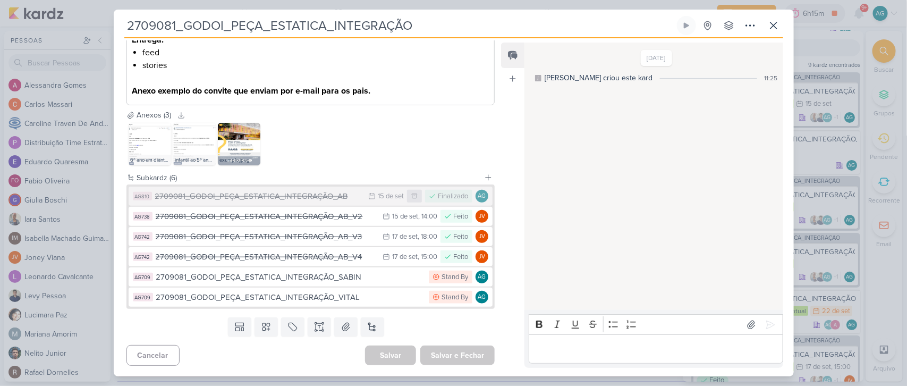
scroll to position [421, 0]
click at [338, 258] on div "2709081_GODOI_PEÇA_ESTATICA_INTEGRAÇÃO_AB_V4" at bounding box center [267, 257] width 222 height 12
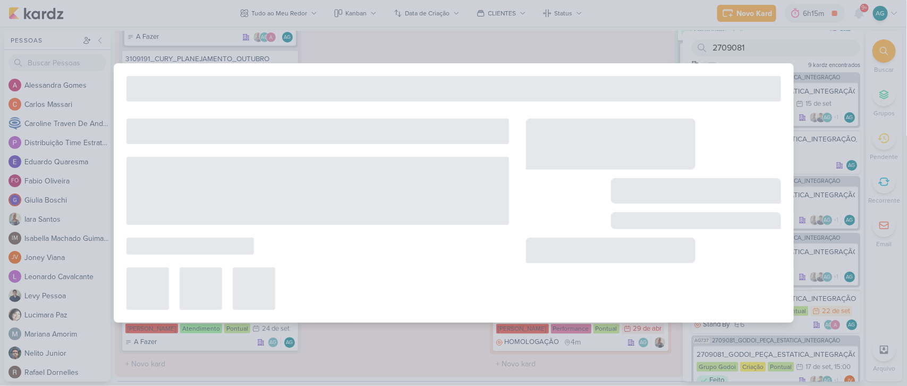
type input "2709081_GODOI_PEÇA_ESTATICA_INTEGRAÇÃO_AB_V4"
type input "17 de setembro de 2025 às 15:00"
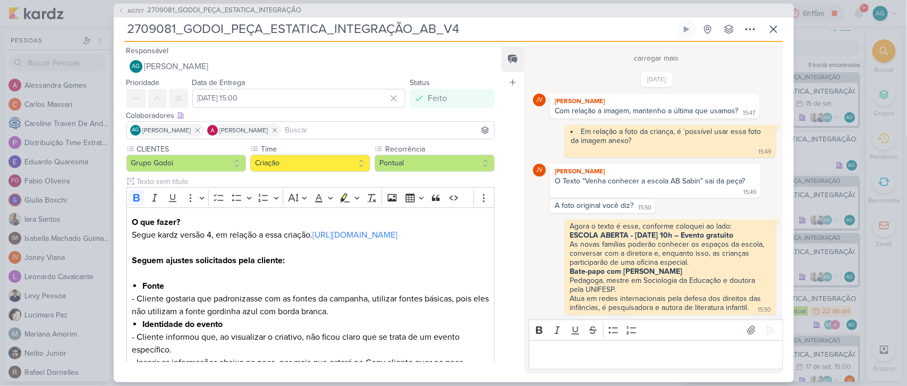
scroll to position [596, 0]
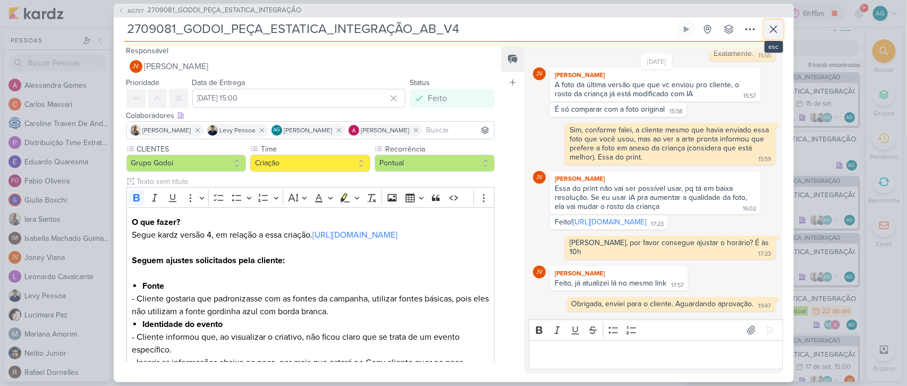
click at [776, 33] on icon at bounding box center [773, 29] width 13 height 13
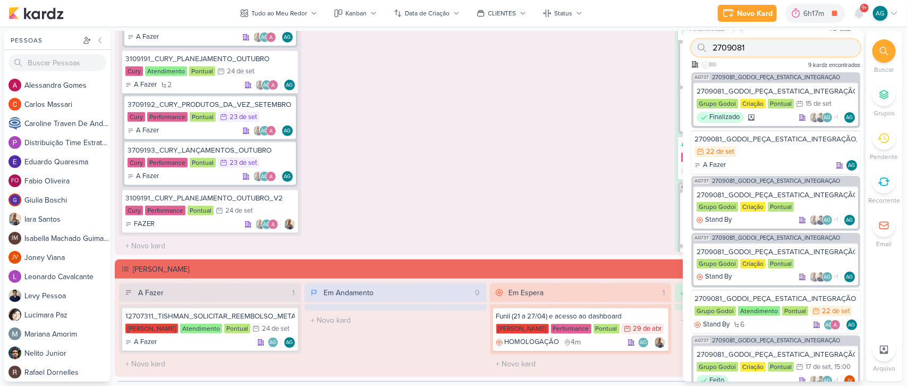
drag, startPoint x: 792, startPoint y: 42, endPoint x: 646, endPoint y: 41, distance: 146.1
click at [646, 41] on div "Pessoas Pessoas A l e s s a n d r a G o m e s C a r l o s M a s s a r i C a r o…" at bounding box center [453, 206] width 907 height 351
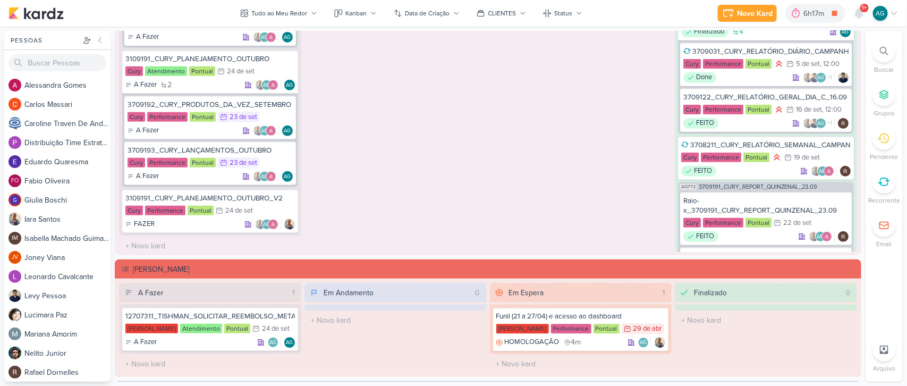
click at [891, 50] on div at bounding box center [883, 50] width 23 height 23
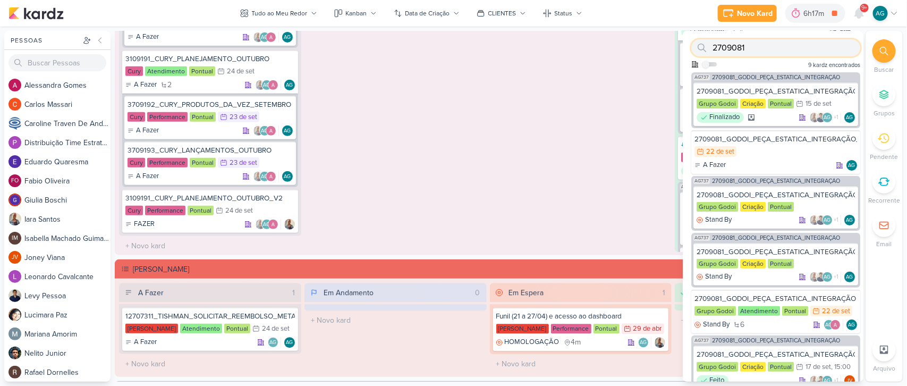
paste input "12"
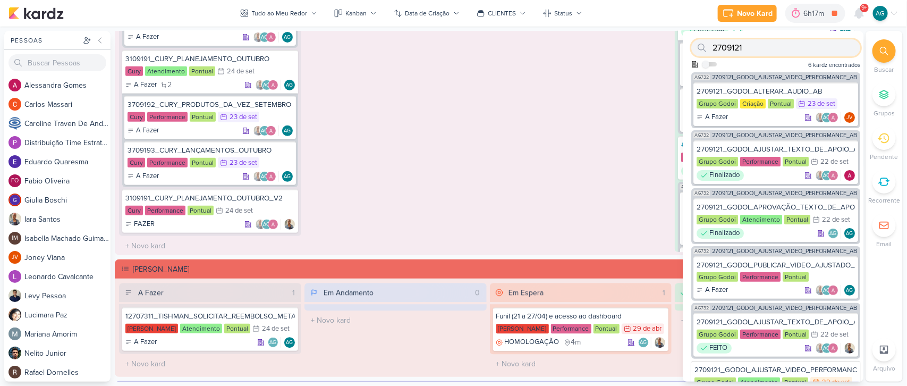
click at [758, 47] on input "2709121" at bounding box center [775, 47] width 169 height 17
click at [787, 90] on div "2709121_GODOI_ALTERAR_AUDIO_AB" at bounding box center [775, 92] width 158 height 10
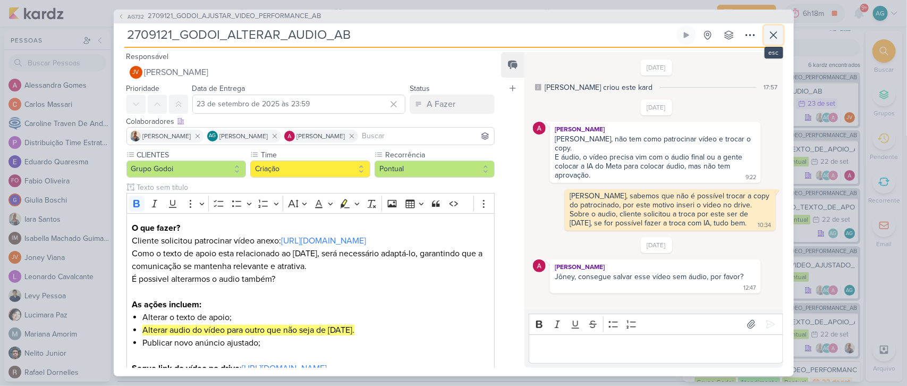
click at [774, 31] on icon at bounding box center [773, 35] width 13 height 13
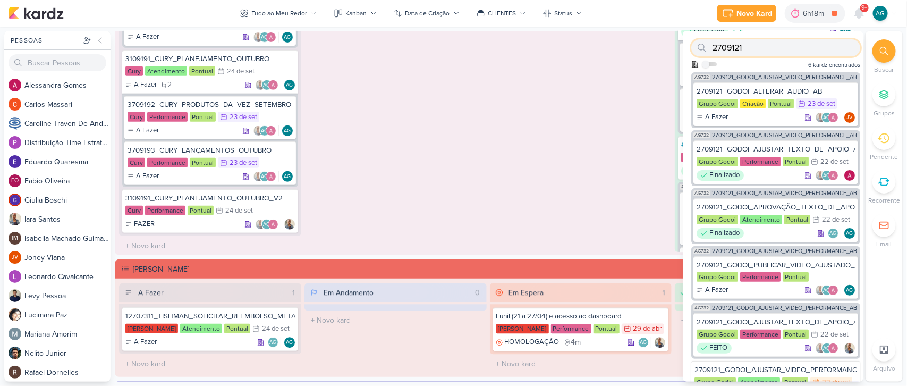
drag, startPoint x: 765, startPoint y: 46, endPoint x: 704, endPoint y: 47, distance: 61.1
click at [704, 47] on div "2709121" at bounding box center [775, 47] width 169 height 17
drag, startPoint x: 704, startPoint y: 47, endPoint x: 768, endPoint y: 61, distance: 65.8
click at [719, 54] on div "2709121" at bounding box center [775, 47] width 169 height 17
click at [750, 63] on div "Como admin, ative para buscar em todos os kardz da organização" at bounding box center [747, 66] width 113 height 10
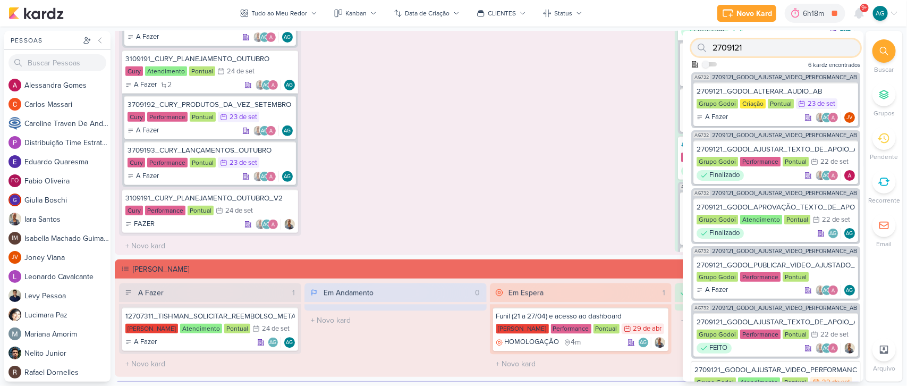
drag, startPoint x: 758, startPoint y: 45, endPoint x: 694, endPoint y: 48, distance: 63.8
click at [694, 48] on div "2709121" at bounding box center [775, 47] width 169 height 17
paste input "8"
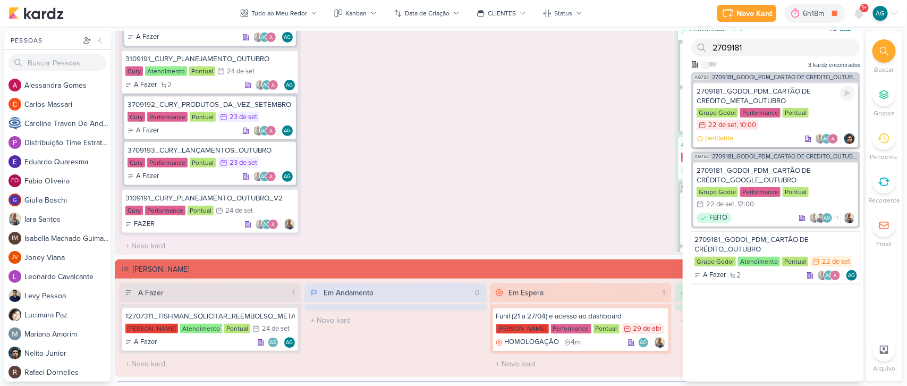
click at [734, 95] on div "2709181_GODOI_PDM_CARTÃO DE CRÉDITO_META_OUTUBRO" at bounding box center [775, 96] width 158 height 19
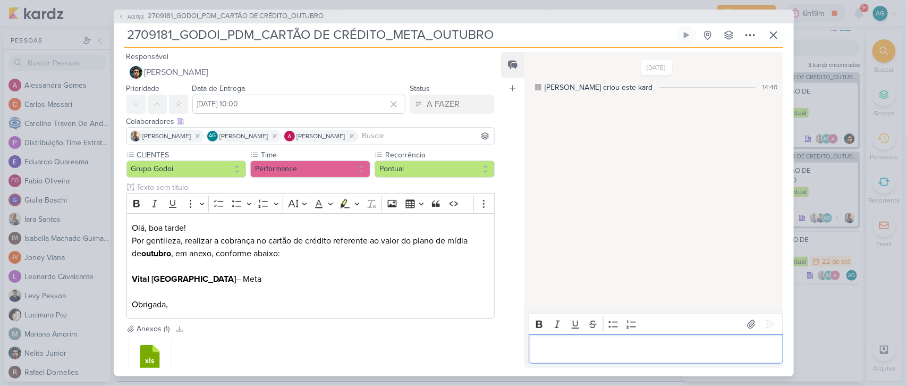
click at [614, 351] on p "Editor editing area: main" at bounding box center [655, 348] width 243 height 13
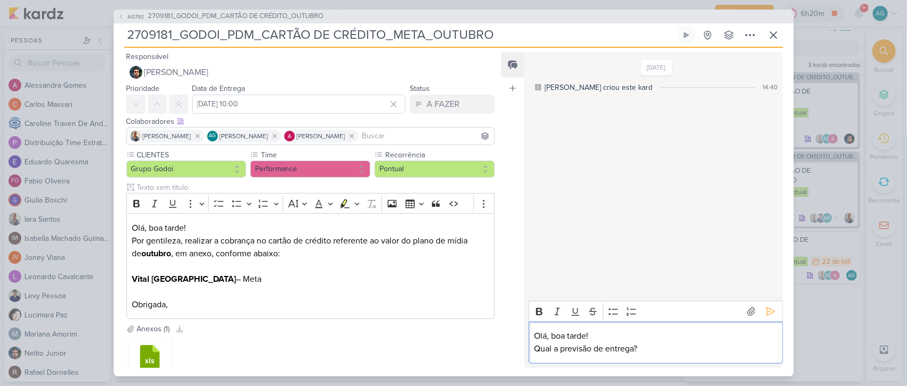
click at [535, 346] on p "Qual a previsão de entrega?" at bounding box center [655, 348] width 243 height 13
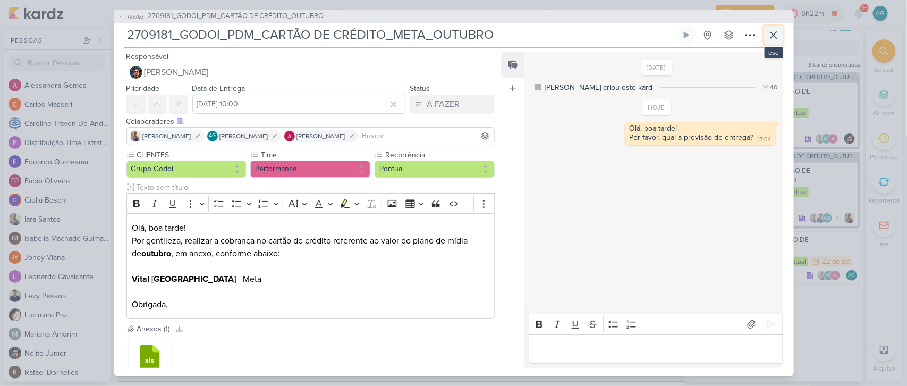
click at [774, 33] on icon at bounding box center [773, 35] width 13 height 13
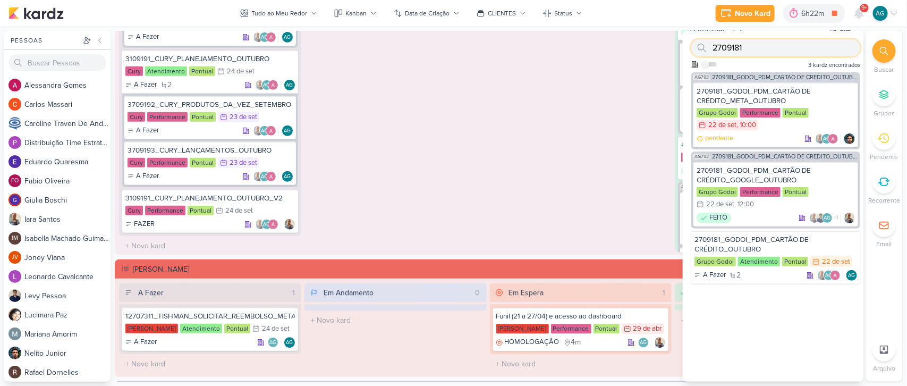
drag, startPoint x: 745, startPoint y: 48, endPoint x: 696, endPoint y: 48, distance: 49.4
click at [696, 48] on div "2709181" at bounding box center [775, 47] width 169 height 17
drag, startPoint x: 762, startPoint y: 45, endPoint x: 695, endPoint y: 43, distance: 67.5
click at [695, 43] on div "2709181" at bounding box center [775, 47] width 169 height 17
drag, startPoint x: 730, startPoint y: 48, endPoint x: 688, endPoint y: 49, distance: 42.5
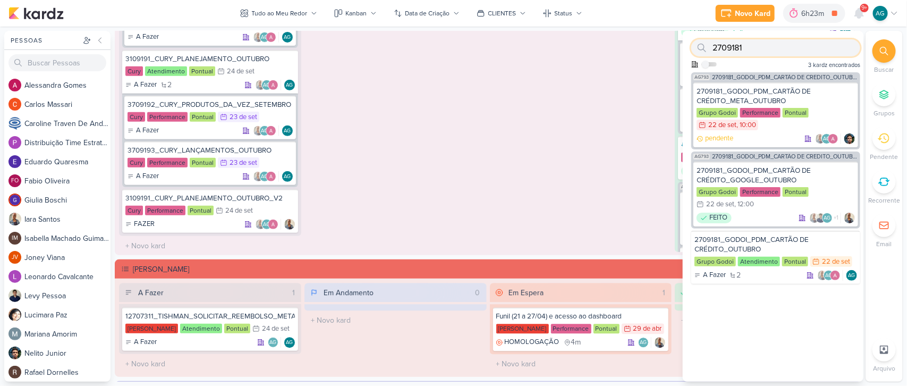
click at [688, 49] on div "2709181 Como admin, ative para buscar em todos os kardz da organização 3 kardz …" at bounding box center [772, 51] width 181 height 41
drag, startPoint x: 720, startPoint y: 46, endPoint x: 683, endPoint y: 41, distance: 37.0
click at [683, 41] on div "2709181 Como admin, ative para buscar em todos os kardz da organização 3 kardz …" at bounding box center [772, 51] width 181 height 41
paste input "9"
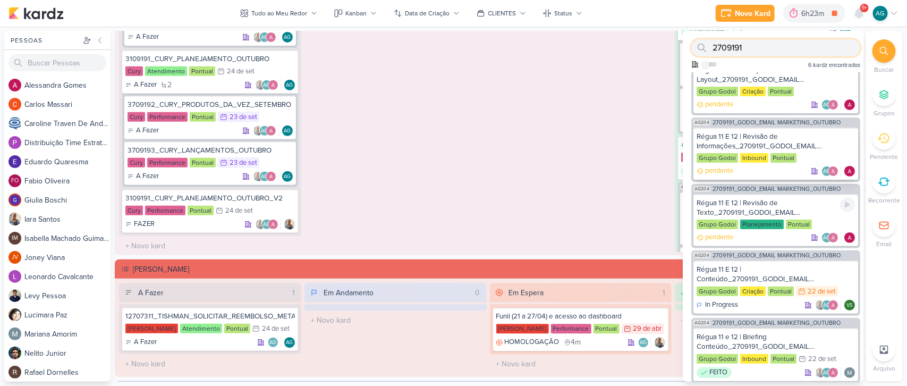
scroll to position [0, 0]
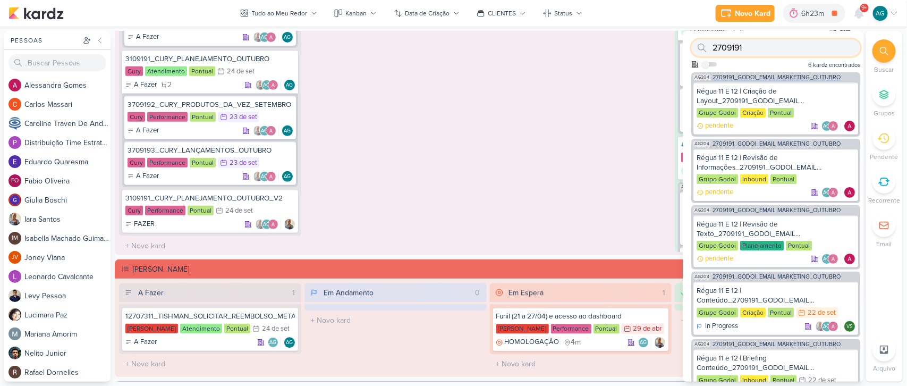
type input "2709191"
click at [782, 74] on span "2709191_GODOI_EMAIL MARKETING_OUTUBRO" at bounding box center [776, 77] width 128 height 6
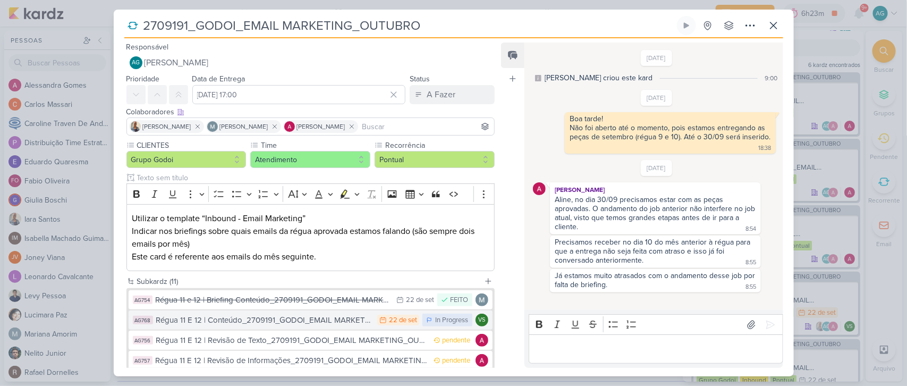
scroll to position [66, 0]
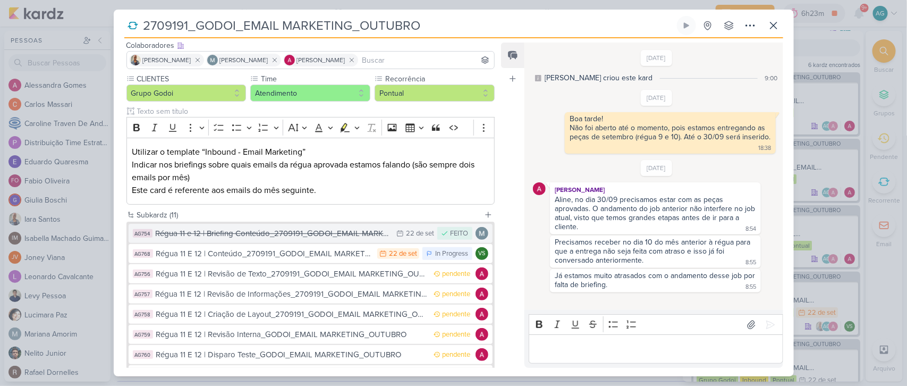
click at [322, 237] on div "Régua 11 e 12 | Briefing Conteúdo_2709191_GODOI_EMAIL MARKETING_OUTUBRO" at bounding box center [274, 233] width 236 height 12
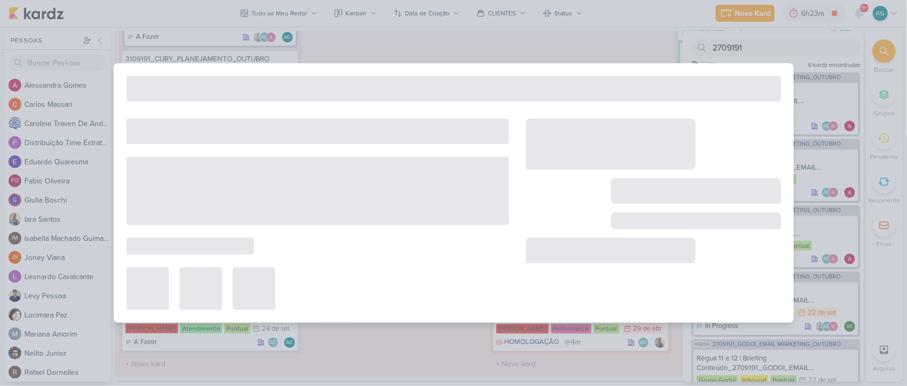
type input "Régua 11 e 12 | Briefing Conteúdo_2709191_GODOI_EMAIL MARKETING_OUTUBRO"
type input "22 de setembro de 2025 às 23:59"
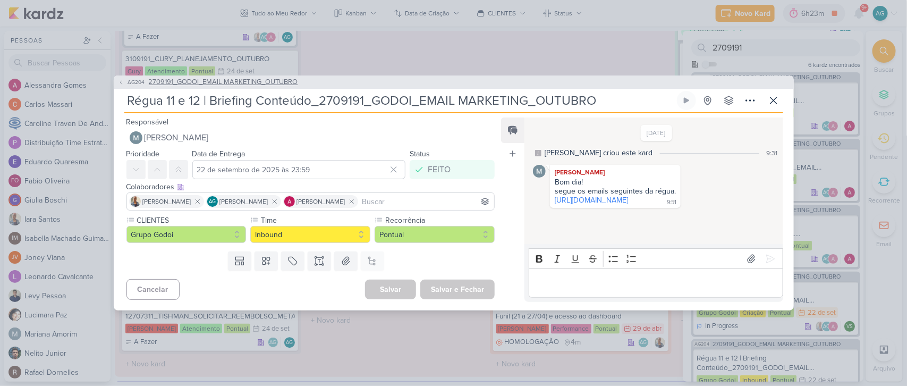
click at [266, 80] on span "2709191_GODOI_EMAIL MARKETING_OUTUBRO" at bounding box center [223, 82] width 149 height 11
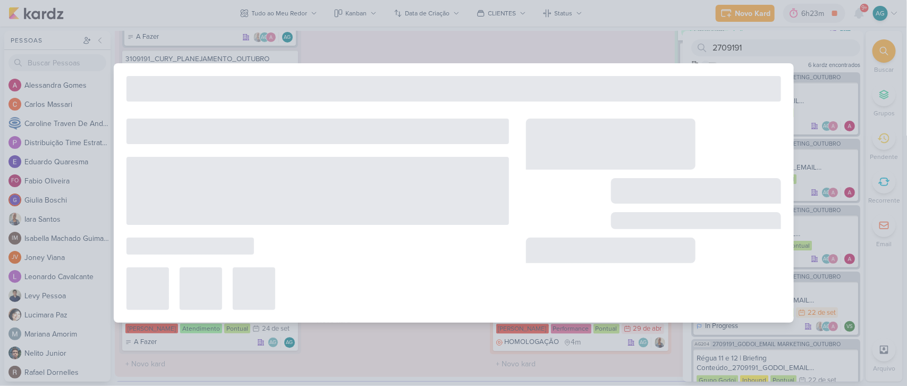
type input "2709191_GODOI_EMAIL MARKETING_OUTUBRO"
type input "30 de setembro de 2025 às 17:00"
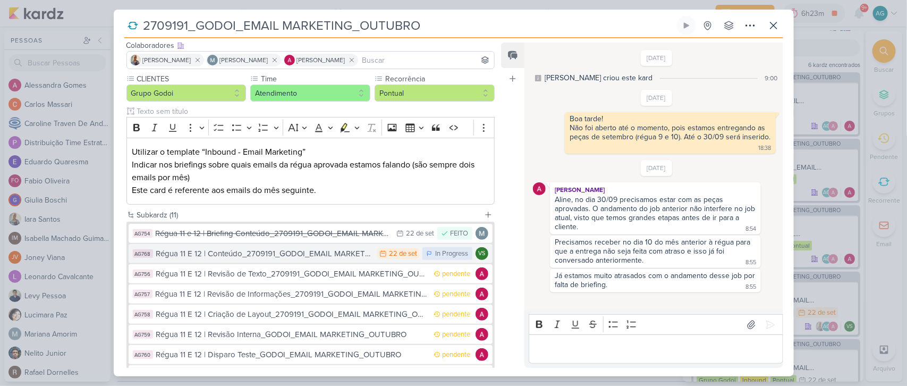
click at [314, 253] on div "Régua 11 E 12 | Conteúdo_2709191_GODOI_EMAIL MARKETING_OUTUBRO" at bounding box center [264, 253] width 216 height 12
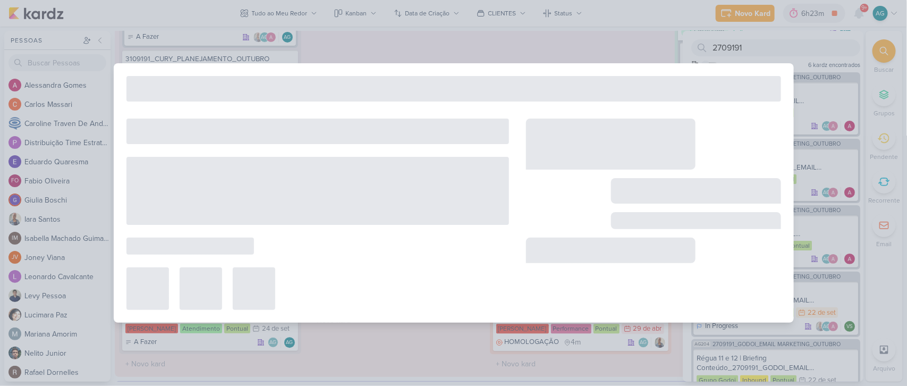
type input "Régua 11 E 12 | Conteúdo_2709191_GODOI_EMAIL MARKETING_OUTUBRO"
type input "22 de setembro de 2025 às 23:59"
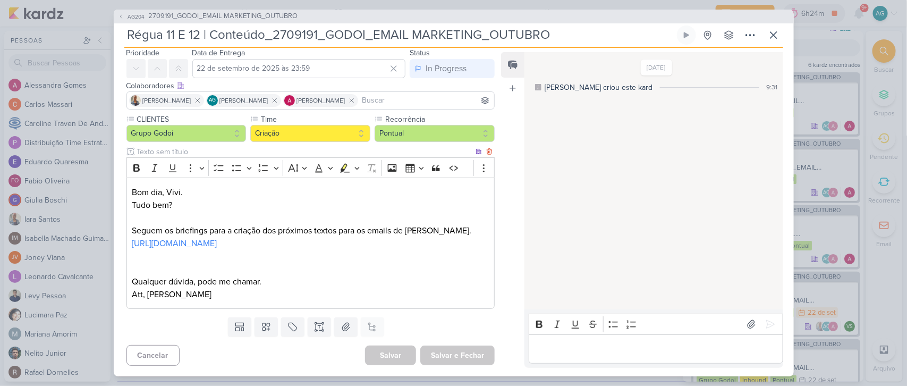
scroll to position [0, 0]
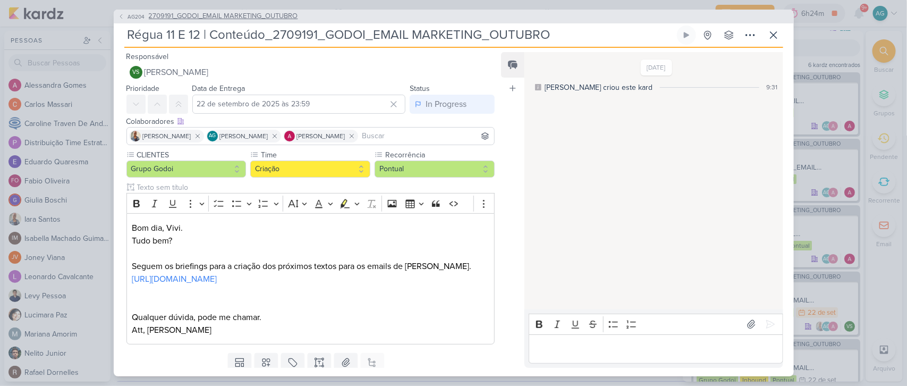
click at [259, 16] on span "2709191_GODOI_EMAIL MARKETING_OUTUBRO" at bounding box center [223, 16] width 149 height 11
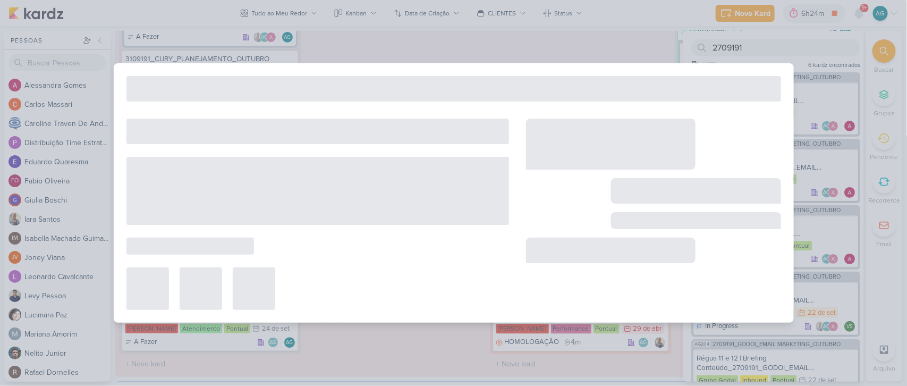
type input "2709191_GODOI_EMAIL MARKETING_OUTUBRO"
type input "30 de setembro de 2025 às 17:00"
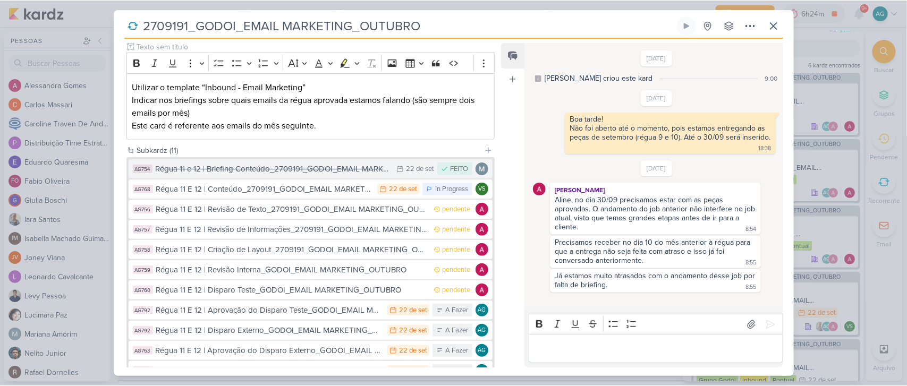
scroll to position [198, 0]
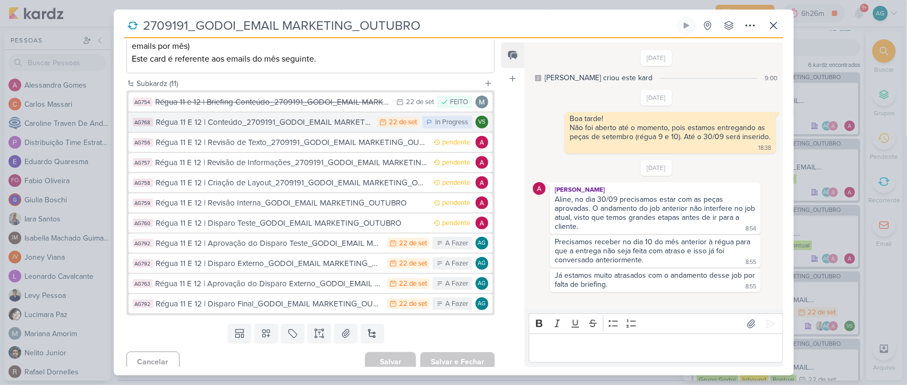
click at [296, 126] on div "Régua 11 E 12 | Conteúdo_2709191_GODOI_EMAIL MARKETING_OUTUBRO" at bounding box center [264, 122] width 216 height 12
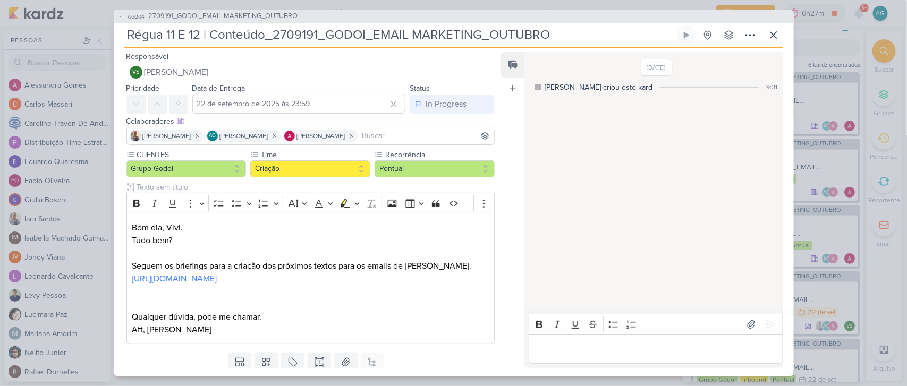
click at [121, 15] on icon at bounding box center [121, 16] width 6 height 6
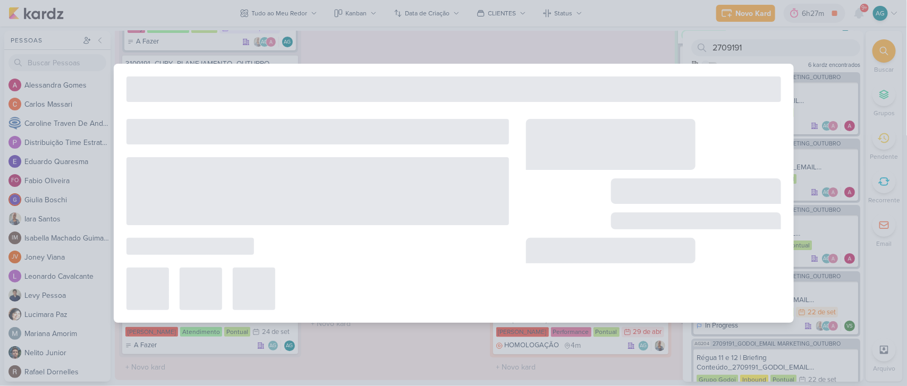
type input "2709191_GODOI_EMAIL MARKETING_OUTUBRO"
type input "30 de setembro de 2025 às 17:00"
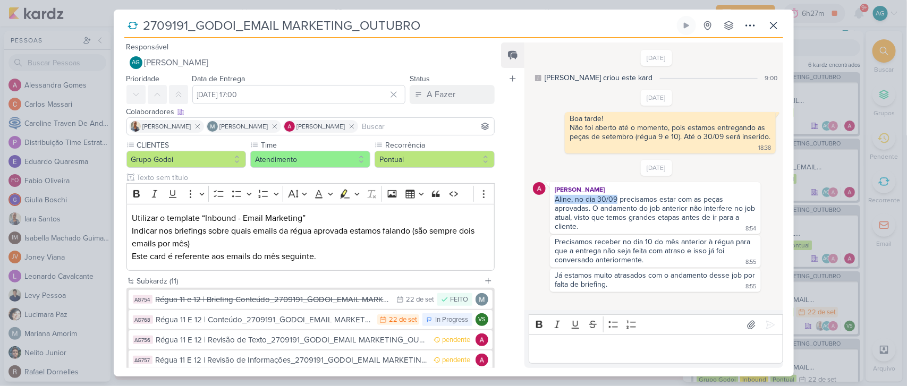
drag, startPoint x: 561, startPoint y: 199, endPoint x: 617, endPoint y: 198, distance: 56.3
click at [617, 198] on div "Aline, no dia 30/09 precisamos estar com as peças aprovadas. O andamento do job…" at bounding box center [655, 213] width 202 height 36
copy div "Aline, no dia 30/09"
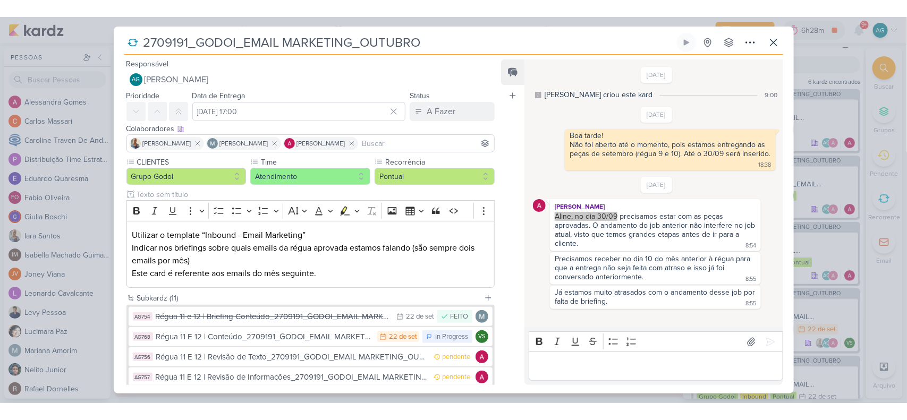
scroll to position [93, 0]
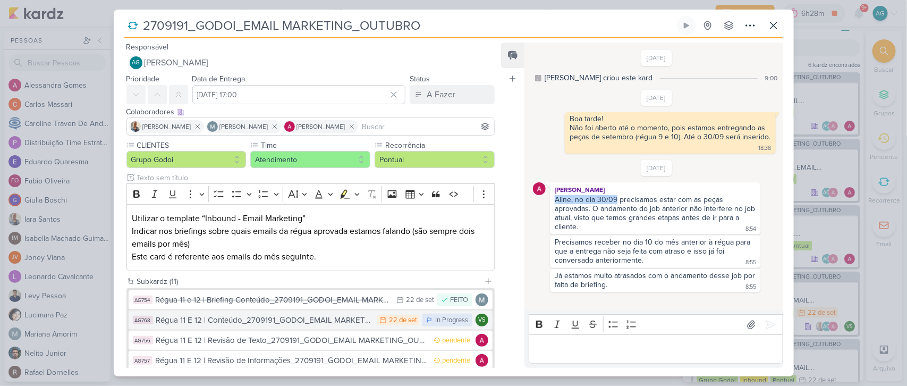
click at [279, 324] on div "Régua 11 E 12 | Conteúdo_2709191_GODOI_EMAIL MARKETING_OUTUBRO" at bounding box center [264, 320] width 216 height 12
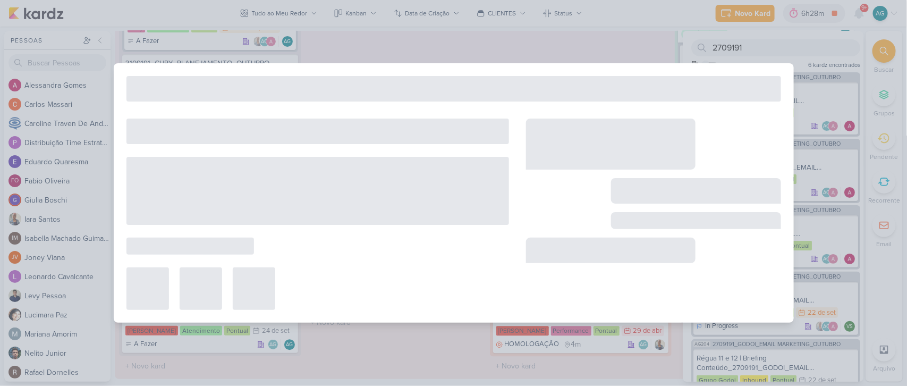
type input "Régua 11 E 12 | Conteúdo_2709191_GODOI_EMAIL MARKETING_OUTUBRO"
type input "22 de setembro de 2025 às 23:59"
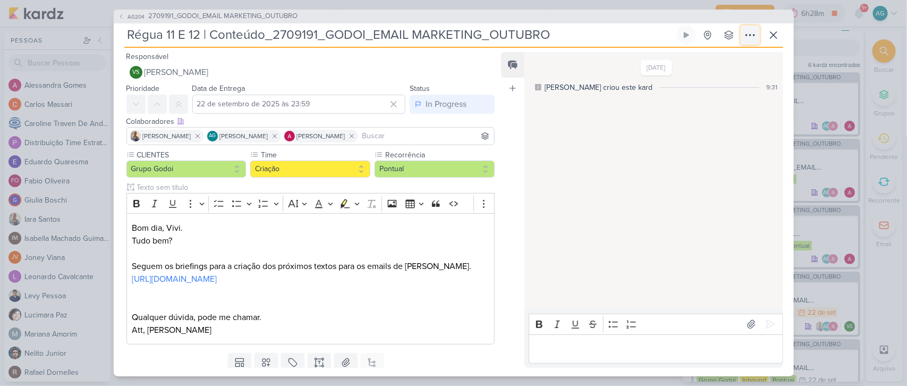
click at [749, 38] on icon at bounding box center [750, 35] width 13 height 13
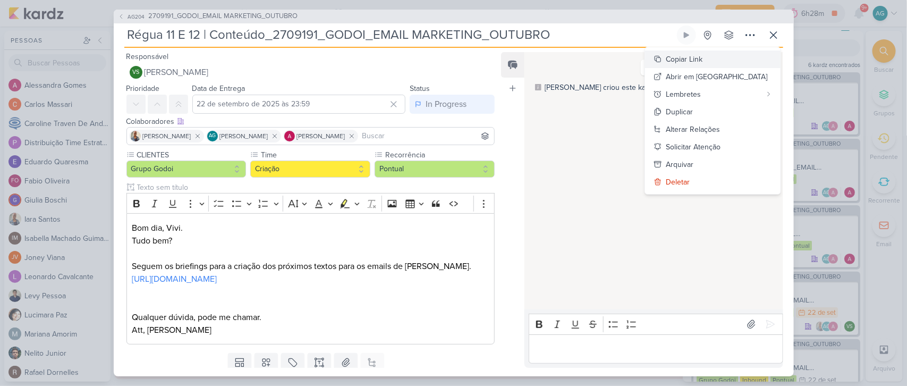
click at [703, 60] on div "Copiar Link" at bounding box center [684, 59] width 37 height 11
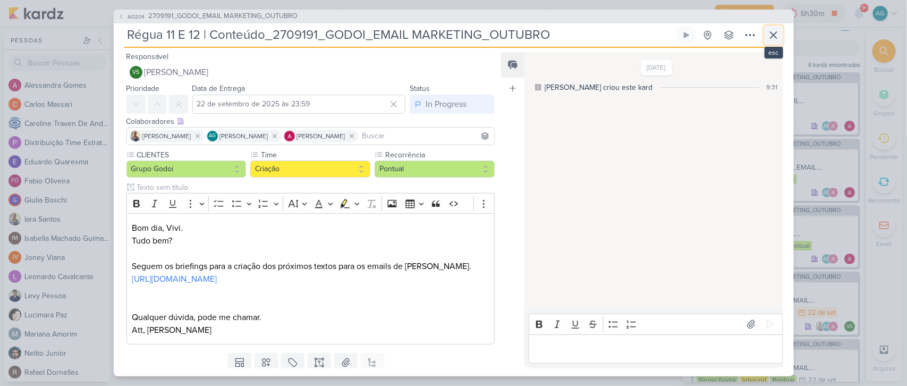
click at [773, 33] on icon at bounding box center [773, 35] width 13 height 13
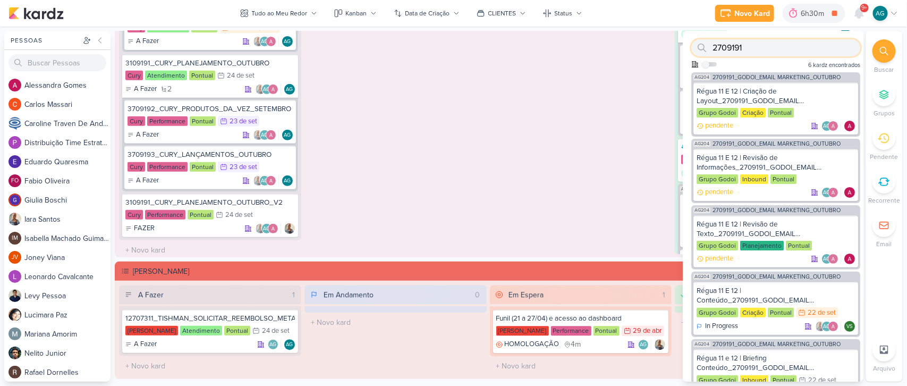
drag, startPoint x: 776, startPoint y: 41, endPoint x: 687, endPoint y: 44, distance: 89.3
click at [687, 44] on div "2709191 Como admin, ative para buscar em todos os kardz da organização 6 kardz …" at bounding box center [772, 51] width 181 height 41
paste input "7"
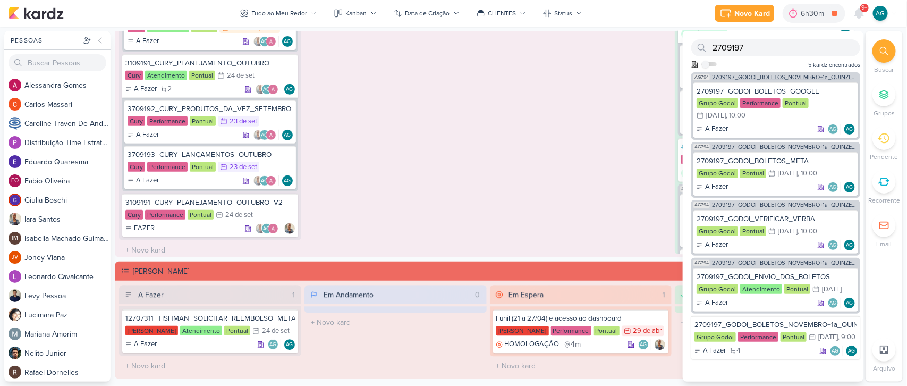
click at [782, 79] on span "2709197_GODOI_BOLETOS_NOVEMBRO+1a_QUINZENA_DEZEMBRO" at bounding box center [785, 77] width 146 height 6
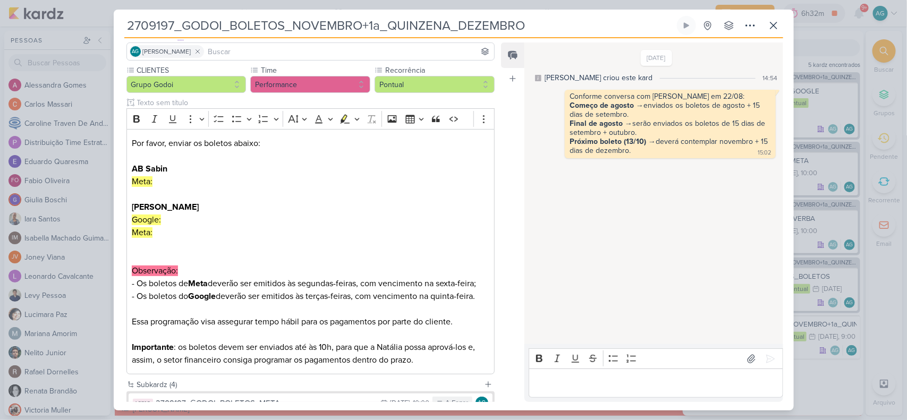
scroll to position [0, 0]
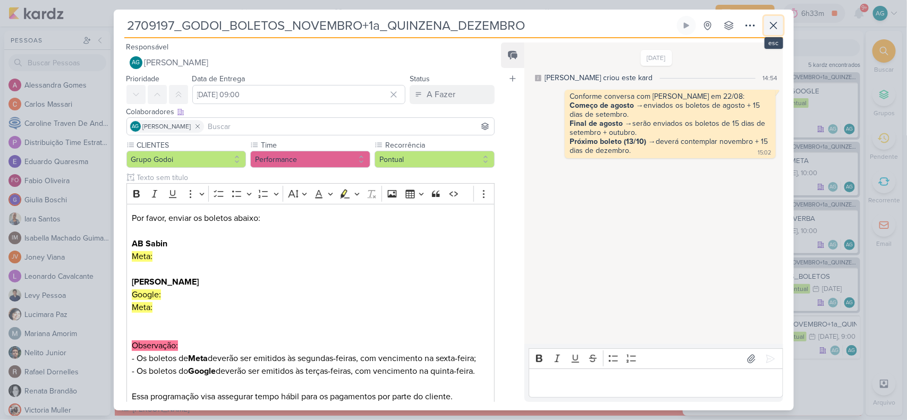
click at [774, 27] on icon at bounding box center [773, 25] width 6 height 6
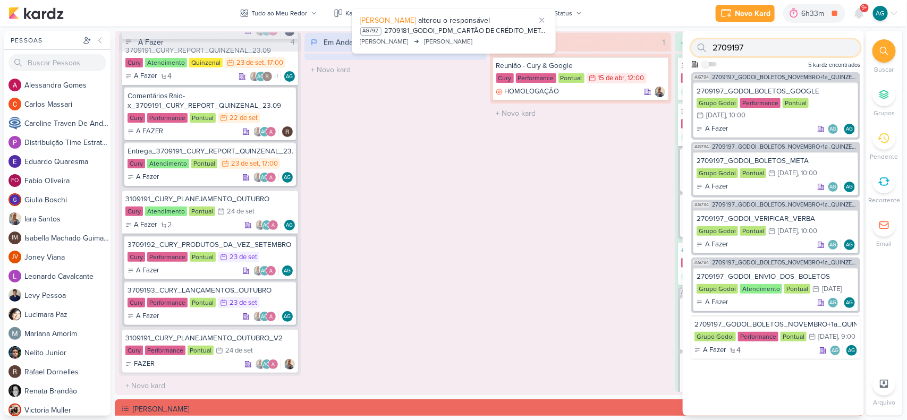
drag, startPoint x: 705, startPoint y: 52, endPoint x: 686, endPoint y: 50, distance: 19.1
click at [686, 50] on div "2709197 Como admin, ative para buscar em todos os kardz da organização 5 kardz …" at bounding box center [772, 51] width 181 height 41
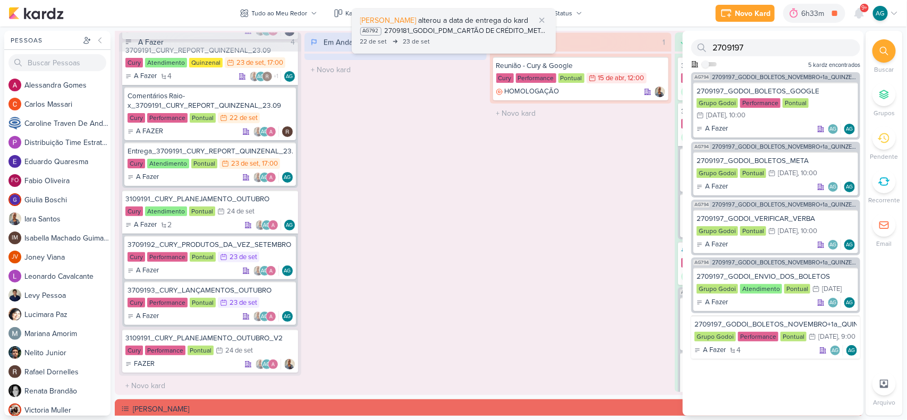
click at [481, 40] on div "22 de set 23 de set" at bounding box center [453, 42] width 187 height 11
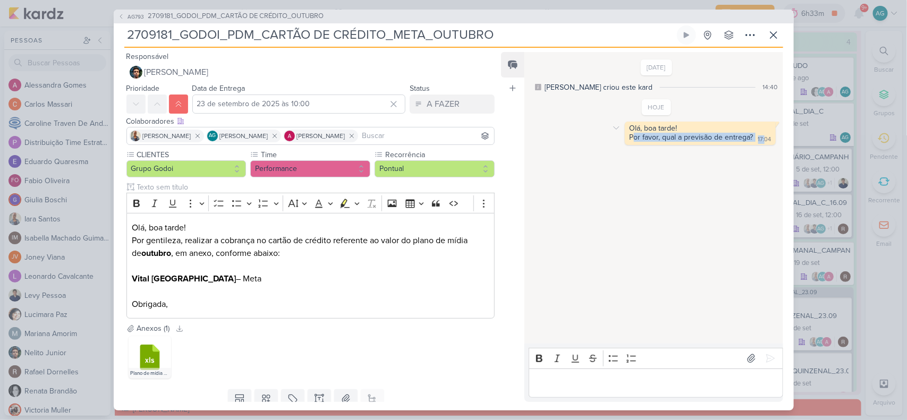
drag, startPoint x: 636, startPoint y: 133, endPoint x: 761, endPoint y: 137, distance: 124.3
click at [761, 137] on div "Olá, boa tarde! Por favor, qual a previsão de entrega? 17:04 17:04" at bounding box center [700, 133] width 151 height 23
click at [569, 283] on div "19/9/25 Aline criou este kard 14:40 HOJE Olá, boa tarde!" at bounding box center [652, 198] width 257 height 291
click at [861, 12] on div "AG793 2709181_GODOI_PDM_CARTÃO DE CRÉDITO_OUTUBRO 2709181_GODOI_PDM_CARTÃO DE C…" at bounding box center [453, 210] width 907 height 420
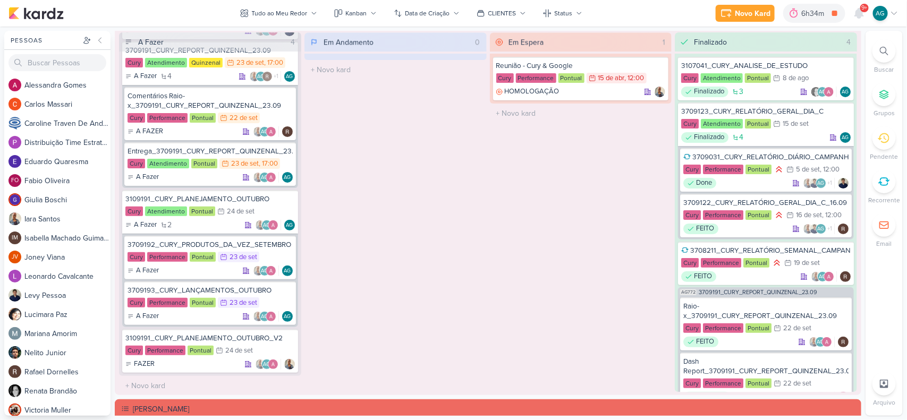
click at [861, 12] on icon at bounding box center [859, 13] width 8 height 10
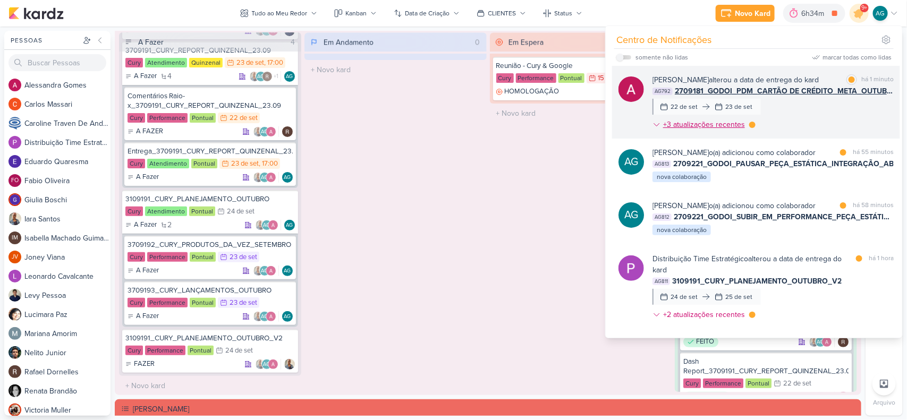
click at [734, 122] on div "+3 atualizações recentes" at bounding box center [705, 124] width 84 height 11
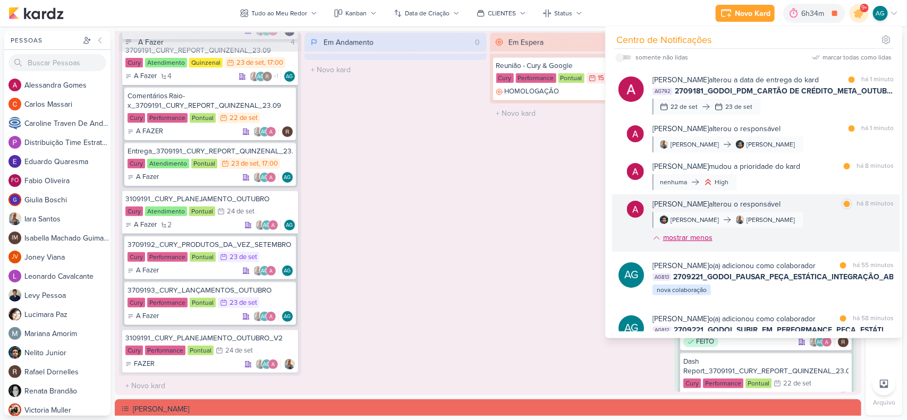
click at [712, 235] on div "mostrar menos" at bounding box center [687, 237] width 49 height 11
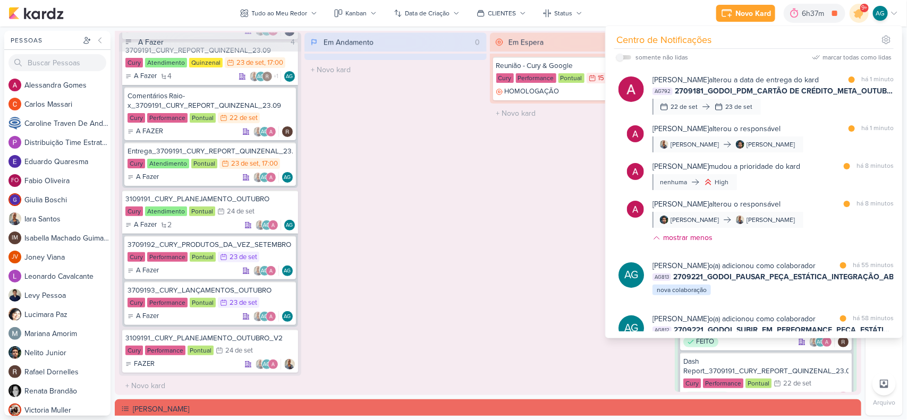
click at [481, 194] on div "Em Andamento 0 O título do kard deve ter menos que 100 caracteres" at bounding box center [395, 212] width 182 height 360
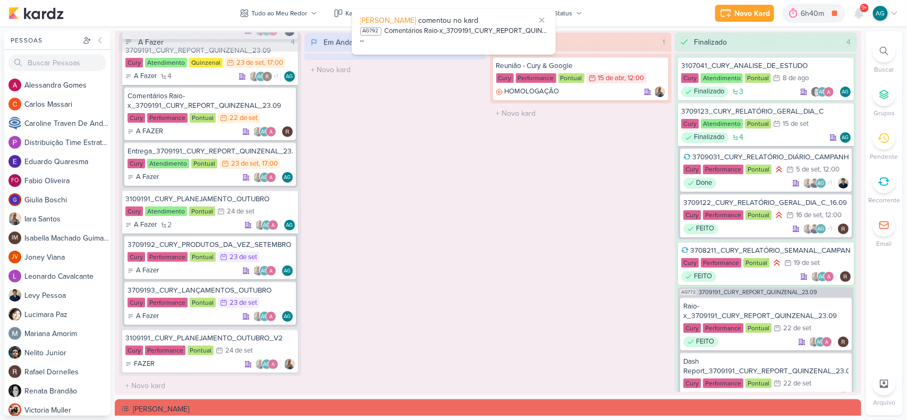
click at [883, 54] on icon at bounding box center [884, 51] width 8 height 8
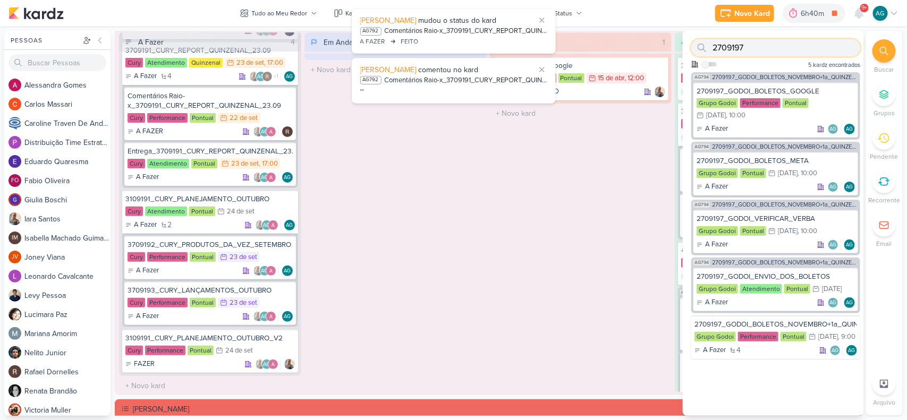
click at [765, 44] on input "2709197" at bounding box center [775, 47] width 169 height 17
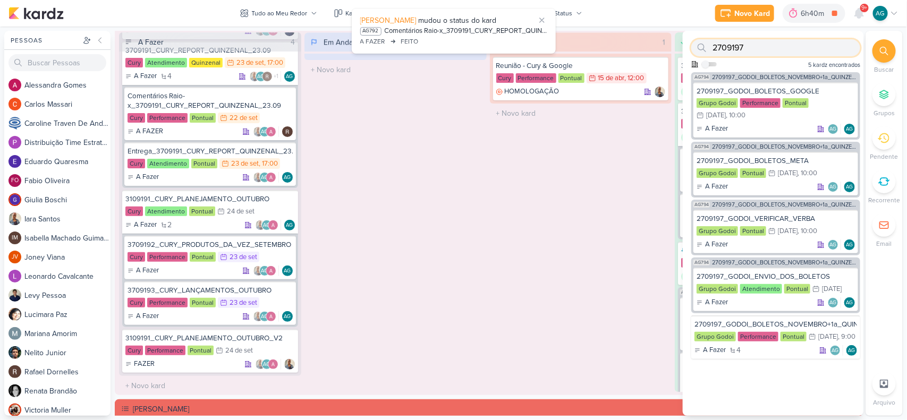
drag, startPoint x: 742, startPoint y: 42, endPoint x: 673, endPoint y: 41, distance: 69.1
click at [673, 41] on div "Pessoas Pessoas A l e s s a n d r a G o m e s C a r l o s M a s s a r i C a r o…" at bounding box center [453, 223] width 907 height 385
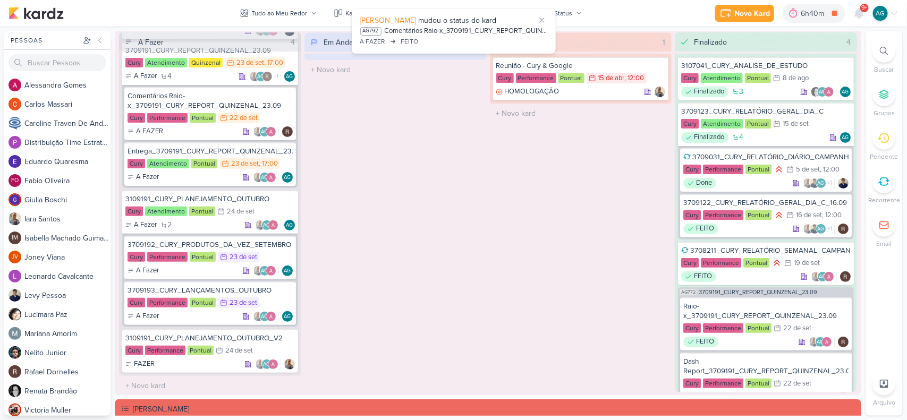
click at [880, 52] on icon at bounding box center [884, 51] width 8 height 8
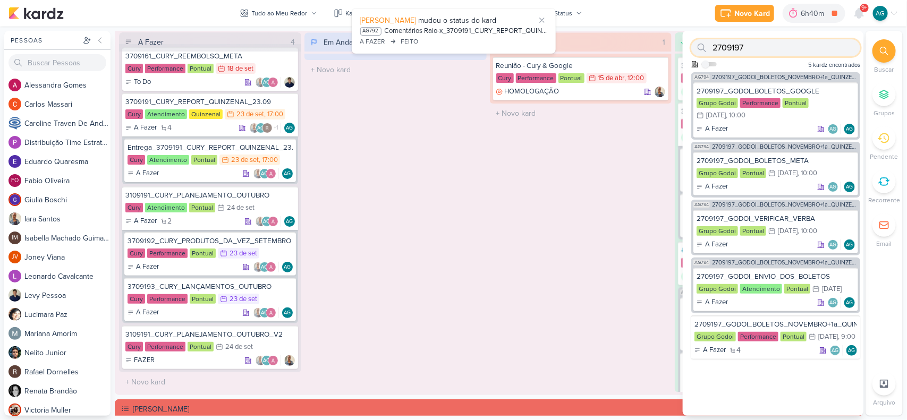
scroll to position [6, 0]
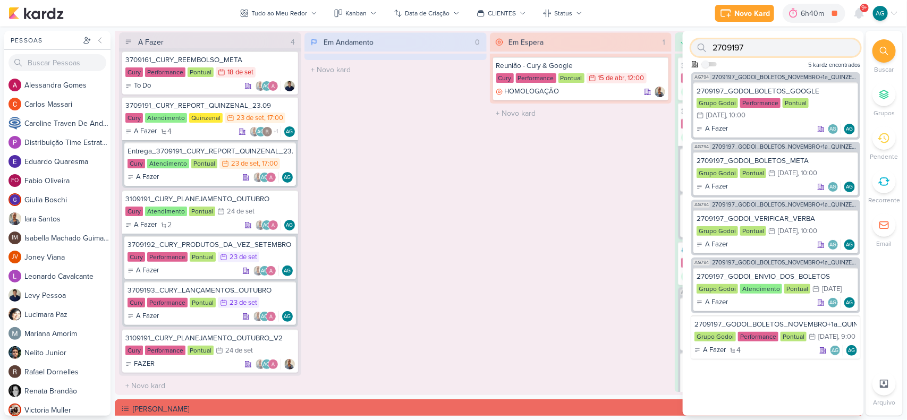
paste input "221"
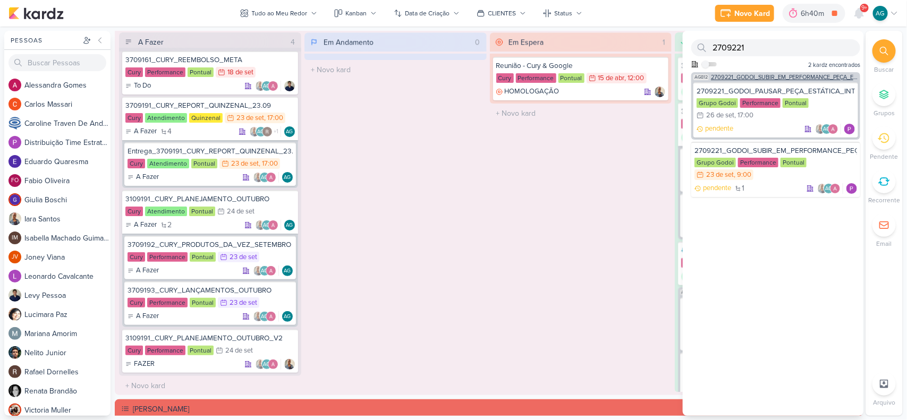
click at [784, 73] on div "AG812 2709221_GODOI_SUBIR_EM_PERFORMANCE_PEÇA_ESTÁTICA_INTEGRAÇÃO_AB" at bounding box center [775, 76] width 169 height 8
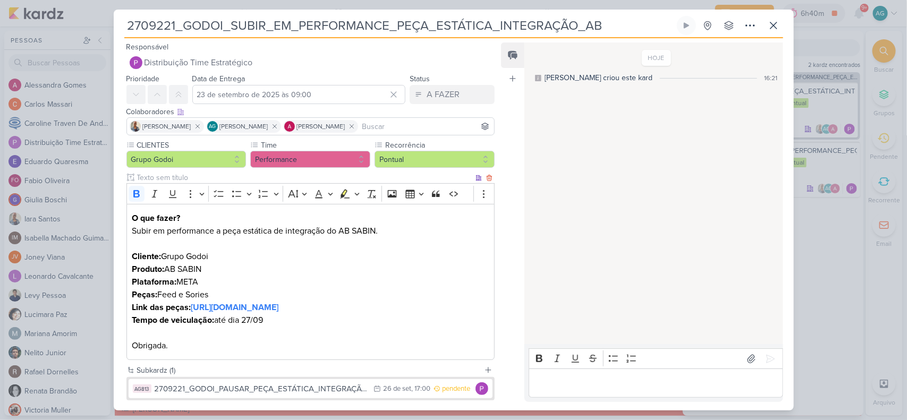
scroll to position [71, 0]
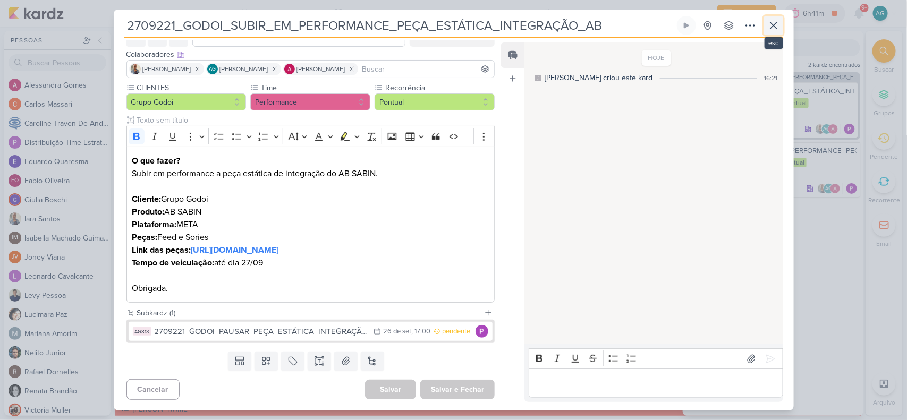
click at [778, 25] on icon at bounding box center [773, 25] width 13 height 13
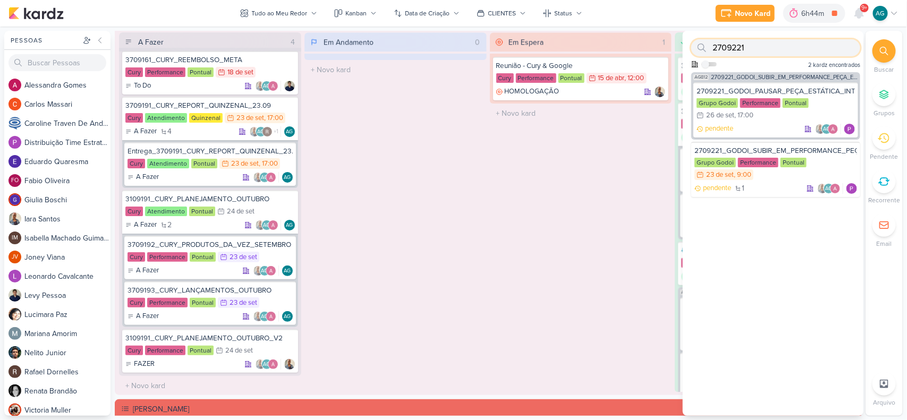
drag, startPoint x: 755, startPoint y: 46, endPoint x: 704, endPoint y: 48, distance: 50.5
click at [704, 48] on div "2709221" at bounding box center [775, 47] width 169 height 17
paste input "17081"
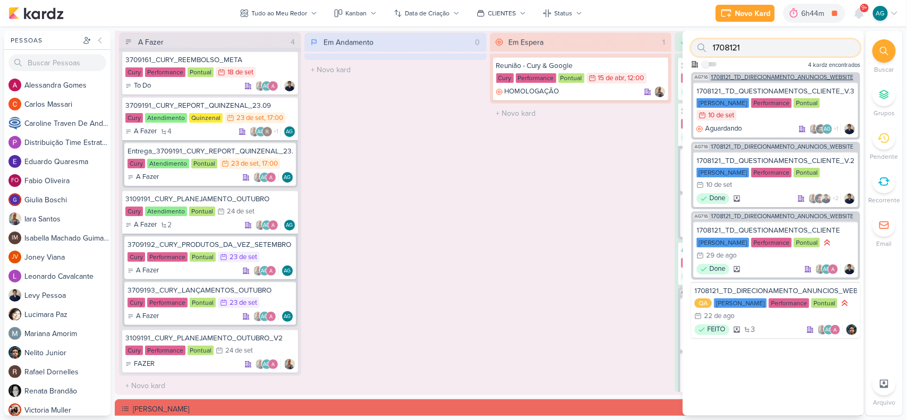
type input "1708121"
click at [779, 75] on span "1708121_TD_DIRECIONAMENTO_ANUNCIOS_WEBSITE" at bounding box center [782, 77] width 142 height 6
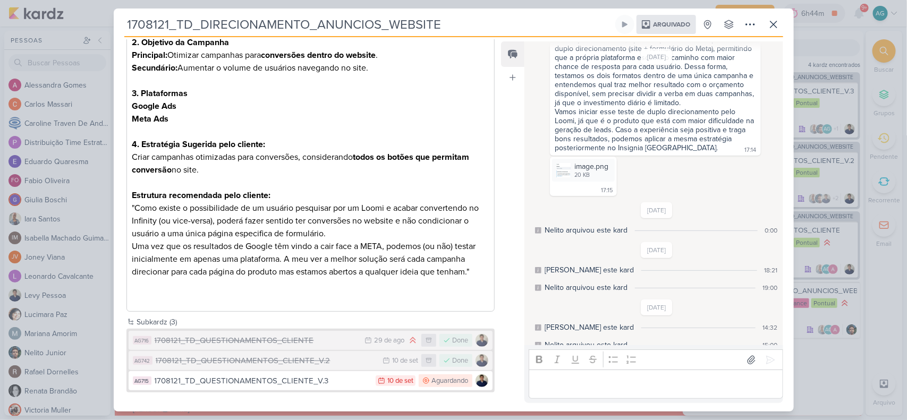
scroll to position [312, 0]
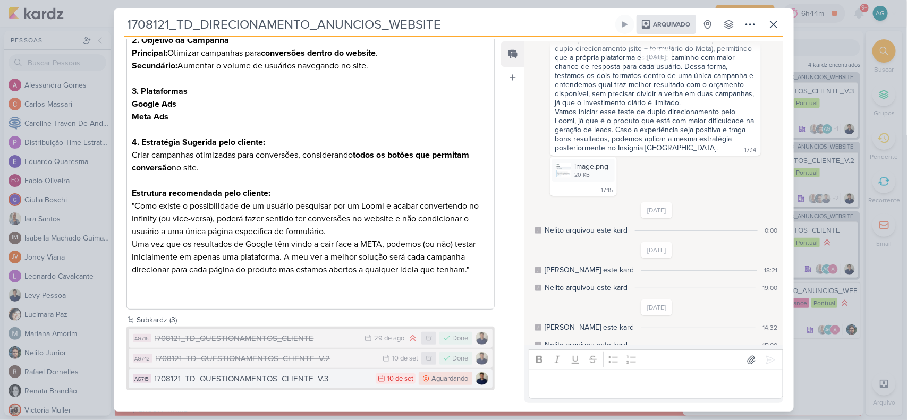
click at [295, 375] on div "1708121_TD_QUESTIONAMENTOS_CLIENTE_V.3" at bounding box center [263, 379] width 216 height 12
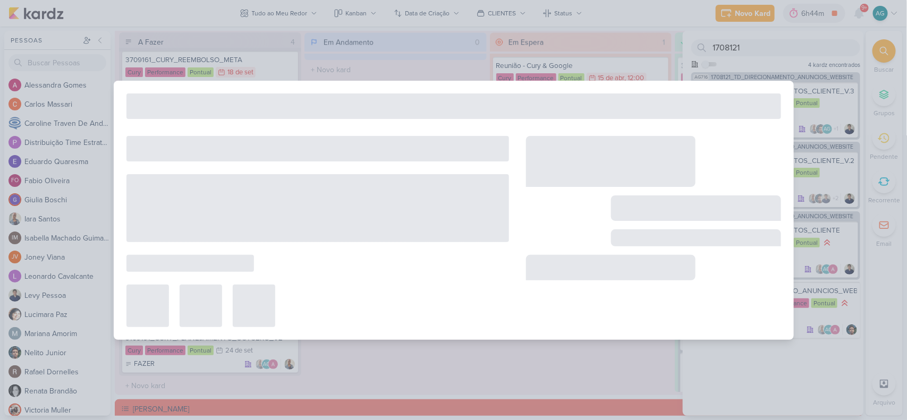
type input "1708121_TD_QUESTIONAMENTOS_CLIENTE_V.3"
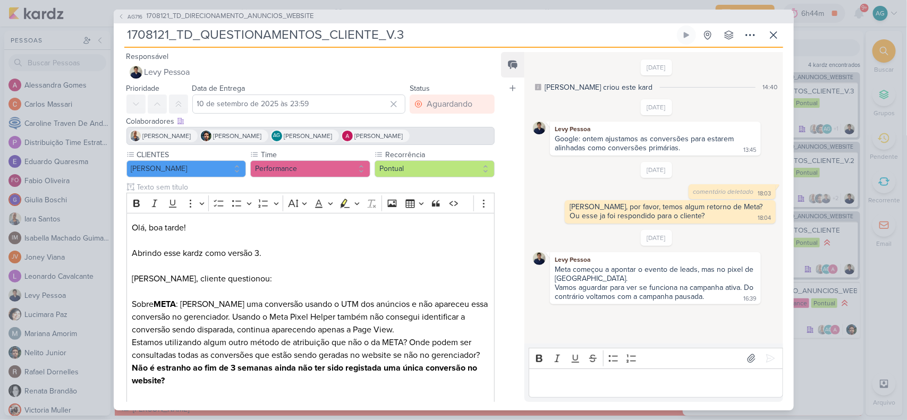
drag, startPoint x: 407, startPoint y: 33, endPoint x: 381, endPoint y: 32, distance: 26.1
click at [381, 32] on input "1708121_TD_QUESTIONAMENTOS_CLIENTE_V.3" at bounding box center [399, 34] width 550 height 19
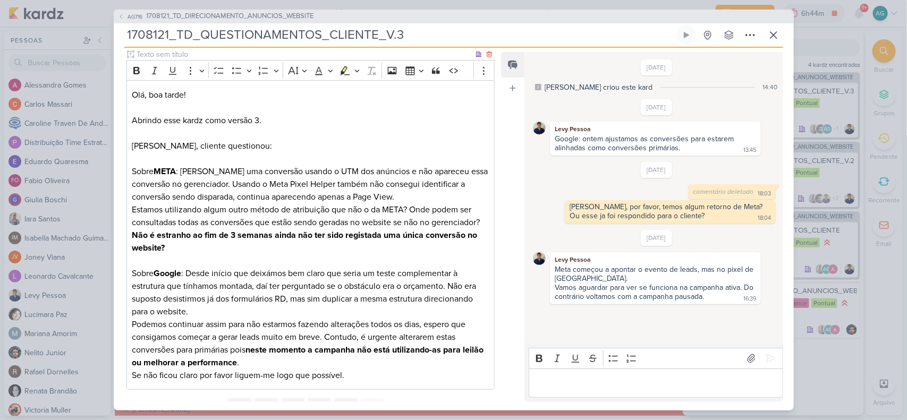
scroll to position [180, 0]
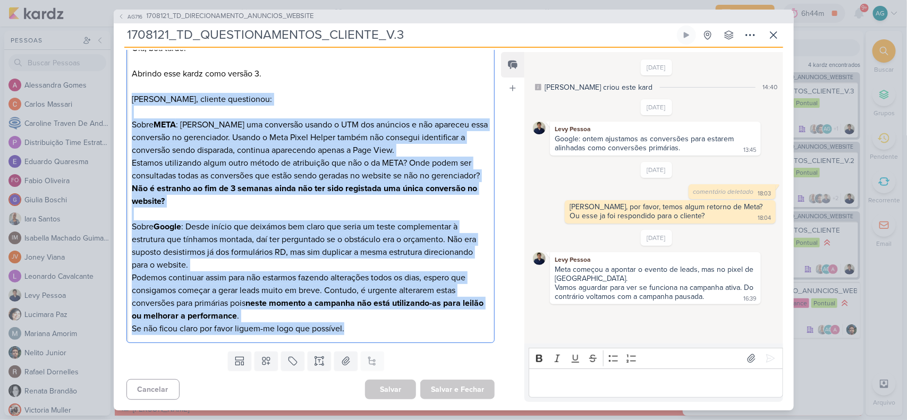
drag, startPoint x: 211, startPoint y: 100, endPoint x: 417, endPoint y: 340, distance: 316.0
click at [417, 340] on div "Olá, boa tarde! Abrindo esse kardz como versão 3. Levy, cliente questionou: Sob…" at bounding box center [310, 188] width 369 height 310
click at [609, 330] on div "10/9/25 Aline criou este kard 14:40 11/9/25 Levy Pessoa" at bounding box center [652, 198] width 257 height 291
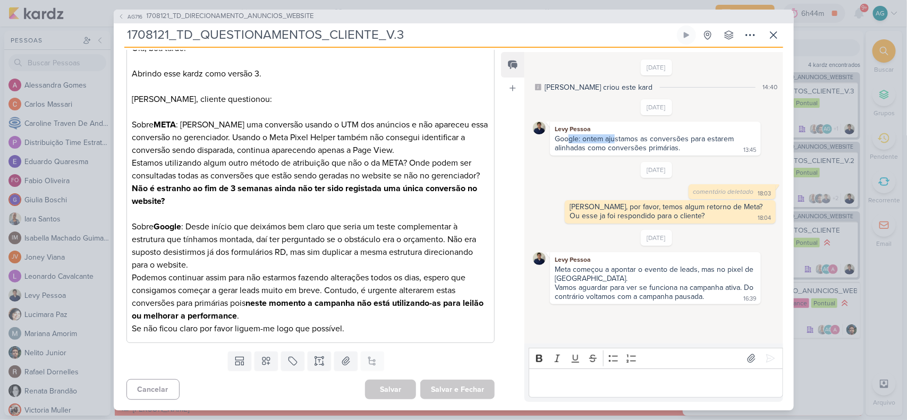
drag, startPoint x: 567, startPoint y: 138, endPoint x: 613, endPoint y: 140, distance: 46.8
click at [613, 140] on div "Google: ontem ajustamos as conversões para estarem alinhadas como conversões pr…" at bounding box center [644, 143] width 181 height 18
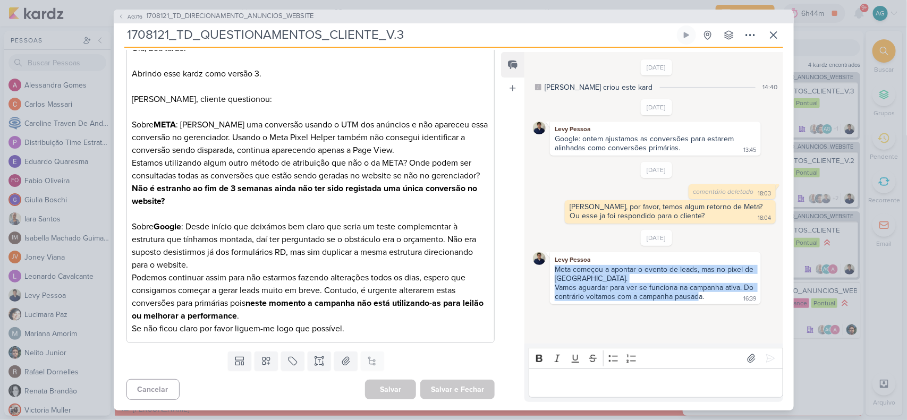
drag, startPoint x: 556, startPoint y: 266, endPoint x: 709, endPoint y: 292, distance: 155.8
click at [709, 292] on span "Meta começou a apontar o evento de leads, mas no pixel de Quartier Brooklin. Va…" at bounding box center [654, 283] width 201 height 36
click at [602, 285] on div "Vamos aguardar para ver se funciona na campanha ativa. Do contrário voltamos co…" at bounding box center [654, 292] width 201 height 18
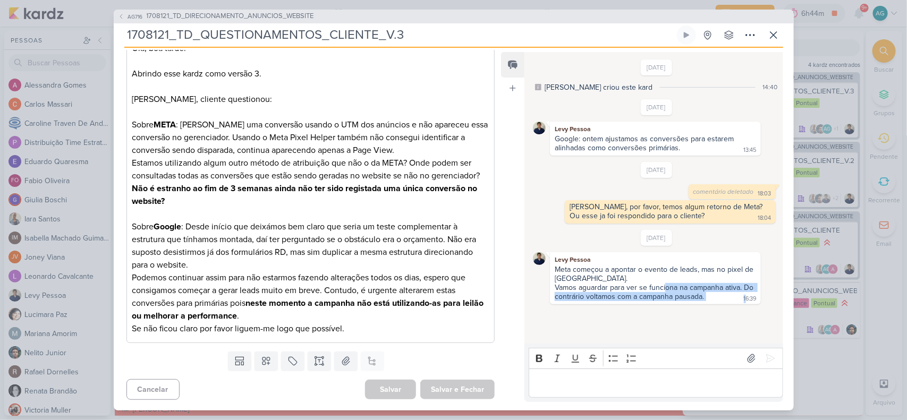
drag, startPoint x: 664, startPoint y: 286, endPoint x: 740, endPoint y: 298, distance: 76.4
click at [740, 298] on div "Levy Pessoa Meta começou a apontar o evento de leads, mas no pixel de Quartier …" at bounding box center [655, 278] width 210 height 52
click at [564, 332] on div "10/9/25 Aline criou este kard 14:40 11/9/25 Levy Pessoa" at bounding box center [652, 198] width 257 height 291
click at [776, 38] on icon at bounding box center [773, 35] width 6 height 6
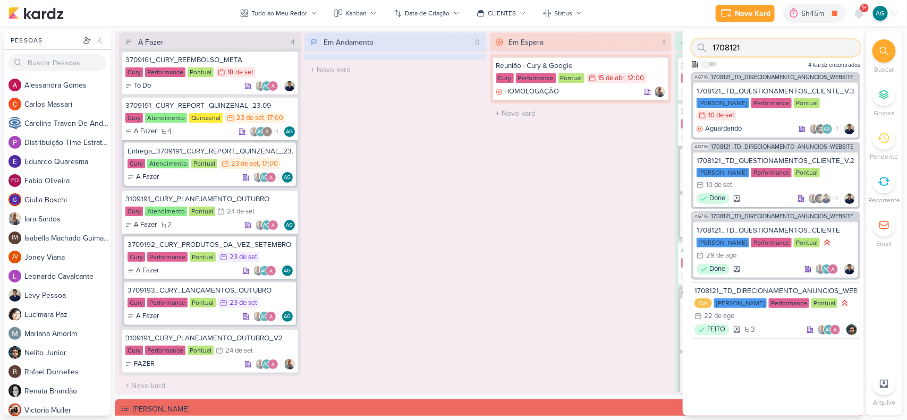
drag, startPoint x: 758, startPoint y: 44, endPoint x: 692, endPoint y: 45, distance: 66.4
click at [692, 45] on div "1708121" at bounding box center [775, 47] width 169 height 17
paste input "9"
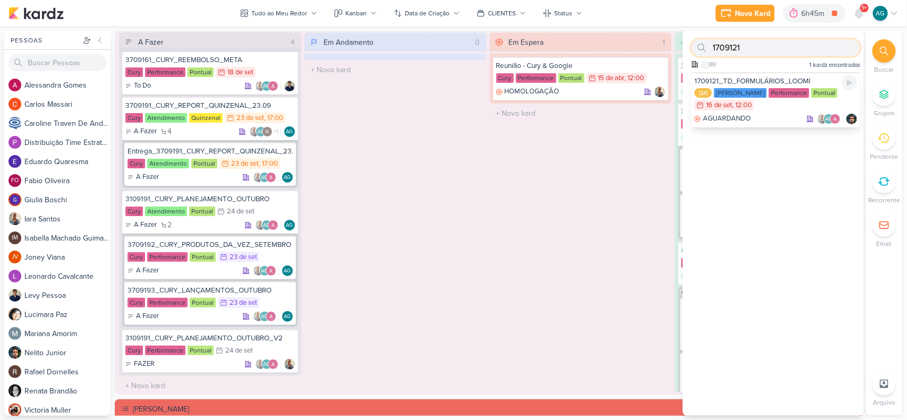
type input "1709121"
click at [774, 77] on div "1709121_TD_FORMULÁRIOS_LOOMI" at bounding box center [775, 81] width 163 height 10
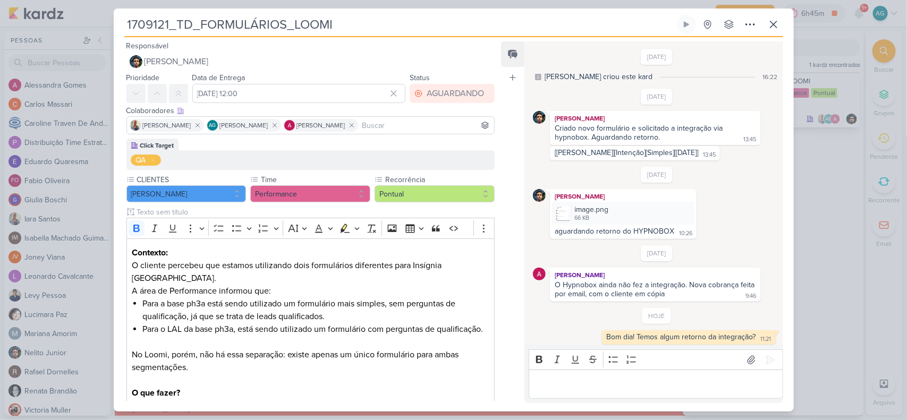
scroll to position [1, 0]
drag, startPoint x: 639, startPoint y: 58, endPoint x: 676, endPoint y: 56, distance: 36.7
click at [676, 56] on div "12/9/25 Aline criou este kard 16:22" at bounding box center [656, 64] width 246 height 33
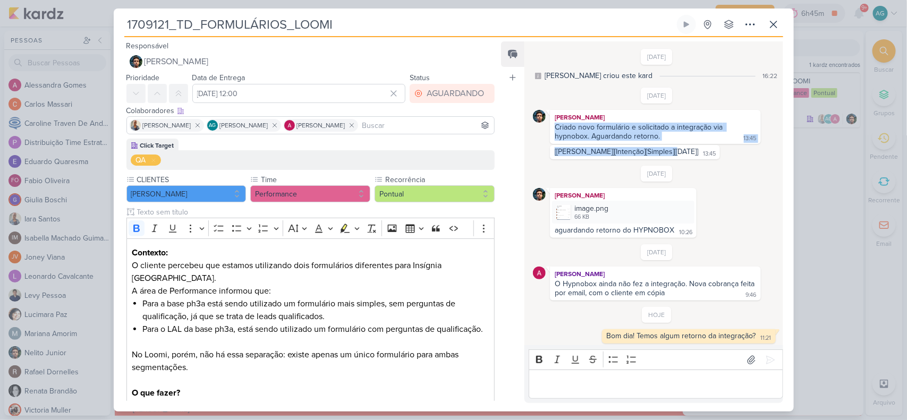
drag, startPoint x: 550, startPoint y: 127, endPoint x: 672, endPoint y: 148, distance: 124.3
click at [672, 148] on div "15/9/25 Nelito Junior Criado novo formulário e solicitado a integração via hypn…" at bounding box center [656, 124] width 246 height 72
click at [561, 208] on img at bounding box center [563, 212] width 15 height 15
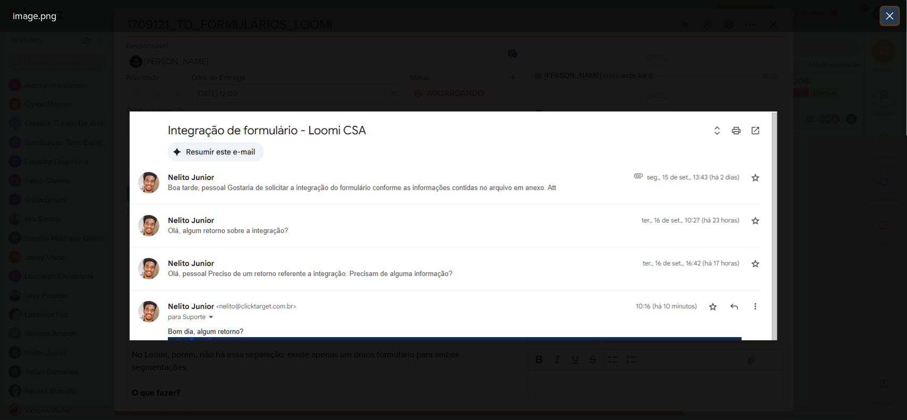
click at [884, 18] on icon at bounding box center [889, 16] width 13 height 13
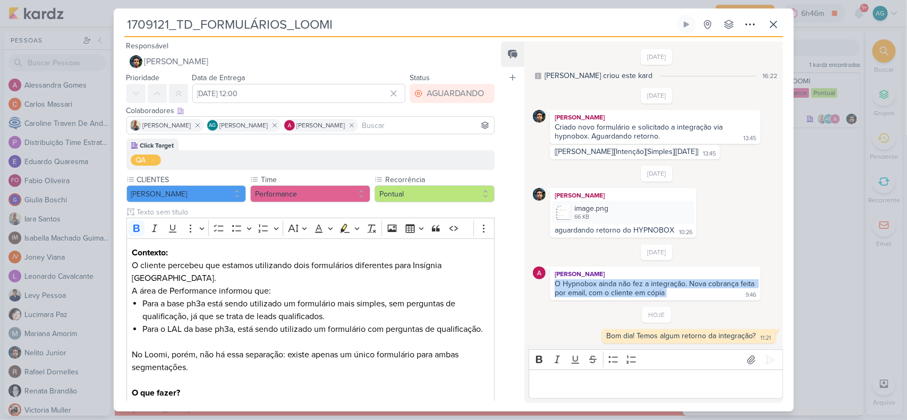
drag, startPoint x: 557, startPoint y: 282, endPoint x: 696, endPoint y: 290, distance: 139.4
click at [696, 290] on div "O Hypnobox ainda não fez a integração. Nova cobrança feita por email, com o cli…" at bounding box center [655, 288] width 206 height 19
click at [678, 335] on div "Bom dia! Temos algum retorno da integração?" at bounding box center [681, 335] width 149 height 9
click at [703, 380] on p "Editor editing area: main" at bounding box center [655, 384] width 243 height 13
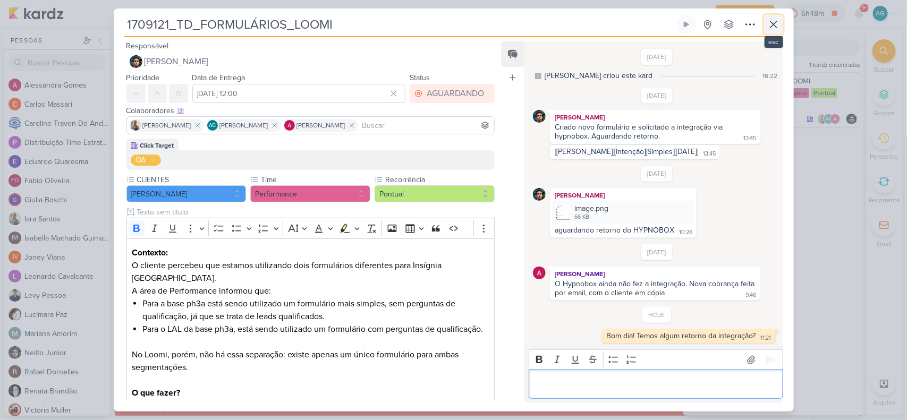
click at [773, 25] on icon at bounding box center [773, 24] width 13 height 13
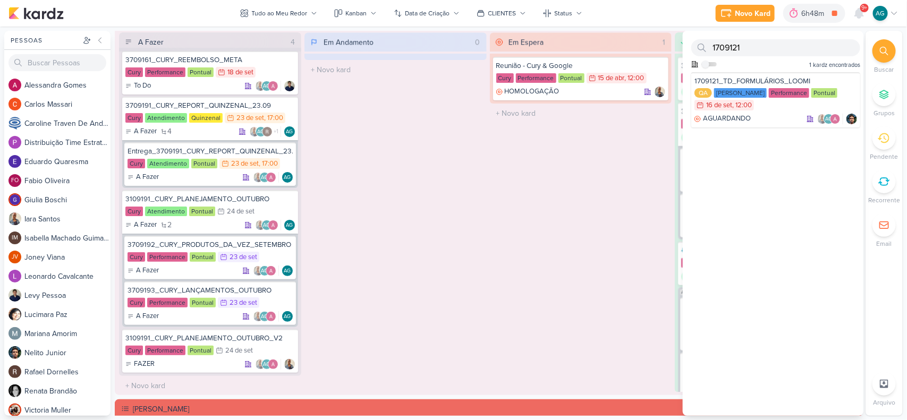
click at [377, 209] on div "Em Andamento 0 O título do kard deve ter menos que 100 caracteres" at bounding box center [395, 212] width 182 height 360
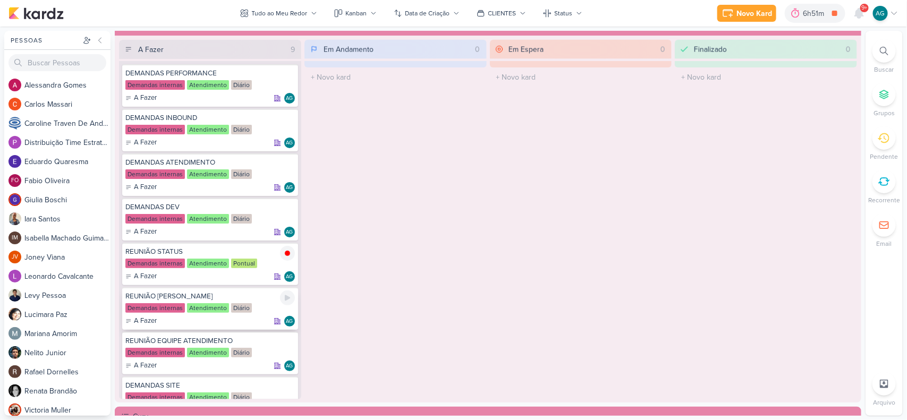
scroll to position [786, 0]
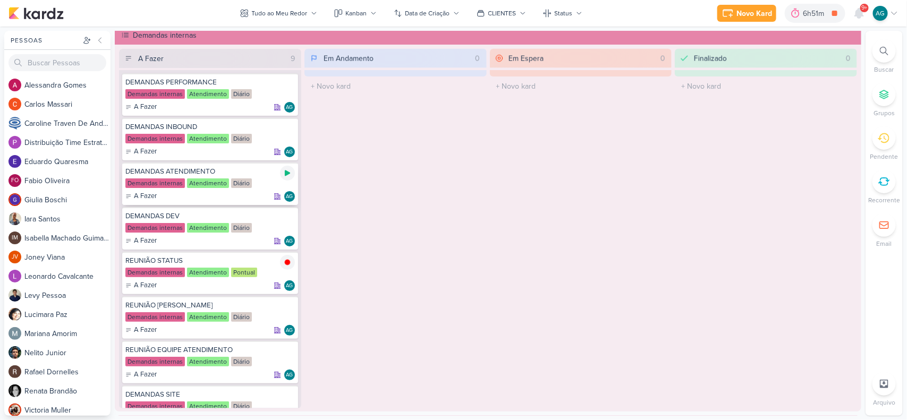
click at [287, 175] on icon at bounding box center [287, 173] width 8 height 8
click at [287, 170] on icon at bounding box center [287, 172] width 5 height 5
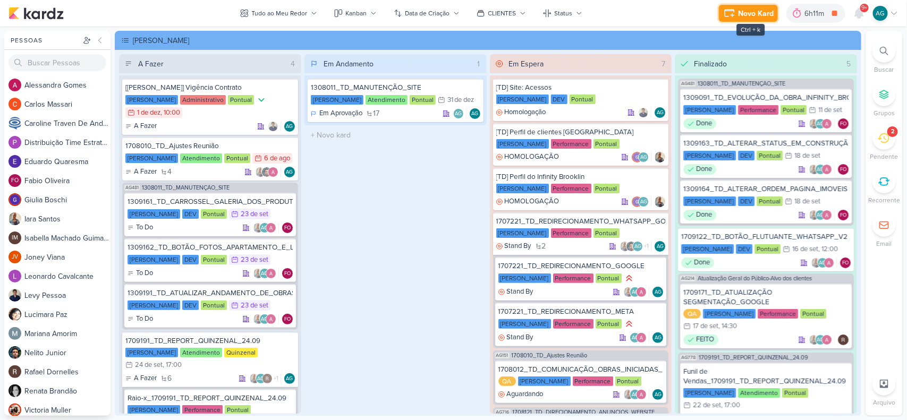
click at [761, 13] on div "Novo Kard" at bounding box center [756, 13] width 36 height 11
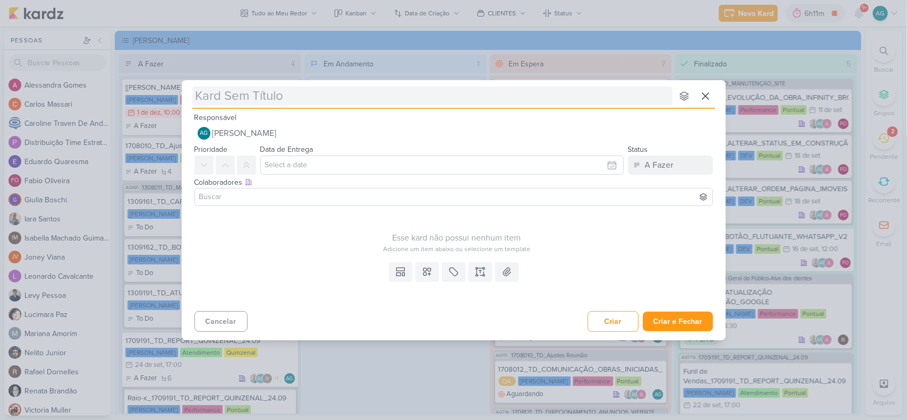
type input "2709221_GODOI_SUBIR_EM_PERFORMANCE_PEÇA_ESTÁTICA_INTEGRAÇÃO_AB"
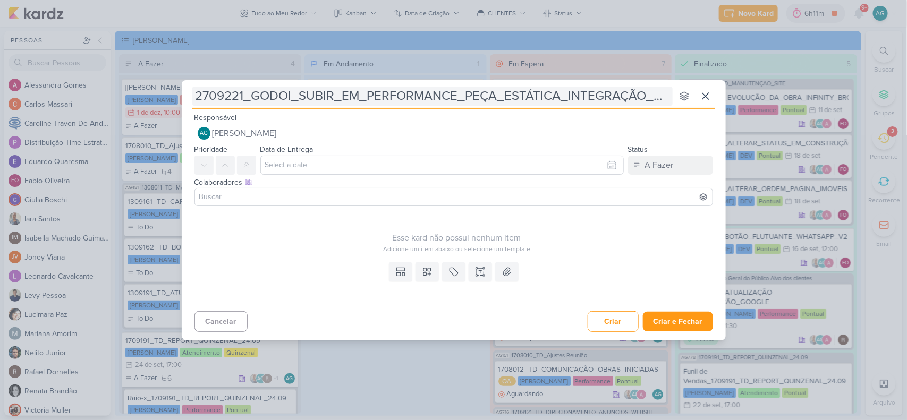
drag, startPoint x: 301, startPoint y: 96, endPoint x: 458, endPoint y: 97, distance: 157.7
click at [458, 97] on input "2709221_GODOI_SUBIR_EM_PERFORMANCE_PEÇA_ESTÁTICA_INTEGRAÇÃO_AB" at bounding box center [432, 96] width 480 height 19
type input "2709221_GODOI_PAUSA_PEÇA_ESTÁTICA_INTEGRAÇÃO_AB"
type input "2709221_GODOI_PAUSAR_PEÇA_ESTÁTICA_INTEGRAÇÃO_AB"
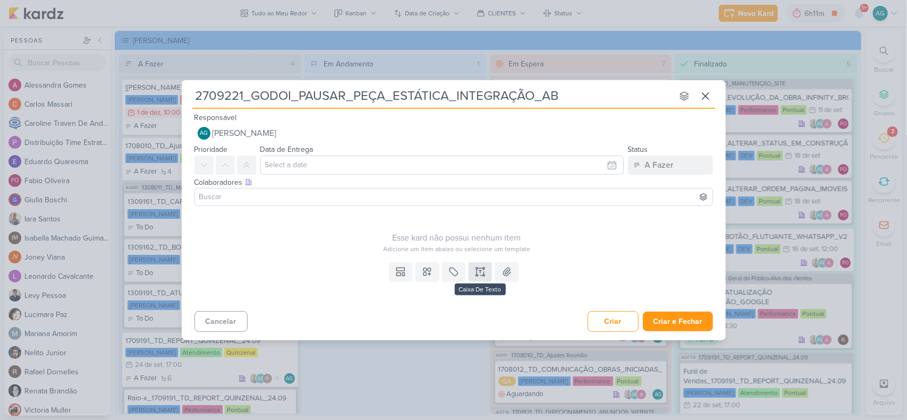
type input "2709221_GODOI_PAUSAR_PEÇA_ESTÁTICA_INTEGRAÇÃO_AB"
click at [479, 276] on icon at bounding box center [480, 272] width 11 height 11
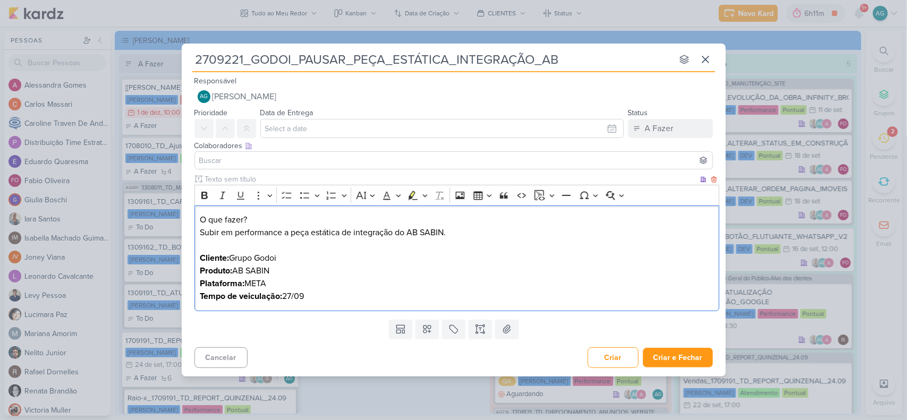
click at [212, 232] on p "O que fazer? Subir em performance a peça estática de integração do AB SABIN. Cl…" at bounding box center [457, 258] width 514 height 89
click at [287, 295] on p "O que fazer? Pausar peça estática de integração do AB SABIN. Cliente: Grupo God…" at bounding box center [457, 258] width 514 height 89
click at [212, 294] on strong "Tempo de veiculação: até dia" at bounding box center [255, 296] width 110 height 11
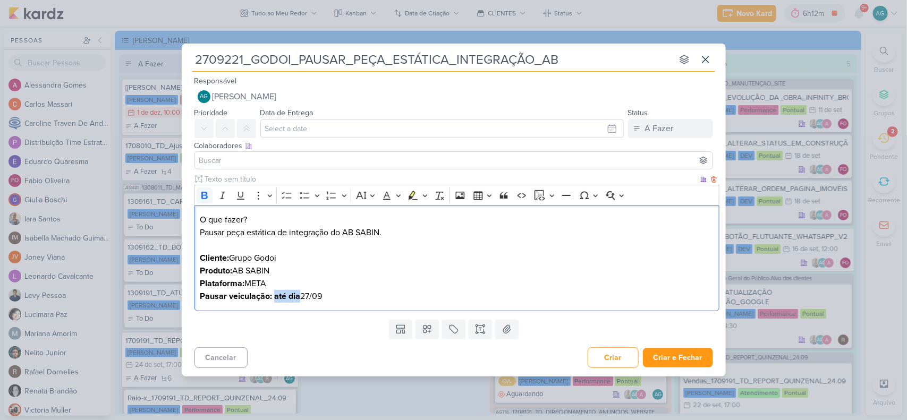
drag, startPoint x: 274, startPoint y: 295, endPoint x: 299, endPoint y: 295, distance: 25.0
click at [299, 295] on strong "Pausar veiculação: até dia" at bounding box center [250, 296] width 100 height 11
drag, startPoint x: 176, startPoint y: 218, endPoint x: 167, endPoint y: 218, distance: 9.0
click at [167, 218] on div "2709221_GODOI_PAUSAR_PEÇA_ESTÁTICA_INTEGRAÇÃO_AB nenhum grupo disponível esc Re…" at bounding box center [453, 210] width 907 height 420
click at [206, 198] on icon "Editor toolbar" at bounding box center [204, 195] width 6 height 7
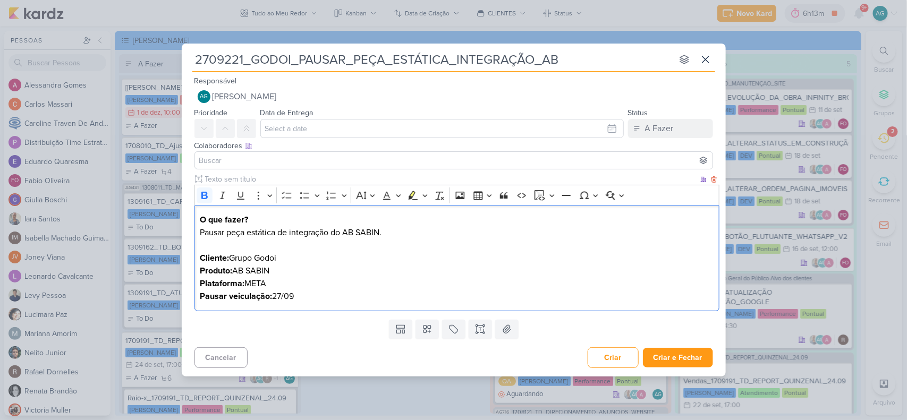
click at [396, 285] on p "O que fazer? Pausar peça estática de integração do AB SABIN. Cliente: Grupo God…" at bounding box center [457, 258] width 514 height 89
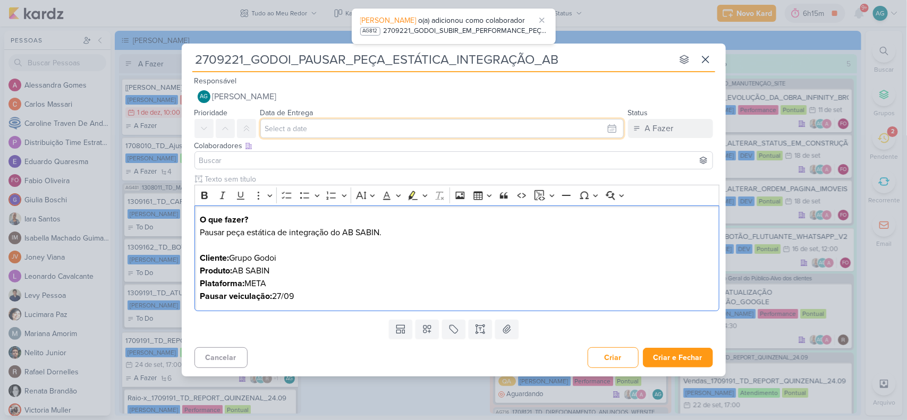
click at [330, 131] on input "text" at bounding box center [441, 128] width 363 height 19
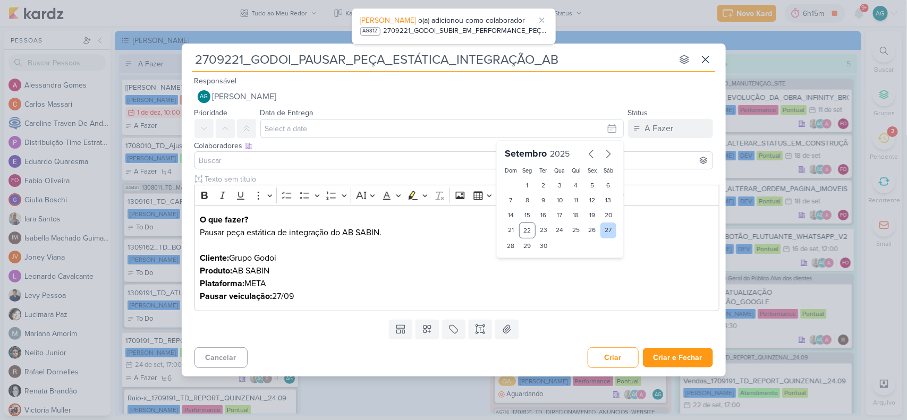
click at [604, 230] on div "27" at bounding box center [608, 231] width 16 height 16
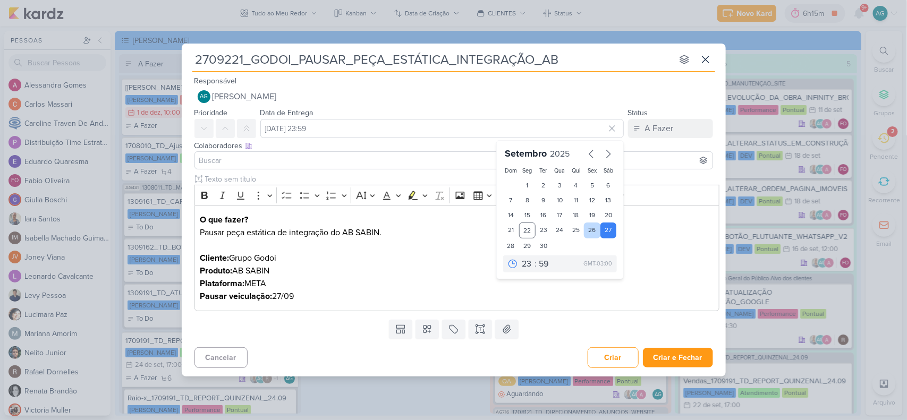
click at [590, 233] on div "26" at bounding box center [592, 231] width 16 height 16
type input "26 de setembro de 2025 às 23:59"
click at [529, 264] on select "00 01 02 03 04 05 06 07 08 09 10 11 12 13 14 15 16 17 18 19 20 21 22 23" at bounding box center [527, 264] width 15 height 13
select select "18"
click at [520, 258] on select "00 01 02 03 04 05 06 07 08 09 10 11 12 13 14 15 16 17 18 19 20 21 22 23" at bounding box center [527, 264] width 15 height 13
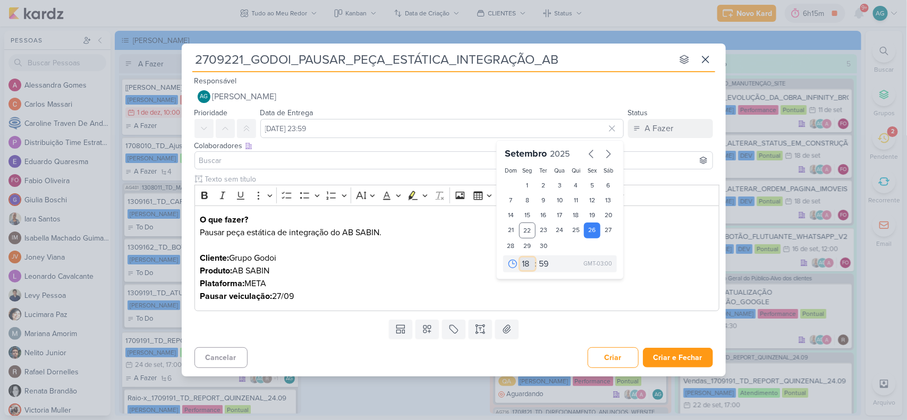
type input "26 de setembro de 2025 às 18:59"
click at [548, 263] on select "00 05 10 15 20 25 30 35 40 45 50 55 59" at bounding box center [544, 264] width 15 height 13
click at [526, 263] on select "00 01 02 03 04 05 06 07 08 09 10 11 12 13 14 15 16 17 18 19 20 21 22 23" at bounding box center [527, 264] width 15 height 13
select select "17"
click at [520, 258] on select "00 01 02 03 04 05 06 07 08 09 10 11 12 13 14 15 16 17 18 19 20 21 22 23" at bounding box center [527, 264] width 15 height 13
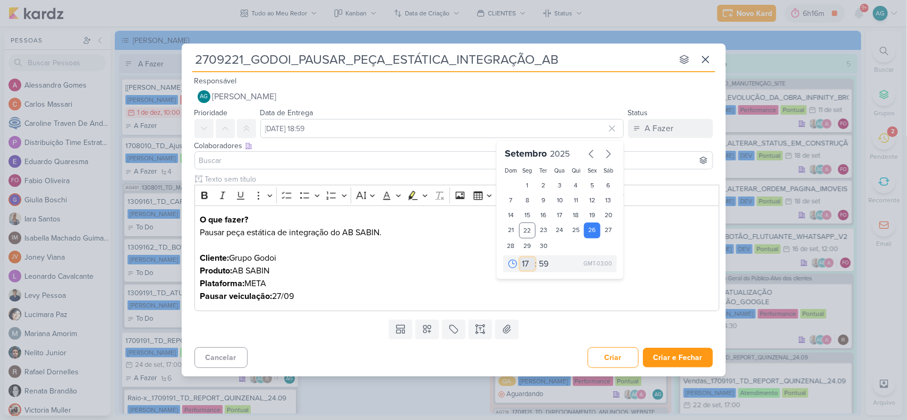
type input "26 de setembro de 2025 às 17:59"
click at [550, 260] on select "00 05 10 15 20 25 30 35 40 45 50 55 59" at bounding box center [544, 264] width 15 height 13
select select "0"
click at [537, 258] on select "00 05 10 15 20 25 30 35 40 45 50 55 59" at bounding box center [544, 264] width 15 height 13
type input "26 de setembro de 2025 às 17:00"
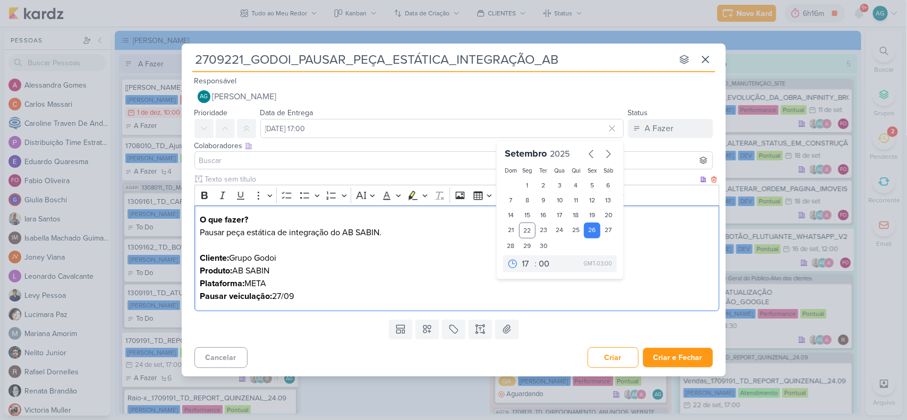
click at [566, 300] on p "O que fazer? Pausar peça estática de integração do AB SABIN. Cliente: Grupo God…" at bounding box center [457, 258] width 514 height 89
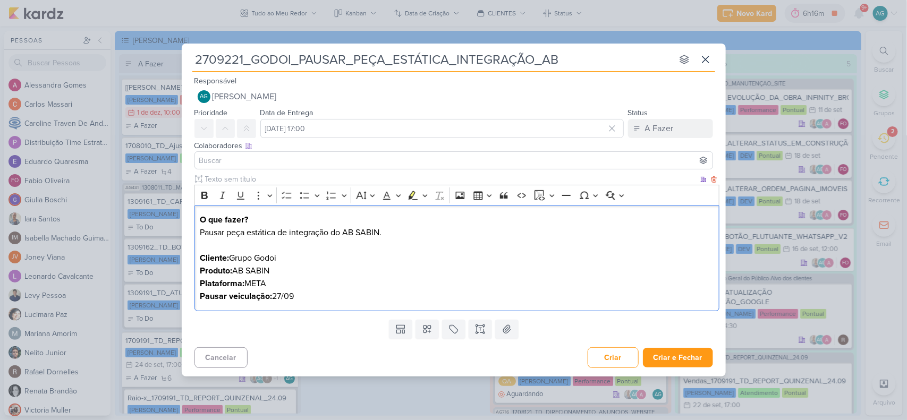
click at [312, 295] on p "O que fazer? Pausar peça estática de integração do AB SABIN. Cliente: Grupo God…" at bounding box center [457, 258] width 514 height 89
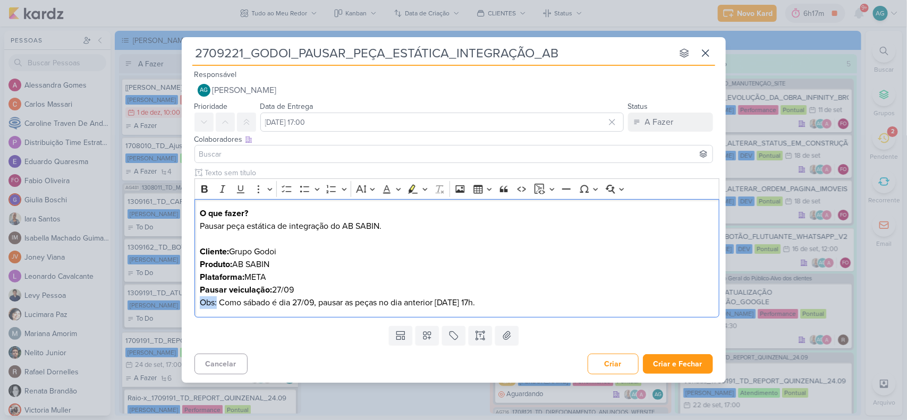
drag, startPoint x: 216, startPoint y: 304, endPoint x: 179, endPoint y: 304, distance: 37.2
click at [179, 304] on div "2709221_GODOI_PAUSAR_PEÇA_ESTÁTICA_INTEGRAÇÃO_AB nenhum grupo disponível esc Re…" at bounding box center [453, 210] width 907 height 420
click at [203, 190] on icon "Editor toolbar" at bounding box center [204, 189] width 11 height 11
click at [399, 250] on p "O que fazer? Pausar peça estática de integração do AB SABIN. Cliente: Grupo God…" at bounding box center [457, 258] width 514 height 102
drag, startPoint x: 274, startPoint y: 288, endPoint x: 306, endPoint y: 285, distance: 32.1
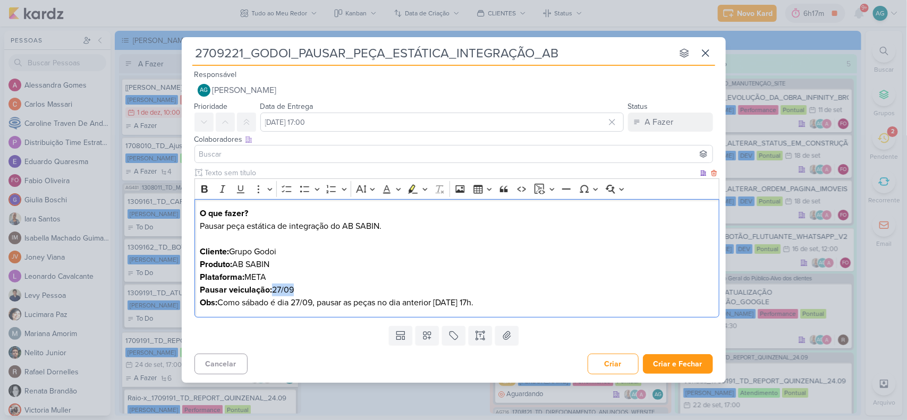
click at [306, 285] on p "O que fazer? Pausar peça estática de integração do AB SABIN. Cliente: Grupo God…" at bounding box center [457, 258] width 514 height 102
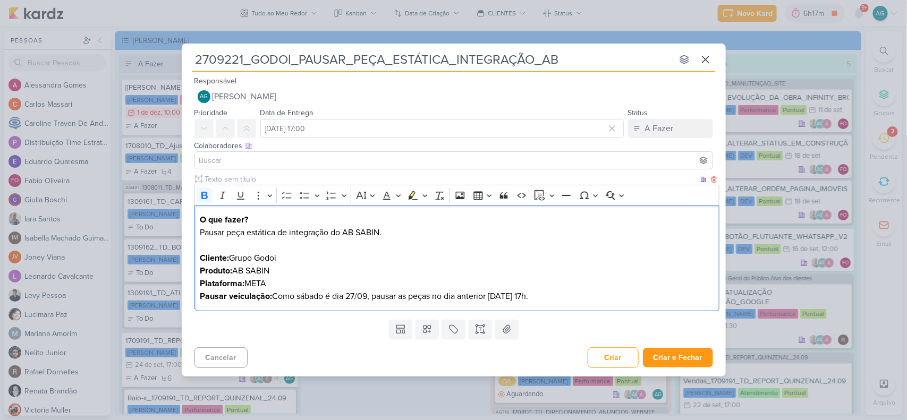
click at [327, 298] on p "O que fazer? Pausar peça estática de integração do AB SABIN. Cliente: Grupo God…" at bounding box center [457, 258] width 514 height 89
click at [303, 296] on p "O que fazer? Pausar peça estática de integração do AB SABIN. Cliente: Grupo God…" at bounding box center [457, 258] width 514 height 89
copy p "sábado"
drag, startPoint x: 332, startPoint y: 295, endPoint x: 315, endPoint y: 291, distance: 17.5
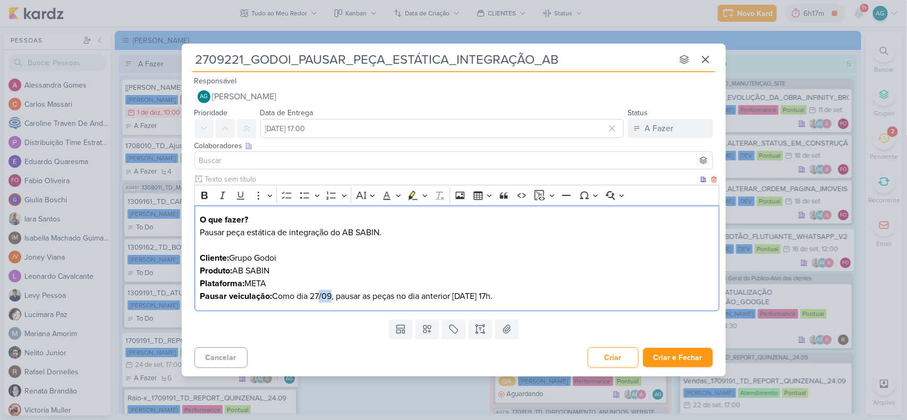
click at [315, 291] on p "O que fazer? Pausar peça estática de integração do AB SABIN. Cliente: Grupo God…" at bounding box center [457, 258] width 514 height 89
click at [332, 297] on p "O que fazer? Pausar peça estática de integração do AB SABIN. Cliente: Grupo God…" at bounding box center [457, 258] width 514 height 89
click at [336, 295] on p "O que fazer? Pausar peça estática de integração do AB SABIN. Cliente: Grupo God…" at bounding box center [457, 258] width 514 height 89
click at [372, 299] on p "O que fazer? Pausar peça estática de integração do AB SABIN. Cliente: Grupo God…" at bounding box center [457, 258] width 514 height 89
drag, startPoint x: 493, startPoint y: 298, endPoint x: 561, endPoint y: 296, distance: 68.0
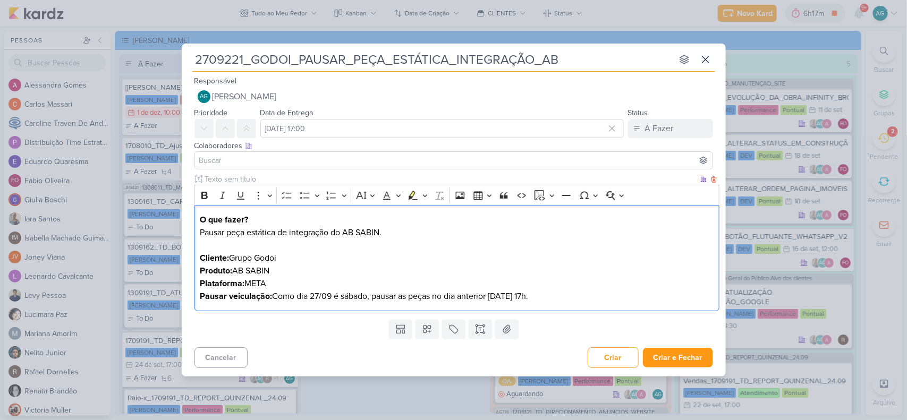
click at [561, 296] on p "O que fazer? Pausar peça estática de integração do AB SABIN. Cliente: Grupo God…" at bounding box center [457, 258] width 514 height 89
click at [206, 194] on icon "Editor toolbar" at bounding box center [204, 195] width 6 height 7
click at [411, 192] on icon "Editor toolbar" at bounding box center [412, 195] width 11 height 11
click at [580, 283] on p "O que fazer? Pausar peça estática de integração do AB SABIN. Cliente: Grupo God…" at bounding box center [457, 258] width 514 height 89
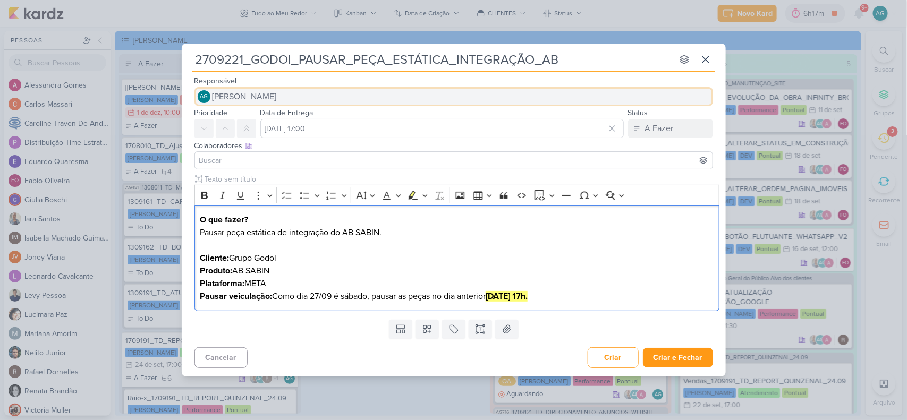
click at [277, 96] on span "[PERSON_NAME]" at bounding box center [244, 96] width 64 height 13
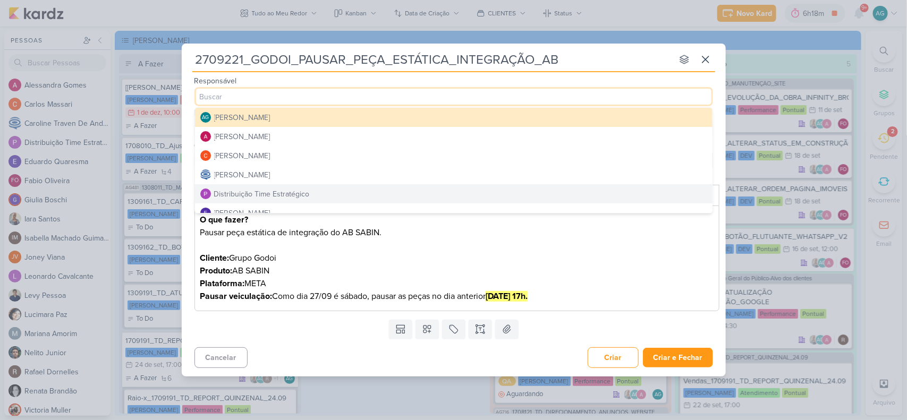
click at [303, 190] on div "Distribuição Time Estratégico" at bounding box center [262, 194] width 96 height 11
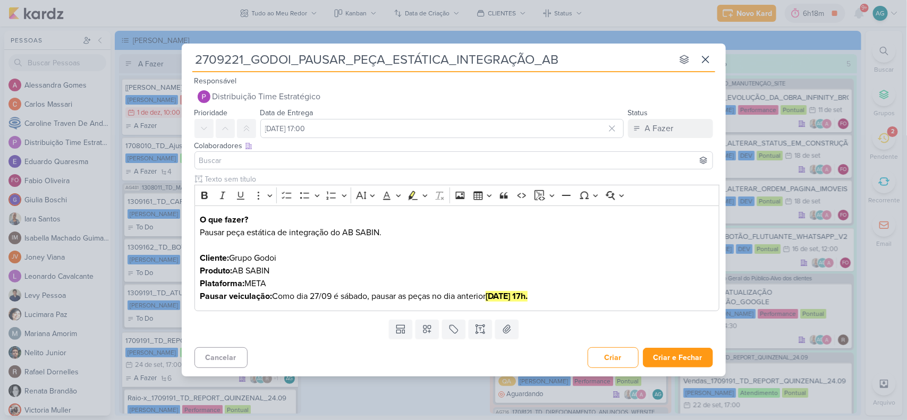
click at [285, 157] on input at bounding box center [453, 160] width 513 height 13
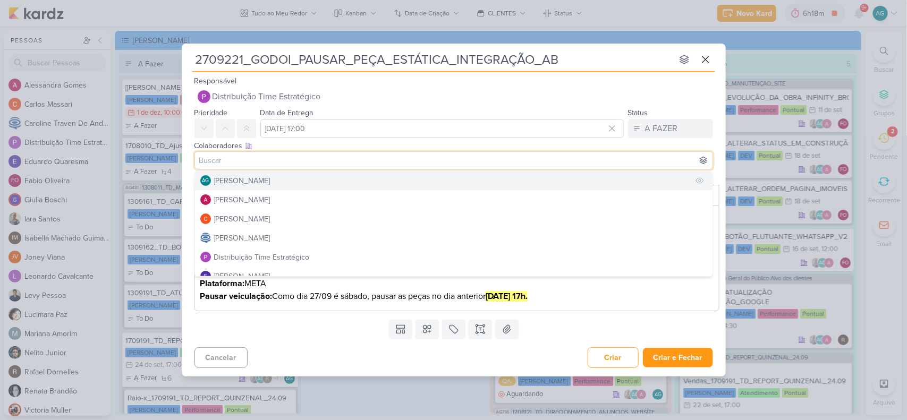
click at [255, 181] on div "[PERSON_NAME]" at bounding box center [242, 180] width 56 height 11
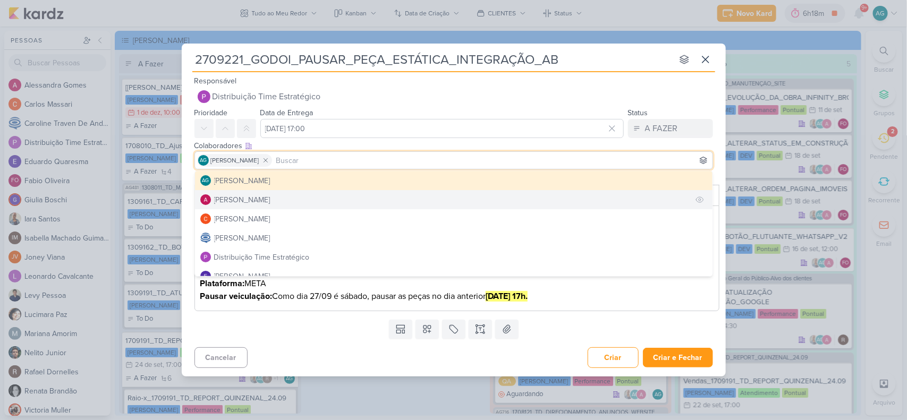
click at [260, 197] on div "Alessandra Gomes" at bounding box center [242, 199] width 56 height 11
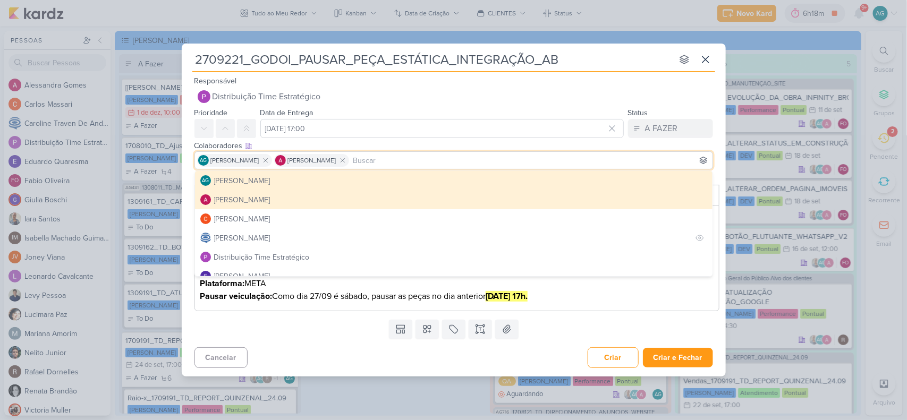
scroll to position [66, 0]
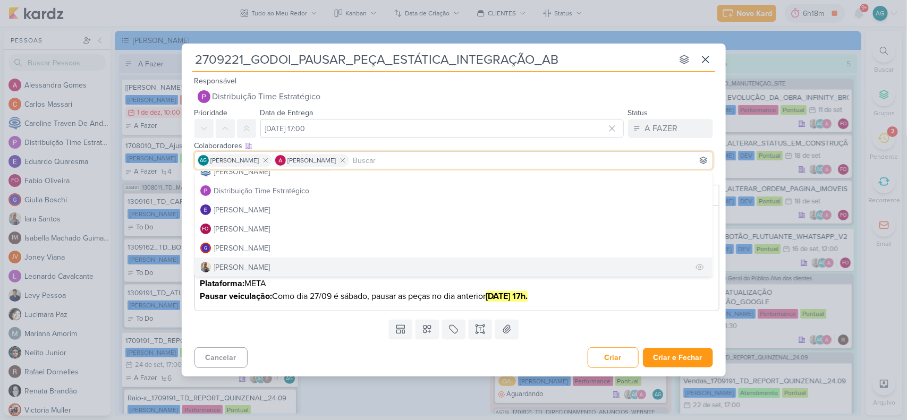
click at [256, 262] on button "Iara Santos" at bounding box center [453, 267] width 517 height 19
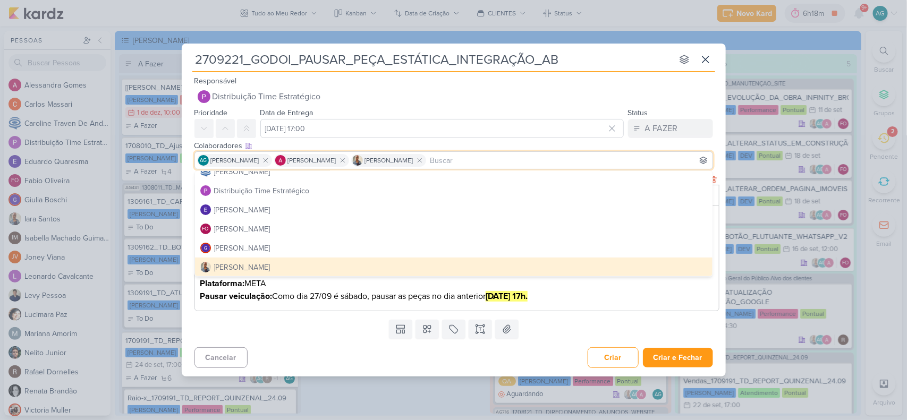
click at [428, 304] on div "O que fazer? Pausar peça estática de integração do AB SABIN. Cliente: Grupo God…" at bounding box center [456, 259] width 525 height 106
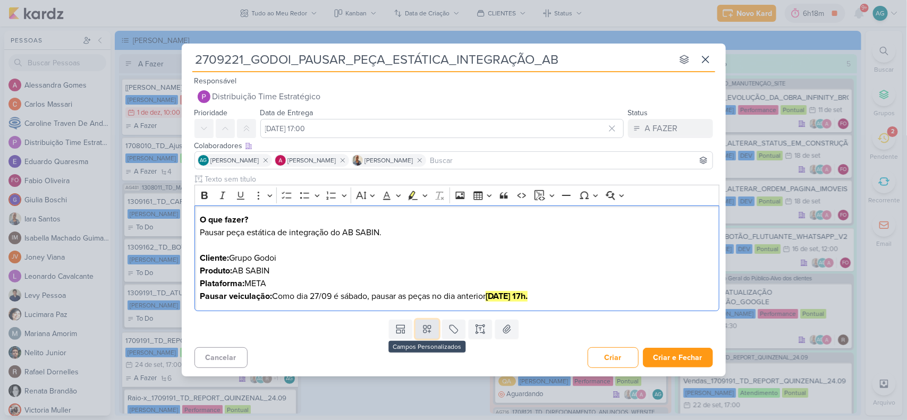
click at [426, 328] on icon at bounding box center [427, 329] width 11 height 11
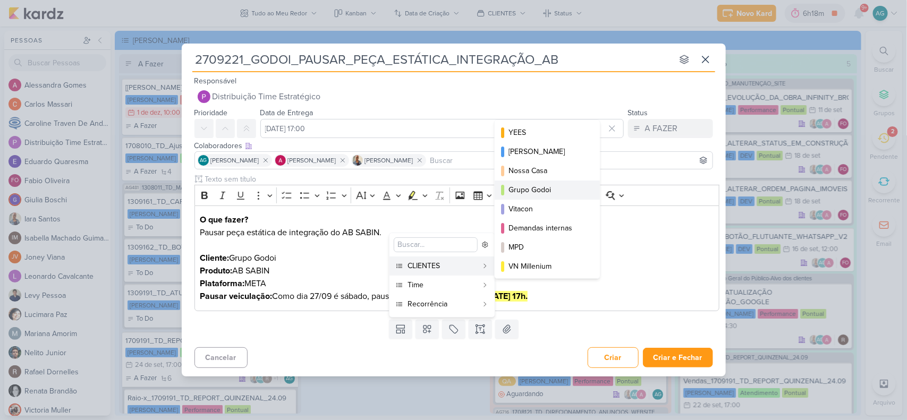
click at [555, 187] on div "Grupo Godoi" at bounding box center [547, 189] width 79 height 11
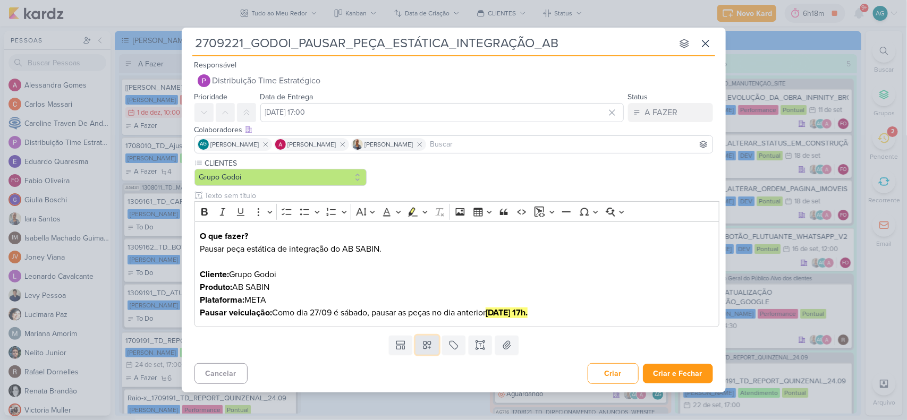
click at [429, 342] on icon at bounding box center [426, 345] width 7 height 7
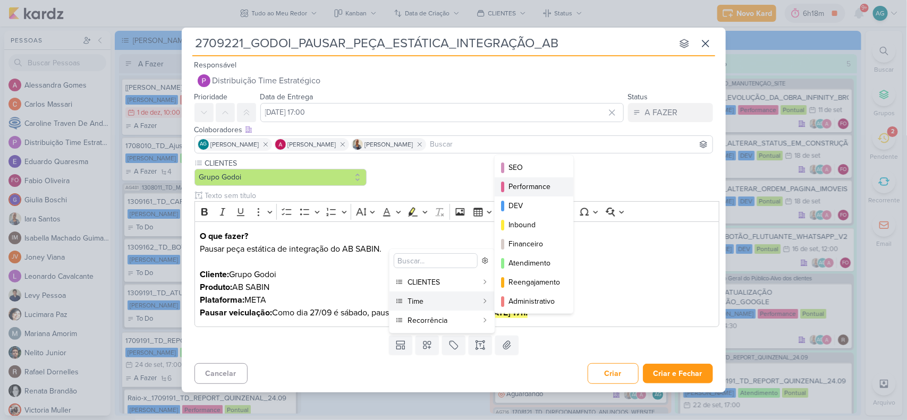
click at [540, 185] on div "Performance" at bounding box center [534, 186] width 52 height 11
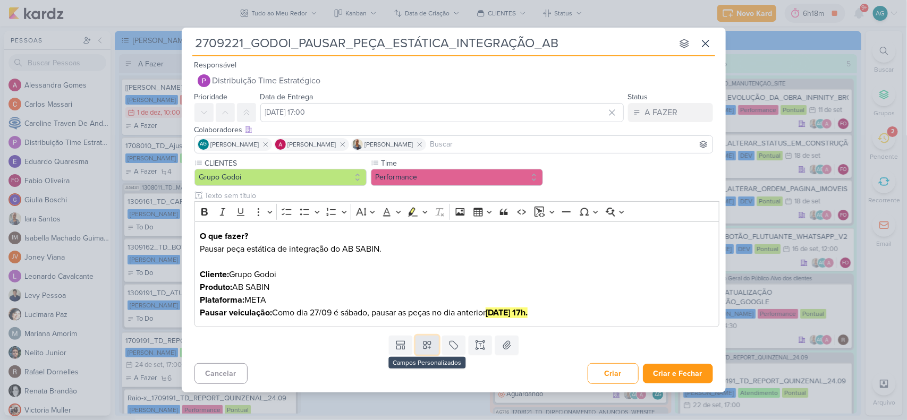
click at [428, 352] on button at bounding box center [426, 345] width 23 height 19
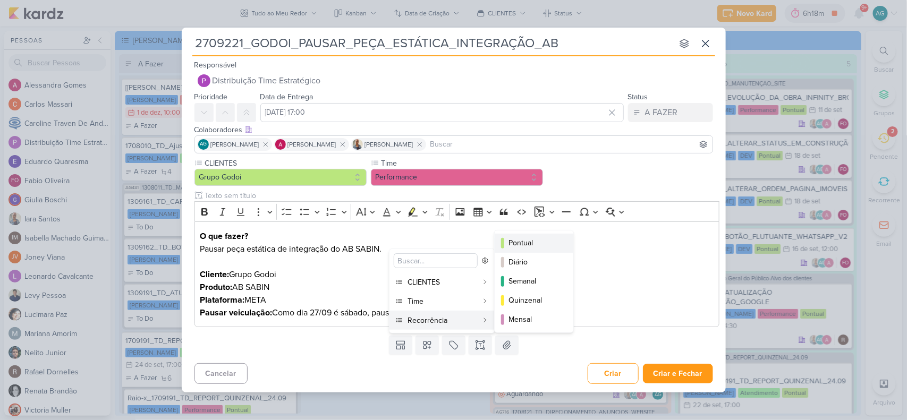
click at [530, 241] on div "Pontual" at bounding box center [534, 242] width 52 height 11
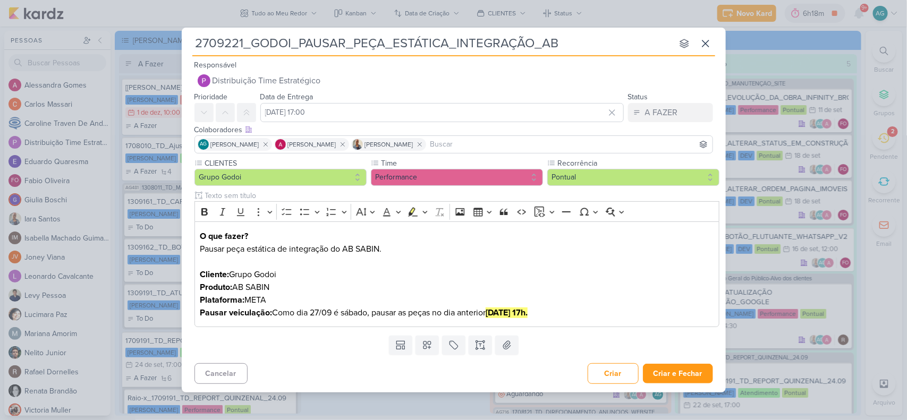
drag, startPoint x: 245, startPoint y: 45, endPoint x: 161, endPoint y: 41, distance: 84.5
click at [161, 41] on div "2709221_GODOI_PAUSAR_PEÇA_ESTÁTICA_INTEGRAÇÃO_AB nenhum grupo disponível esc Re…" at bounding box center [453, 210] width 907 height 420
click at [675, 369] on button "Criar e Fechar" at bounding box center [678, 374] width 70 height 20
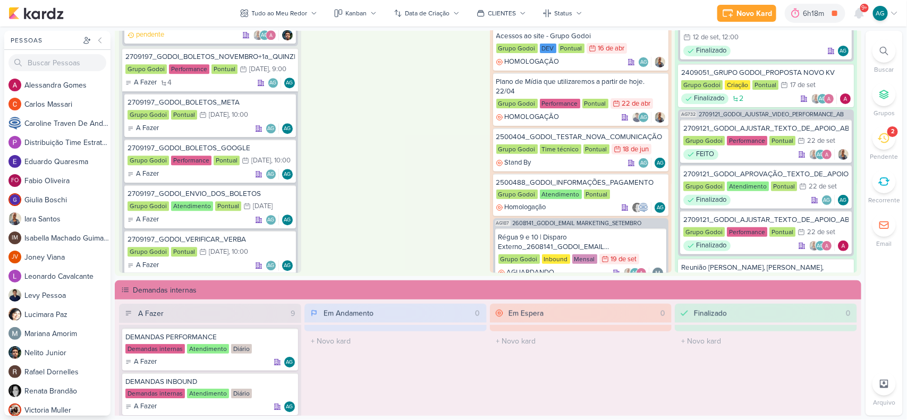
scroll to position [1318, 0]
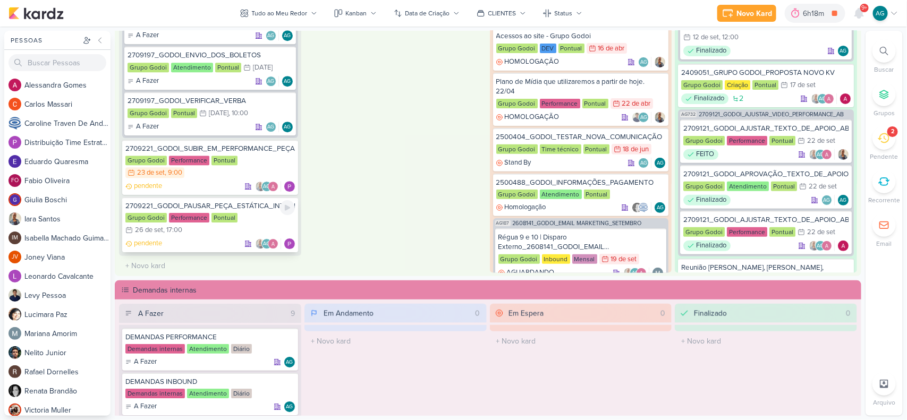
click at [197, 205] on div "2709221_GODOI_PAUSAR_PEÇA_ESTÁTICA_INTEGRAÇÃO_AB" at bounding box center [209, 207] width 169 height 10
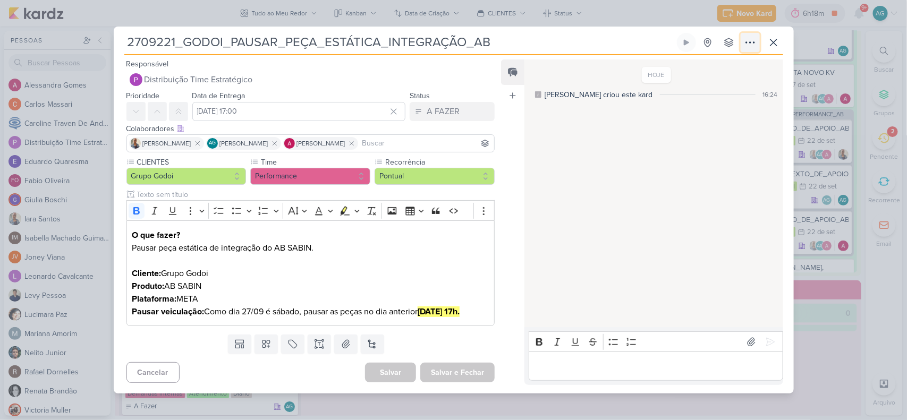
click at [752, 42] on icon at bounding box center [750, 42] width 13 height 13
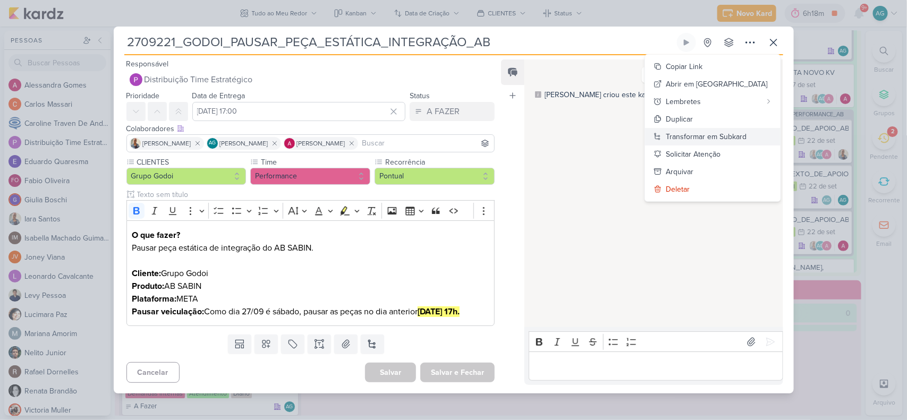
click at [745, 133] on div "Transformar em Subkard" at bounding box center [706, 136] width 81 height 11
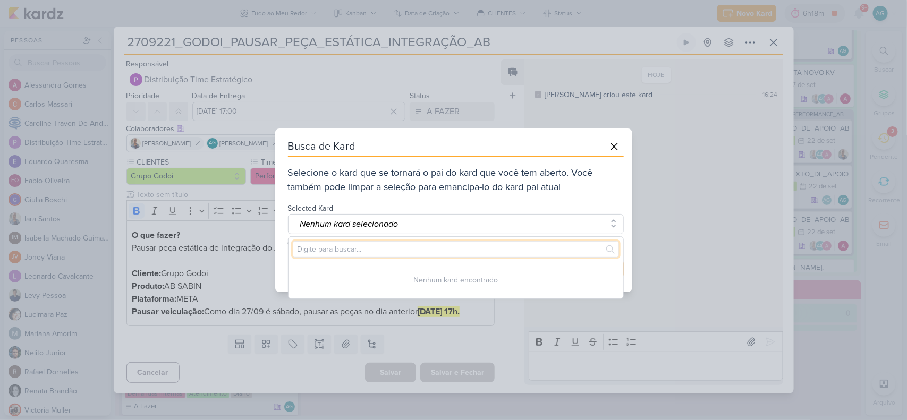
click at [391, 250] on input "text" at bounding box center [456, 249] width 326 height 16
paste input "2709221"
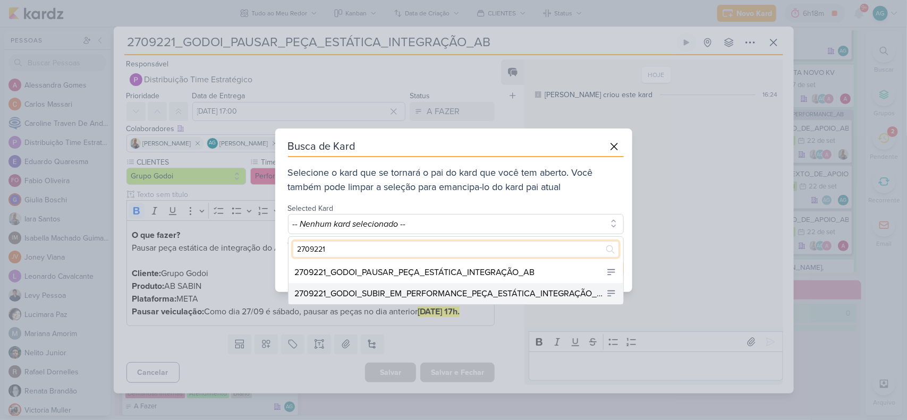
type input "2709221"
click at [430, 289] on div "2709221_GODOI_SUBIR_EM_PERFORMANCE_PEÇA_ESTÁTICA_INTEGRAÇÃO_AB" at bounding box center [450, 293] width 311 height 13
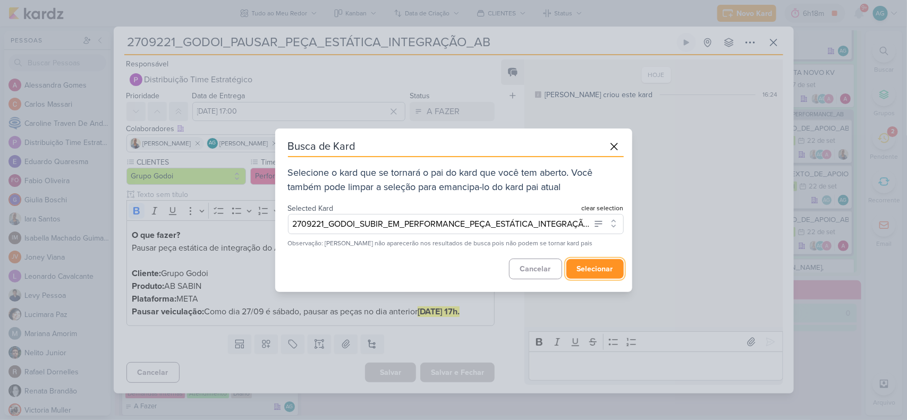
click button "selecionar"
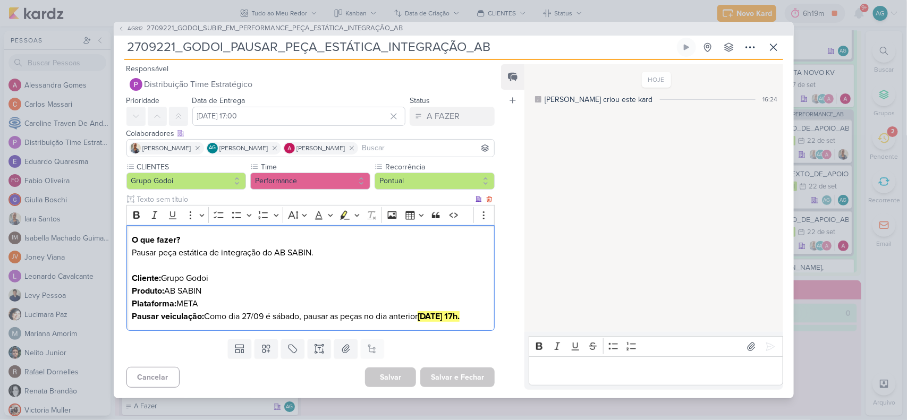
click p "O que fazer? Pausar peça estática de integração do AB SABIN. Cliente: Grupo God…"
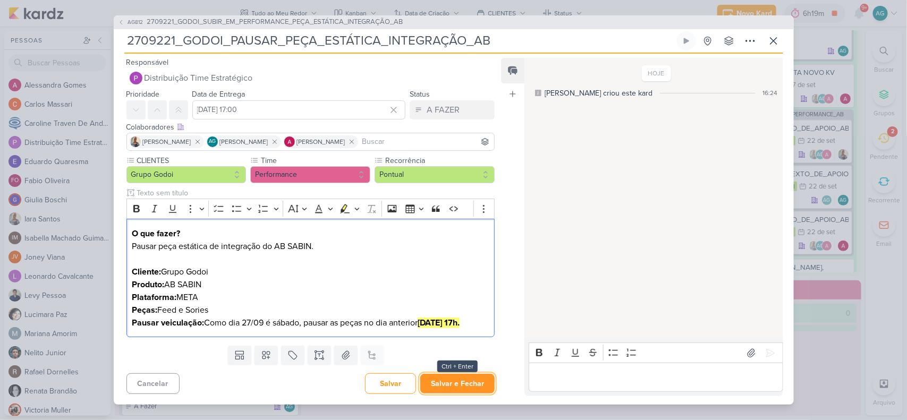
click button "Salvar e Fechar"
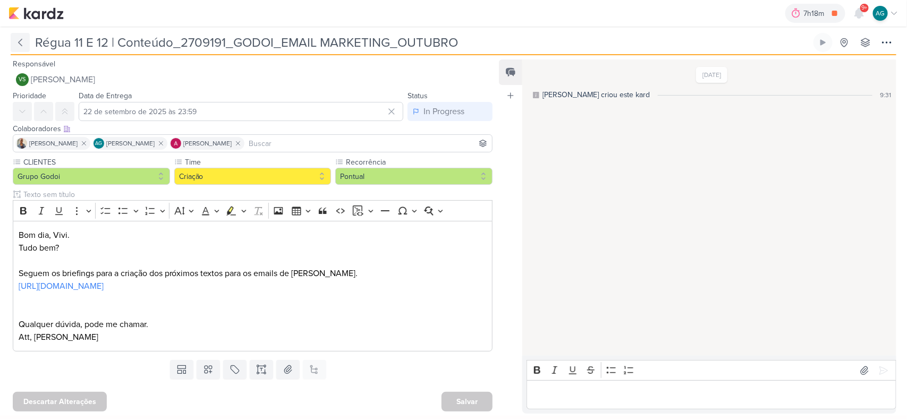
click at [18, 38] on icon at bounding box center [20, 42] width 11 height 11
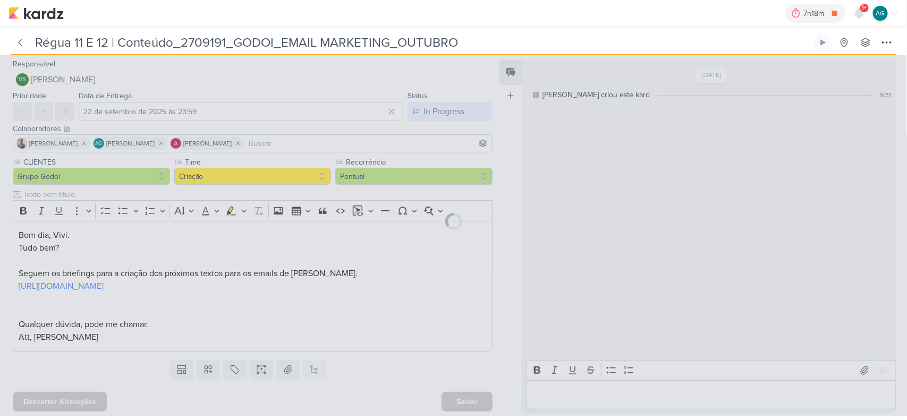
type input "2709191_GODOI_EMAIL MARKETING_OUTUBRO"
type input "[DATE] 17:00"
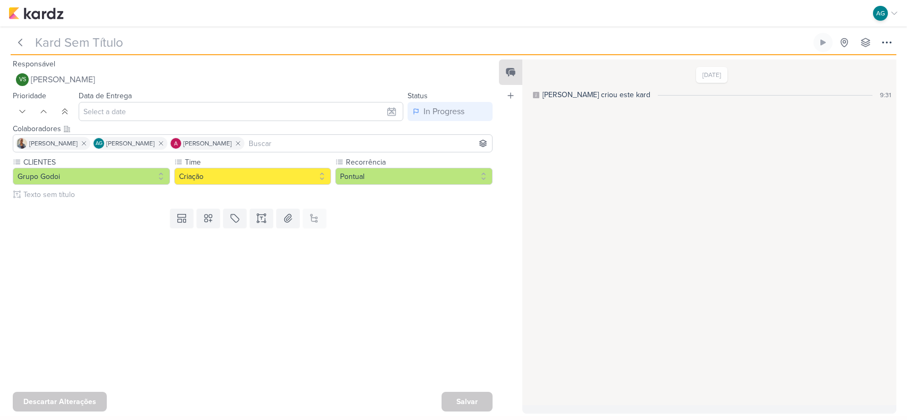
type input "Régua 11 E 12 | Conteúdo_2709191_GODOI_EMAIL MARKETING_OUTUBRO"
type input "22 de setembro de 2025 às 23:59"
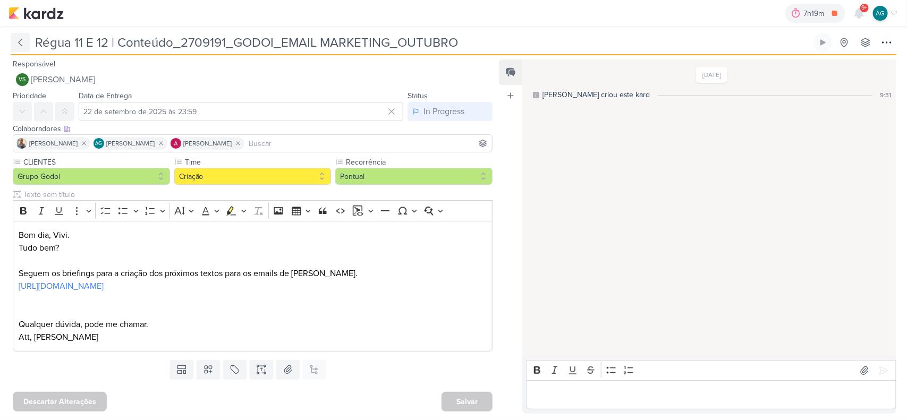
click at [17, 42] on icon at bounding box center [20, 42] width 11 height 11
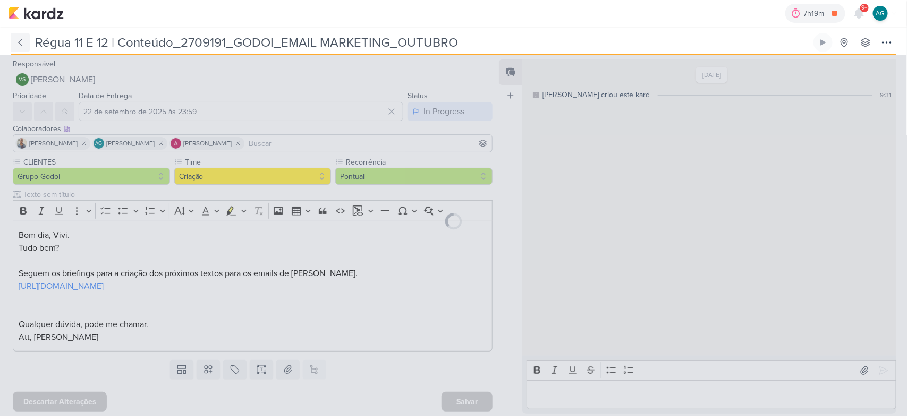
type input "2709191_GODOI_EMAIL MARKETING_OUTUBRO"
type input "[DATE] 17:00"
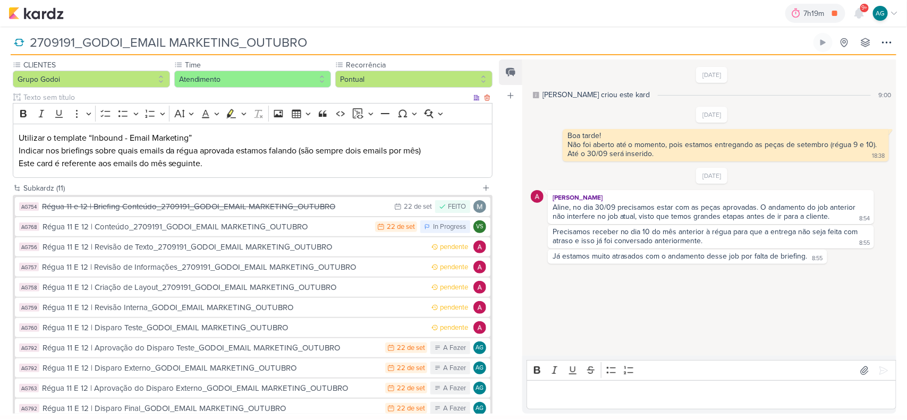
scroll to position [133, 0]
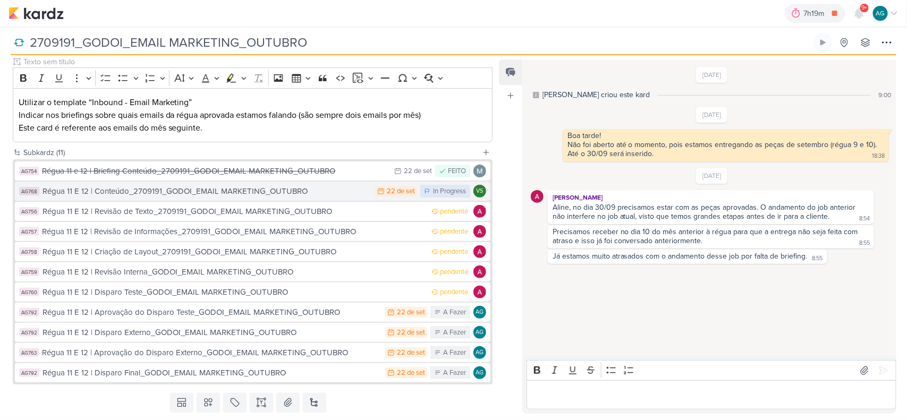
click at [204, 197] on div "Régua 11 E 12 | Conteúdo_2709191_GODOI_EMAIL MARKETING_OUTUBRO" at bounding box center [205, 191] width 327 height 12
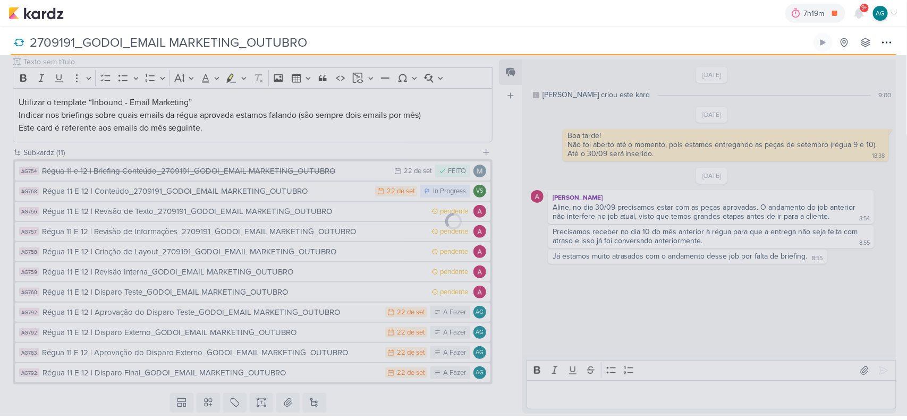
type input "Régua 11 E 12 | Conteúdo_2709191_GODOI_EMAIL MARKETING_OUTUBRO"
type input "22 de setembro de 2025 às 23:59"
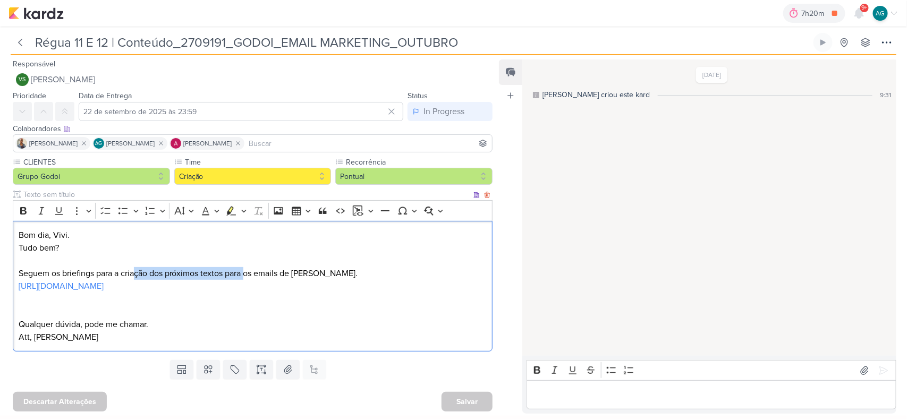
drag, startPoint x: 135, startPoint y: 275, endPoint x: 250, endPoint y: 269, distance: 114.3
click at [250, 269] on p "Seguem os briefings para a criação dos próximos textos para os emails de [PERSO…" at bounding box center [253, 273] width 468 height 13
click at [19, 40] on icon at bounding box center [20, 42] width 11 height 11
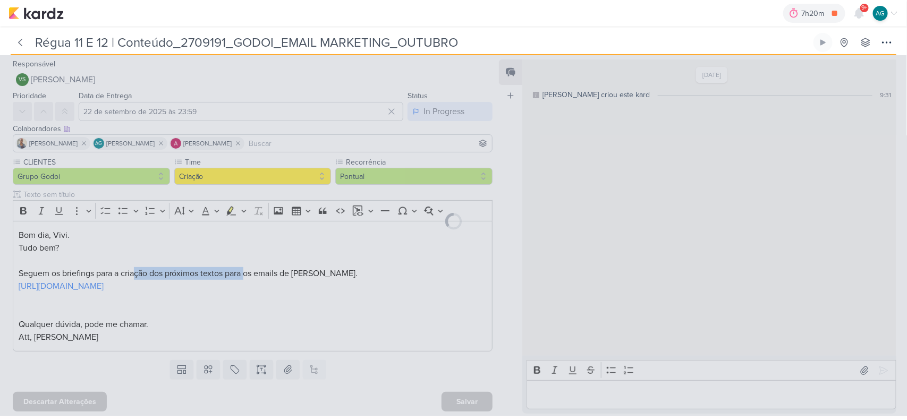
type input "2709191_GODOI_EMAIL MARKETING_OUTUBRO"
type input "[DATE] 17:00"
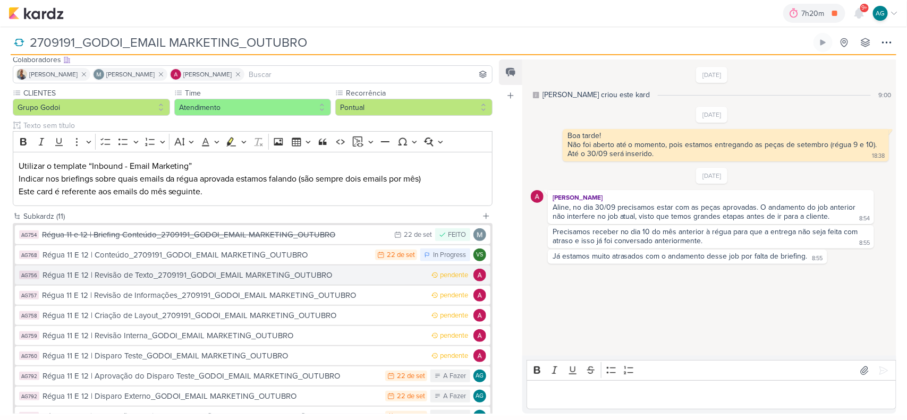
scroll to position [133, 0]
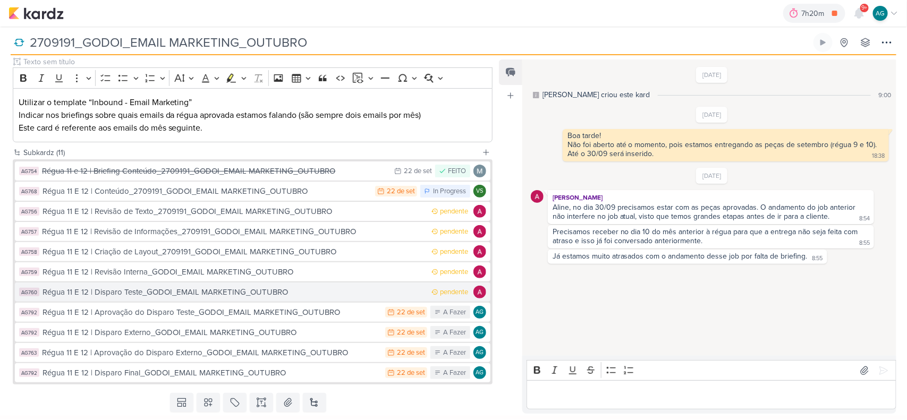
click at [216, 293] on div "Régua 11 E 12 | Disparo Teste_GODOI_EMAIL MARKETING_OUTUBRO" at bounding box center [233, 292] width 383 height 12
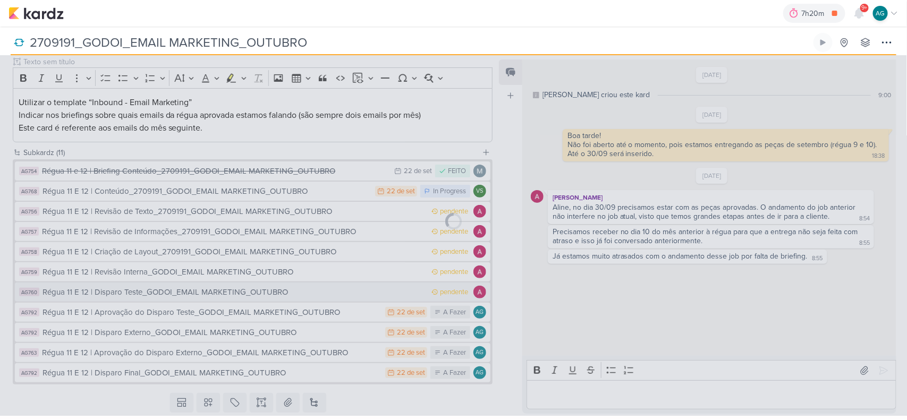
type input "Régua 11 E 12 | Disparo Teste_GODOI_EMAIL MARKETING_OUTUBRO"
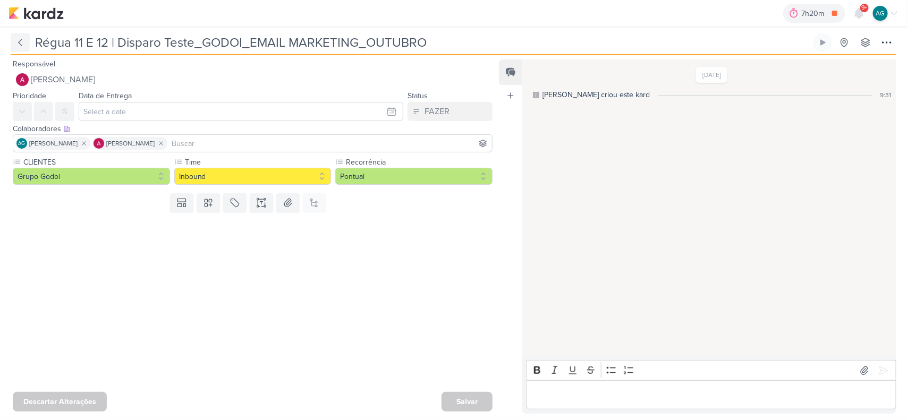
click at [20, 40] on icon at bounding box center [20, 42] width 3 height 7
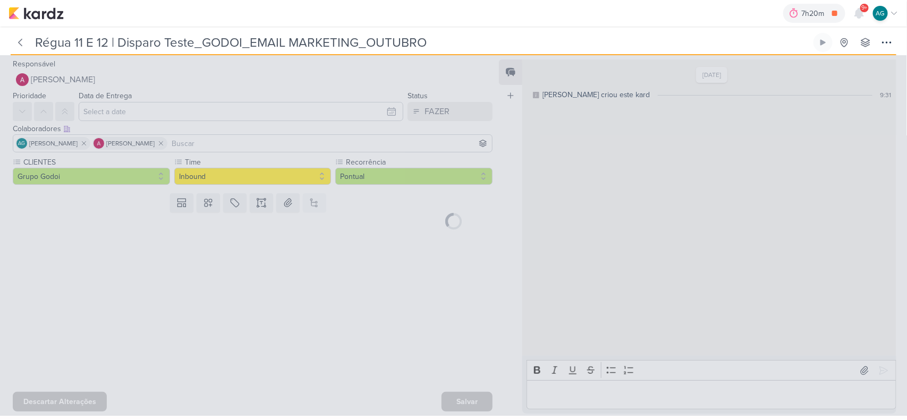
type input "2709191_GODOI_EMAIL MARKETING_OUTUBRO"
type input "[DATE] 17:00"
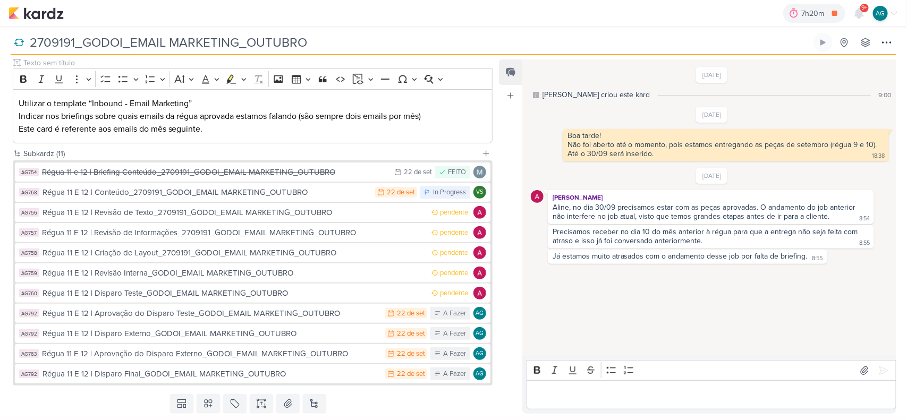
scroll to position [162, 0]
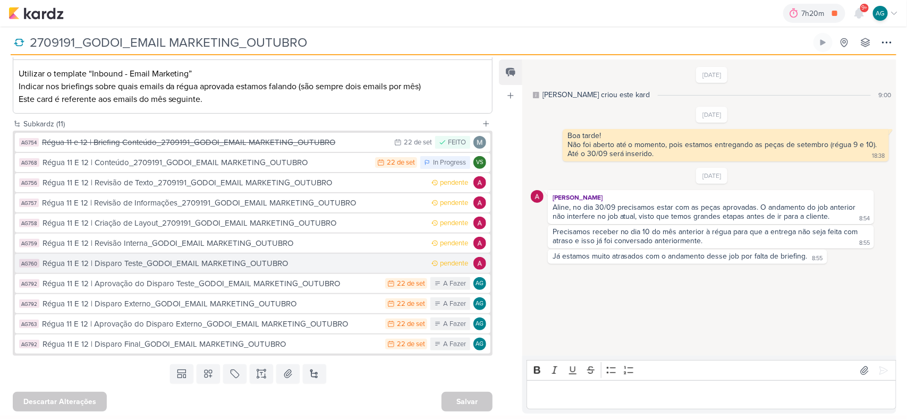
click at [192, 264] on div "Régua 11 E 12 | Disparo Teste_GODOI_EMAIL MARKETING_OUTUBRO" at bounding box center [233, 264] width 383 height 12
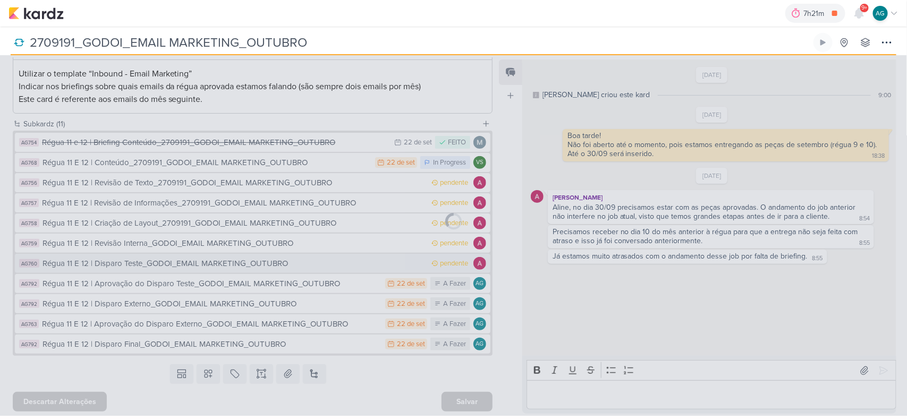
type input "Régua 11 E 12 | Disparo Teste_GODOI_EMAIL MARKETING_OUTUBRO"
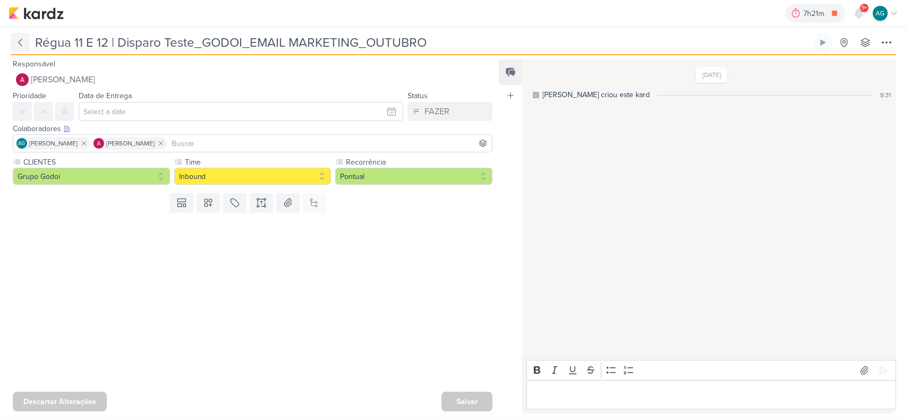
click at [17, 43] on icon at bounding box center [20, 42] width 11 height 11
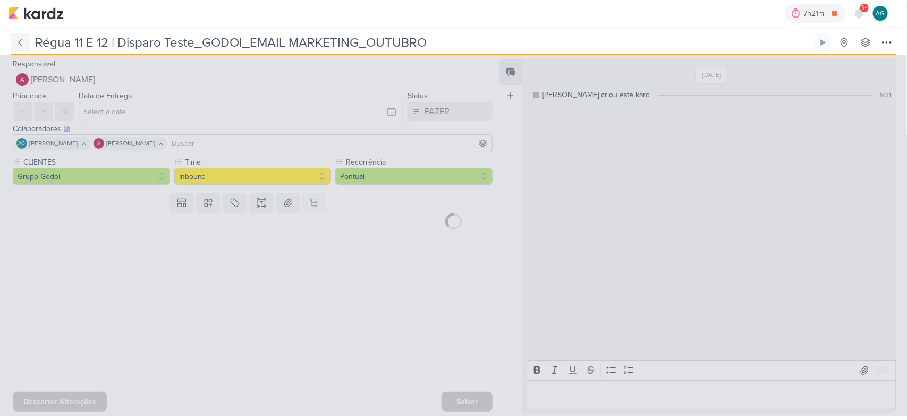
type input "2709191_GODOI_EMAIL MARKETING_OUTUBRO"
type input "[DATE] 17:00"
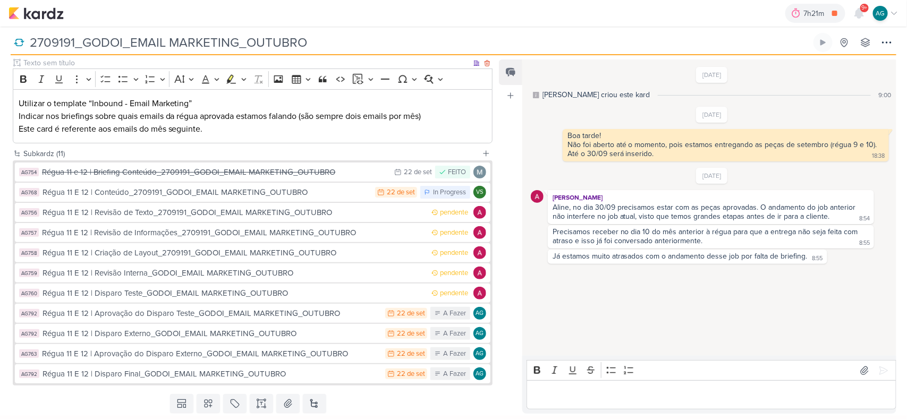
scroll to position [162, 0]
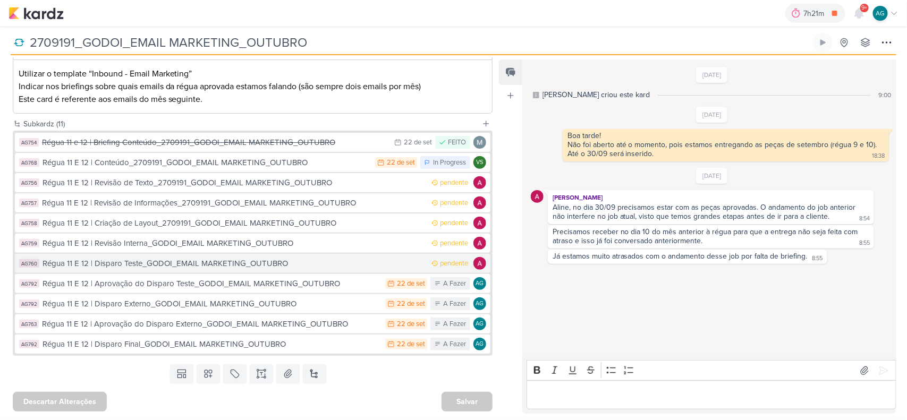
click at [264, 266] on div "Régua 11 E 12 | Disparo Teste_GODOI_EMAIL MARKETING_OUTUBRO" at bounding box center [233, 264] width 383 height 12
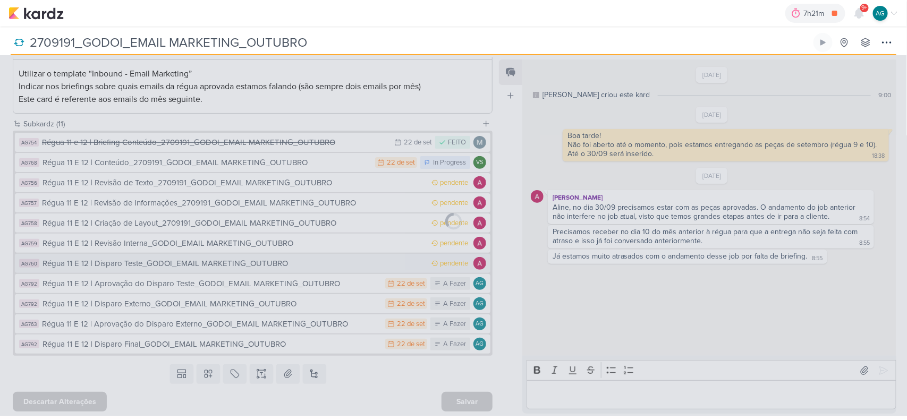
type input "Régua 11 E 12 | Disparo Teste_GODOI_EMAIL MARKETING_OUTUBRO"
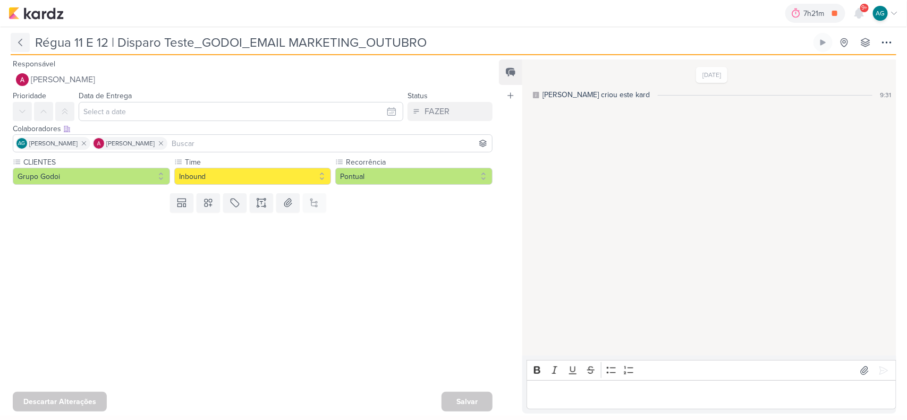
drag, startPoint x: 451, startPoint y: 43, endPoint x: 27, endPoint y: 36, distance: 424.4
click at [27, 36] on div "Régua 11 E 12 | Disparo Teste_GODOI_EMAIL MARKETING_OUTUBRO" at bounding box center [411, 42] width 800 height 19
click at [16, 43] on icon at bounding box center [20, 42] width 11 height 11
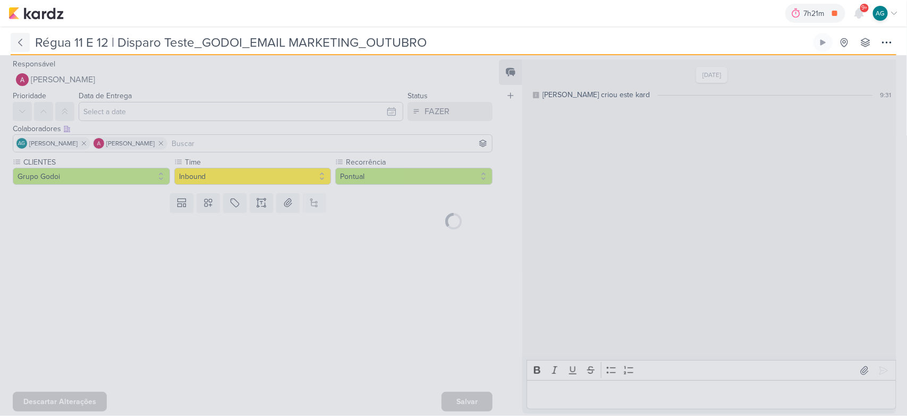
type input "2709191_GODOI_EMAIL MARKETING_OUTUBRO"
type input "[DATE] 17:00"
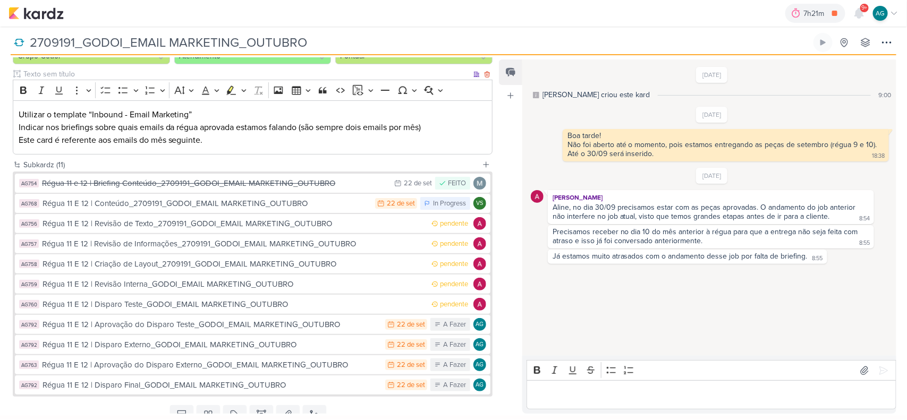
scroll to position [133, 0]
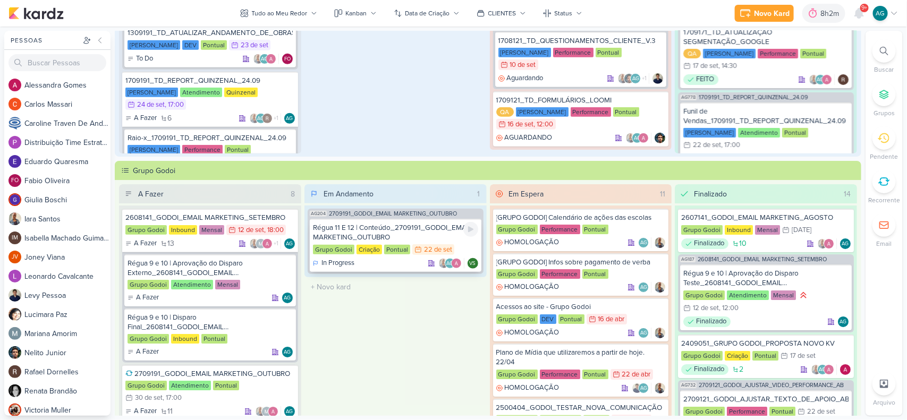
scroll to position [266, 0]
